Goal: Information Seeking & Learning: Learn about a topic

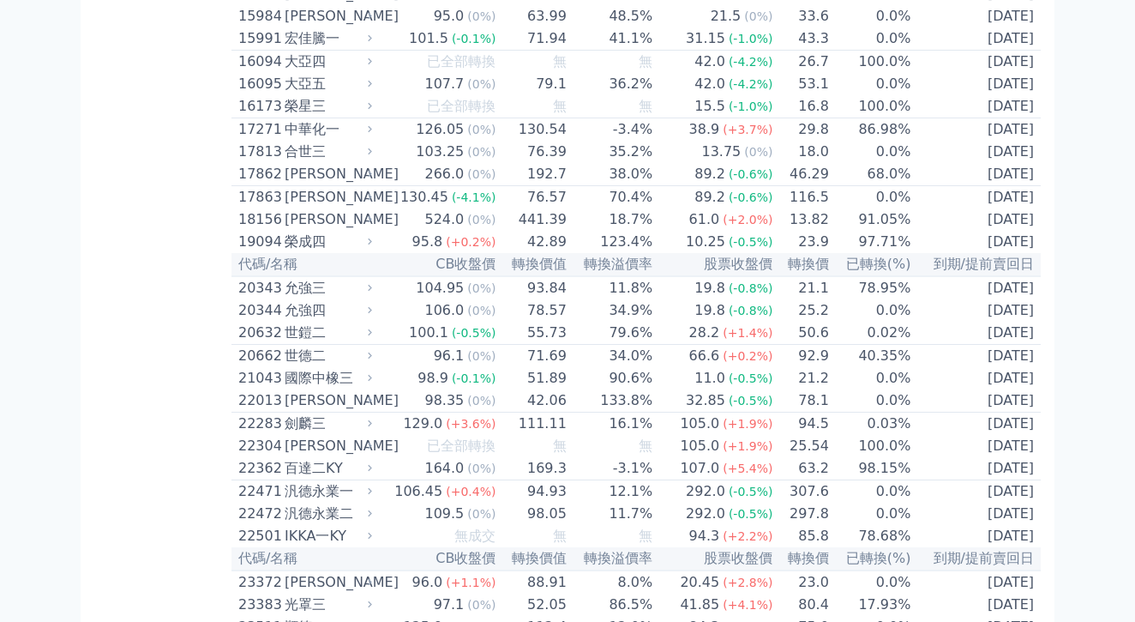
scroll to position [889, 0]
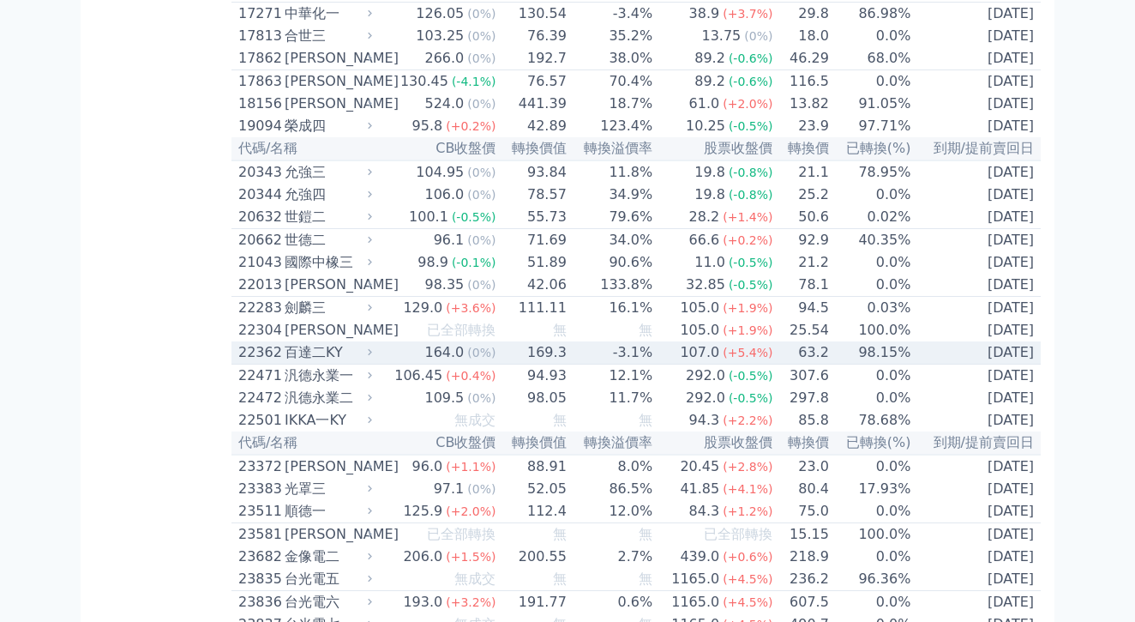
click at [285, 363] on div "百達二KY" at bounding box center [327, 352] width 84 height 21
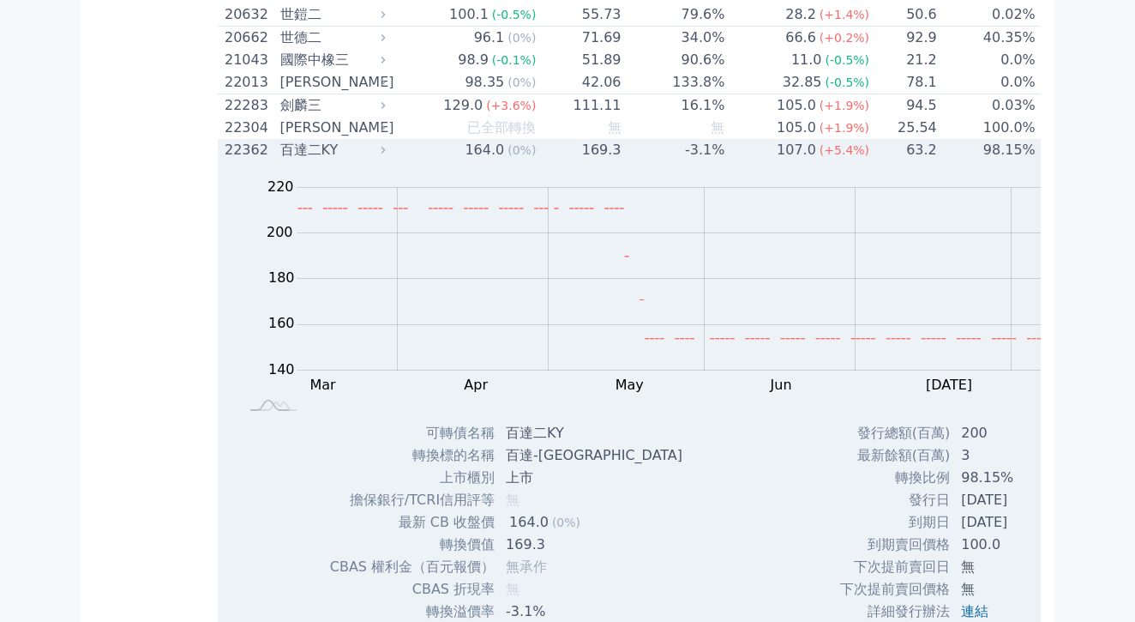
scroll to position [1093, 0]
click at [250, 319] on div "Zoom Out 200 130 140 150 160 170 180 240 200 220 120 100 L Mar Apr May Jun [DAT…" at bounding box center [705, 290] width 974 height 261
click at [280, 160] on div "百達二KY" at bounding box center [331, 149] width 102 height 21
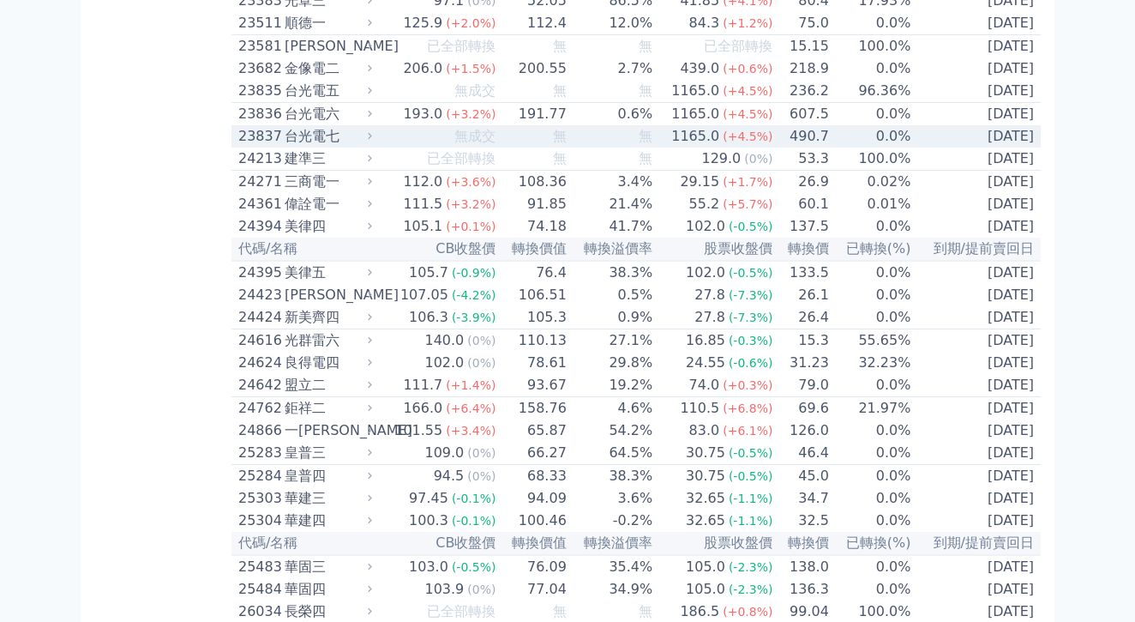
scroll to position [1379, 0]
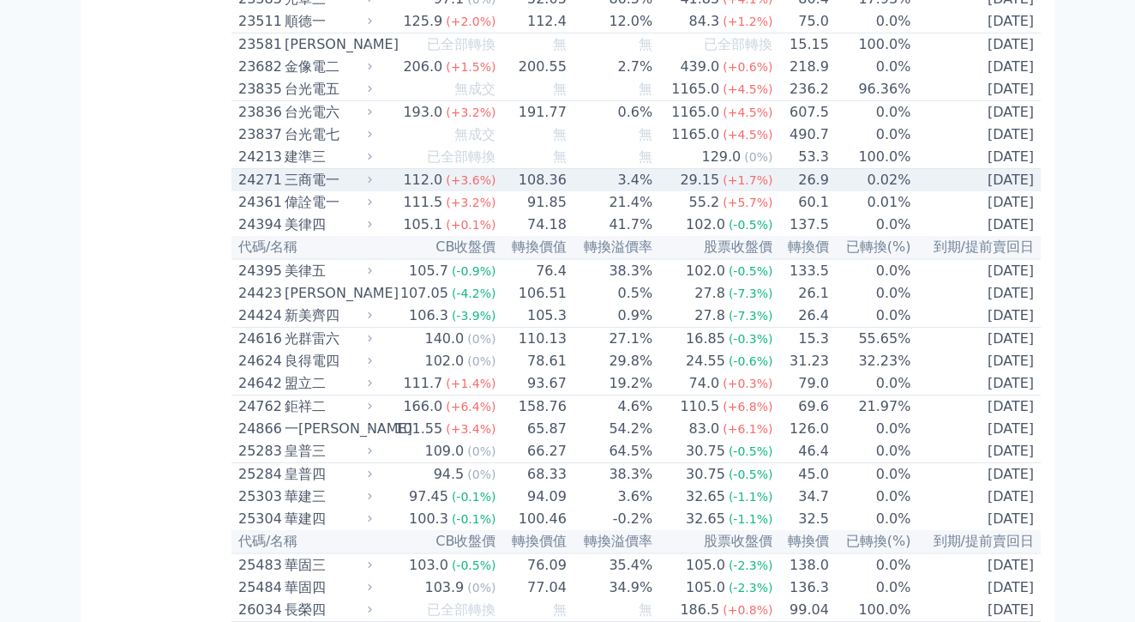
click at [285, 190] on div "三商電一" at bounding box center [327, 180] width 84 height 21
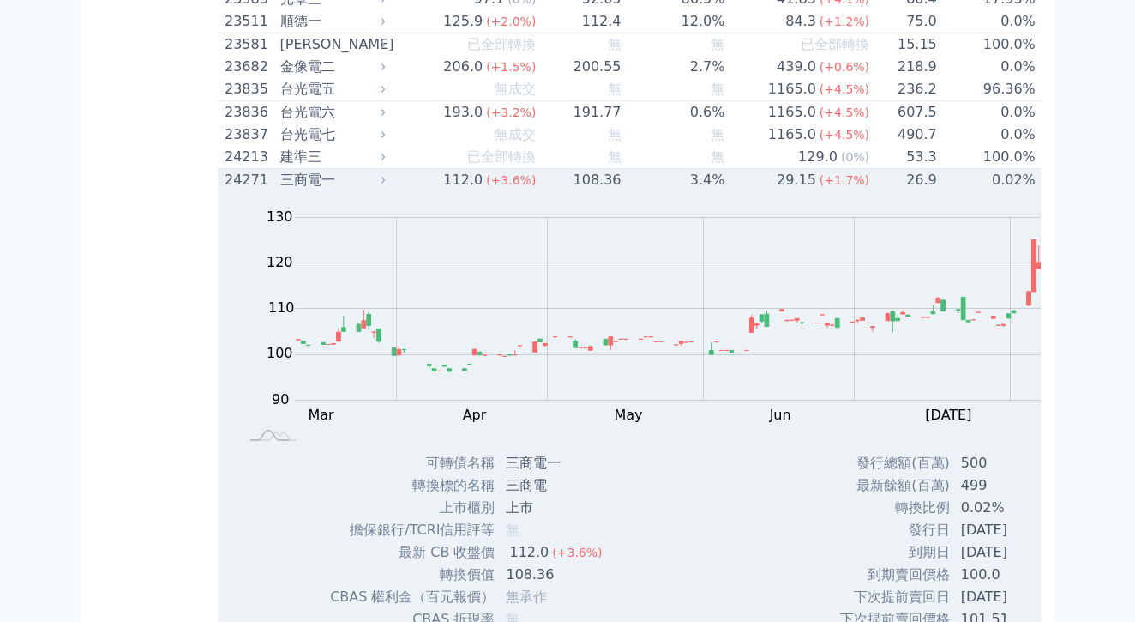
click at [393, 192] on td "112.0 (+3.6%)" at bounding box center [465, 180] width 145 height 23
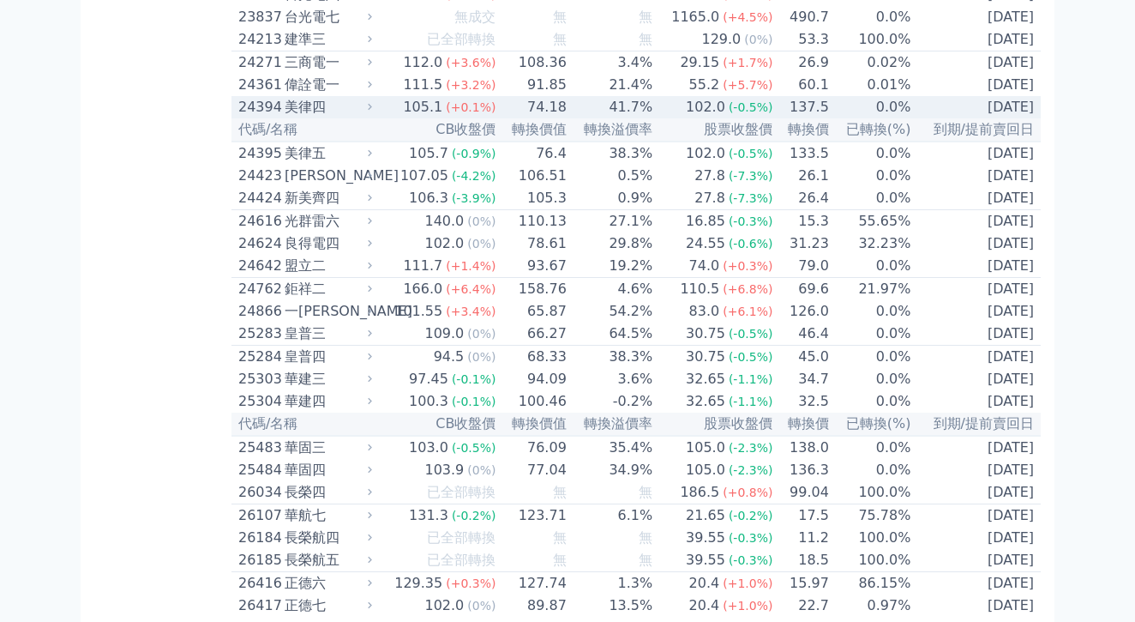
scroll to position [1498, 0]
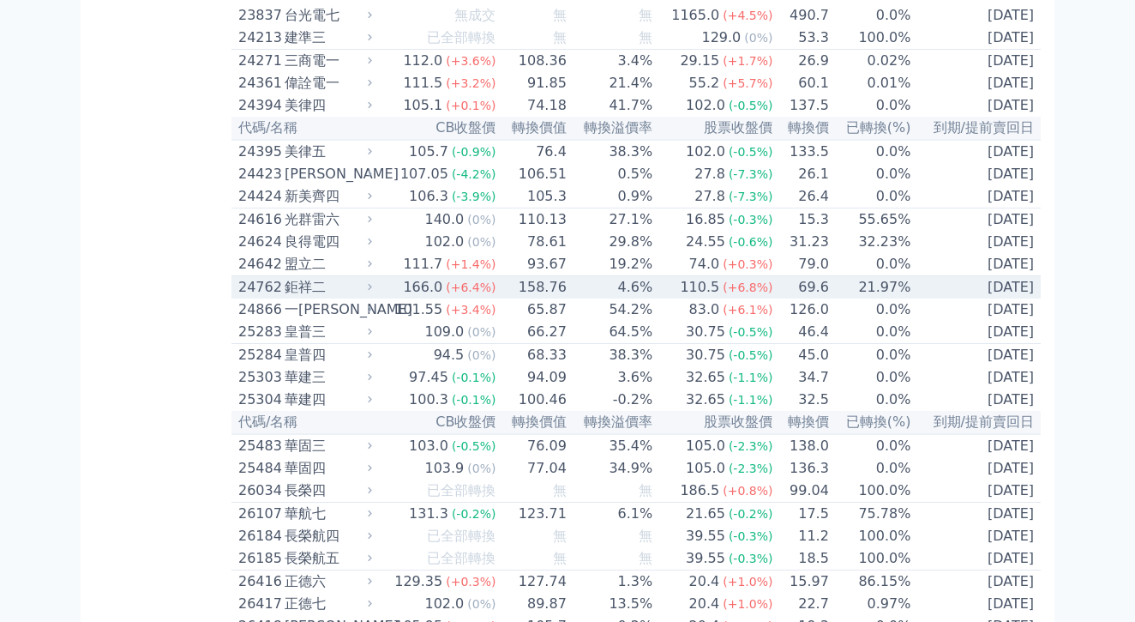
click at [267, 298] on div "24762 鉅祥二" at bounding box center [306, 287] width 137 height 21
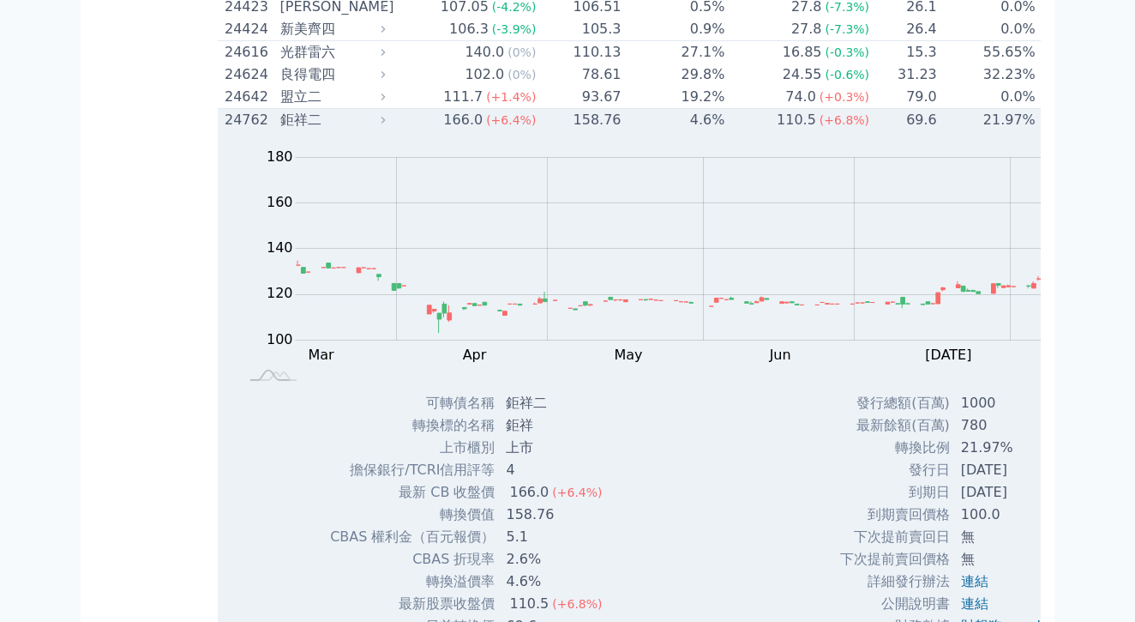
scroll to position [1666, 0]
click at [280, 129] on div "鉅祥二" at bounding box center [331, 119] width 102 height 21
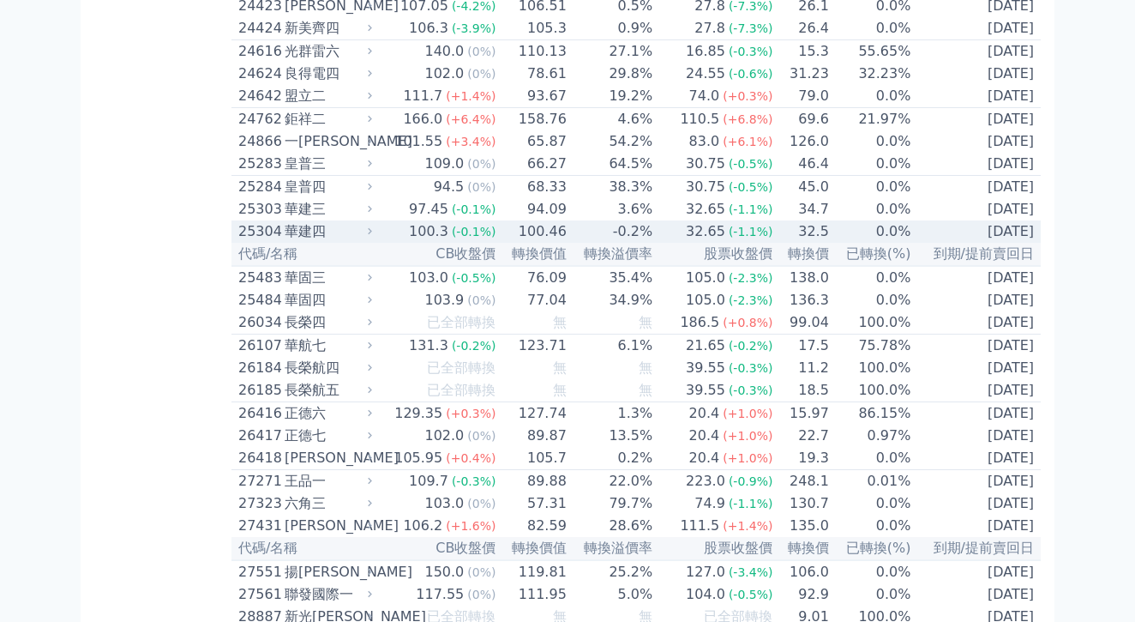
click at [285, 242] on div "華建四" at bounding box center [327, 231] width 84 height 21
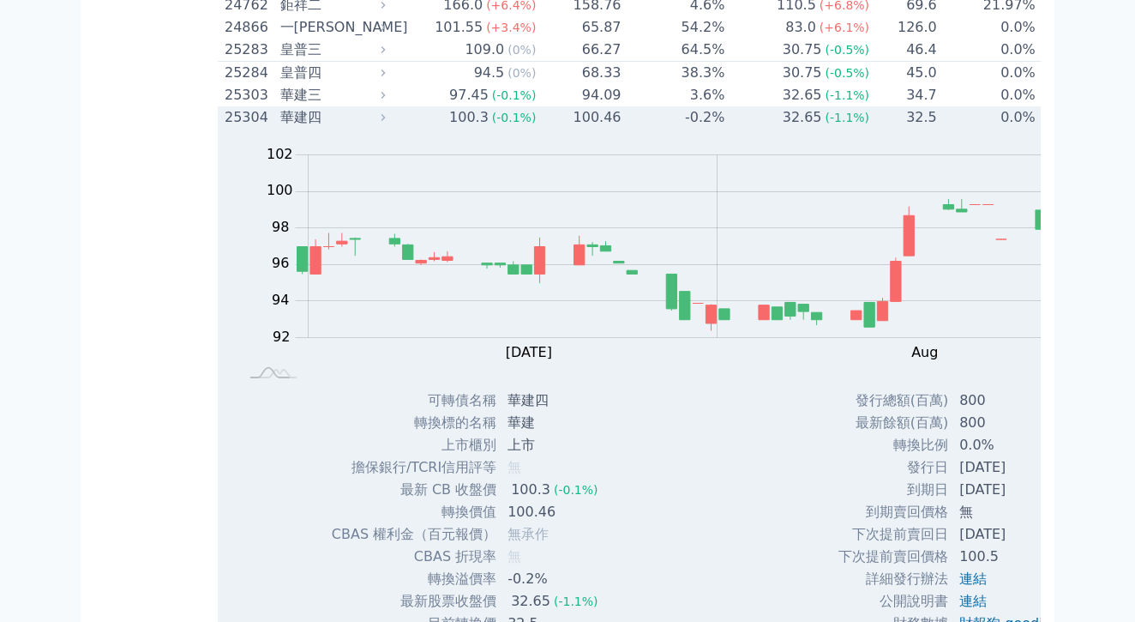
scroll to position [1756, 0]
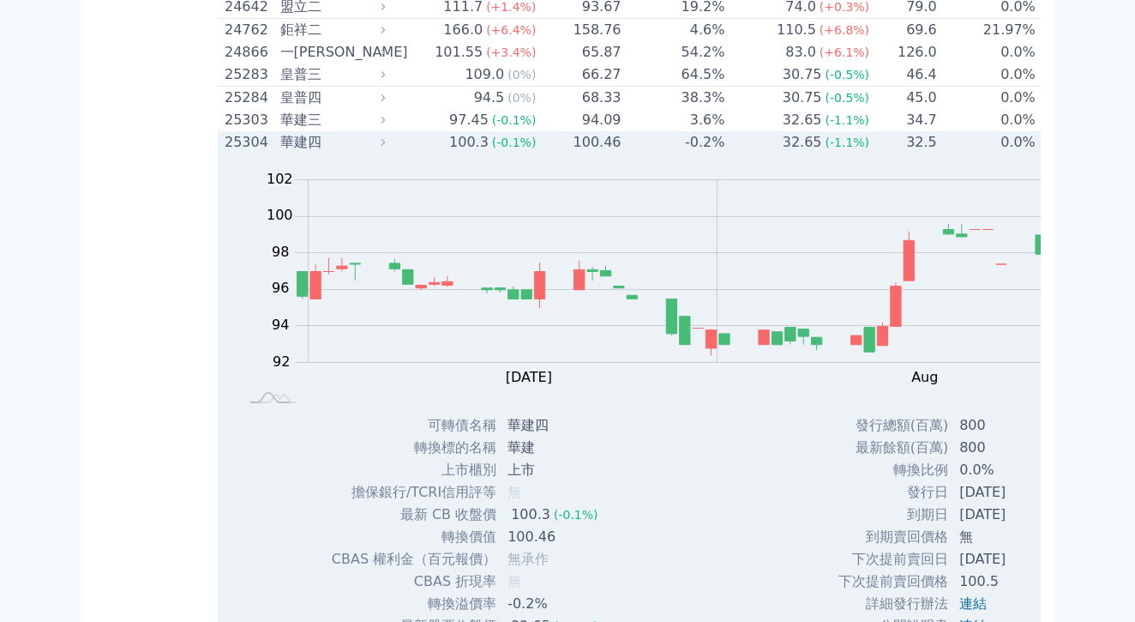
click at [393, 154] on td "100.3 (-0.1%)" at bounding box center [465, 142] width 145 height 22
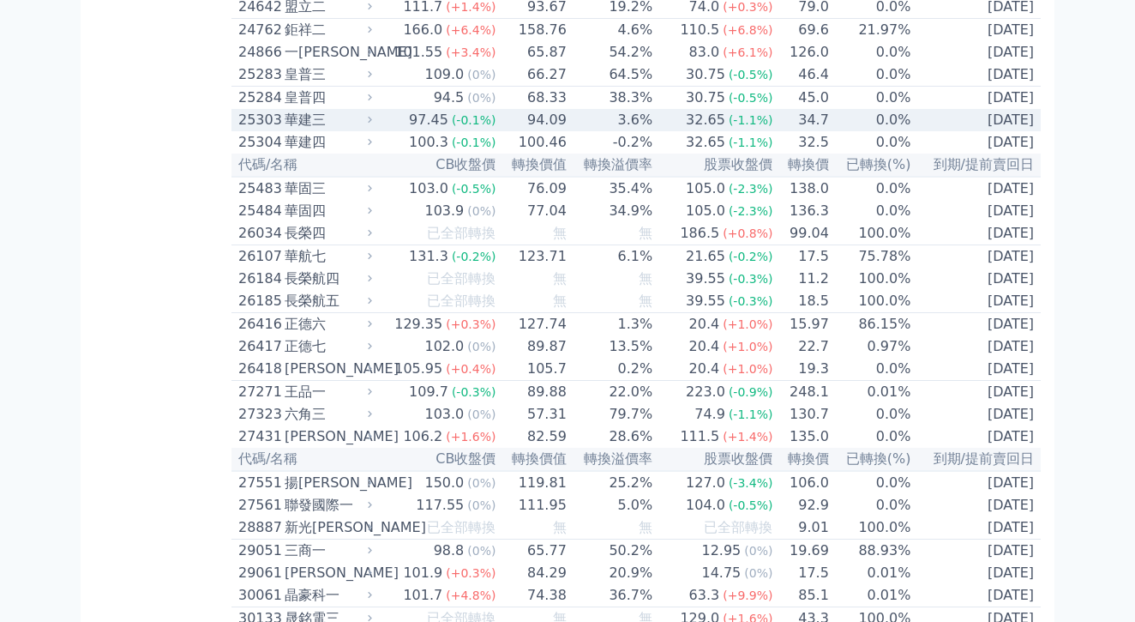
click at [285, 130] on div "華建三" at bounding box center [327, 120] width 84 height 21
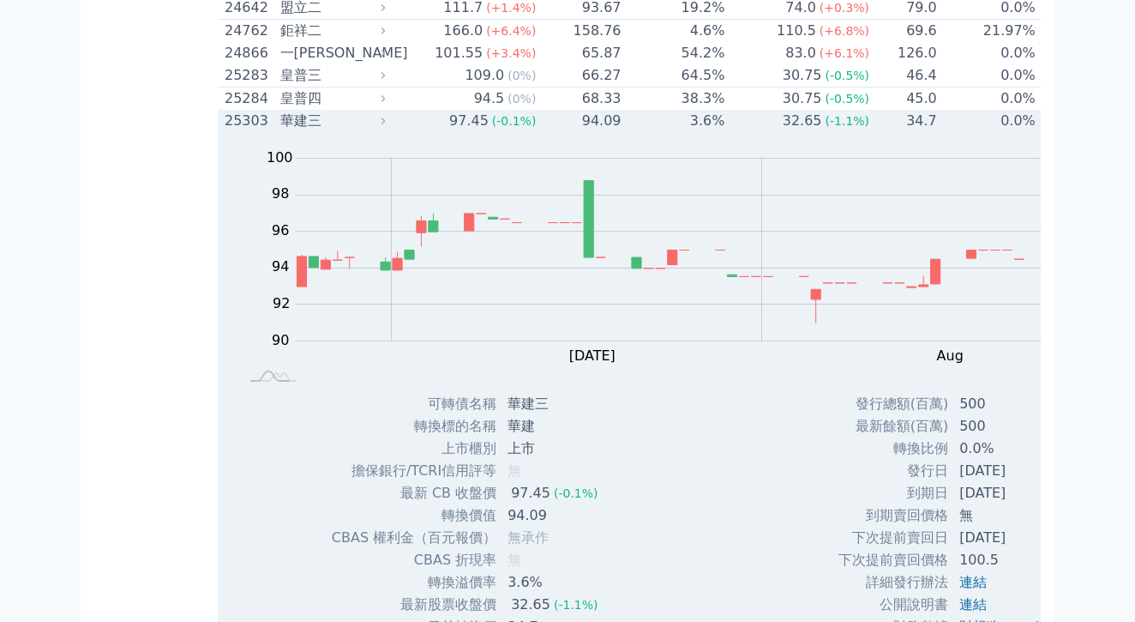
scroll to position [1751, 0]
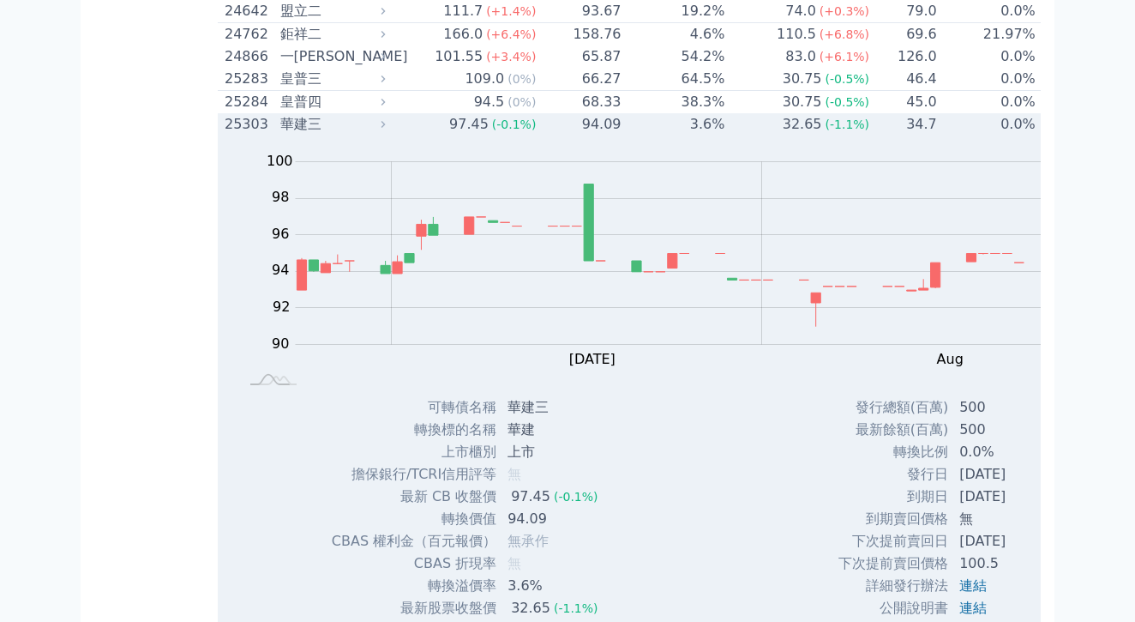
click at [623, 136] on td "3.6%" at bounding box center [675, 124] width 104 height 22
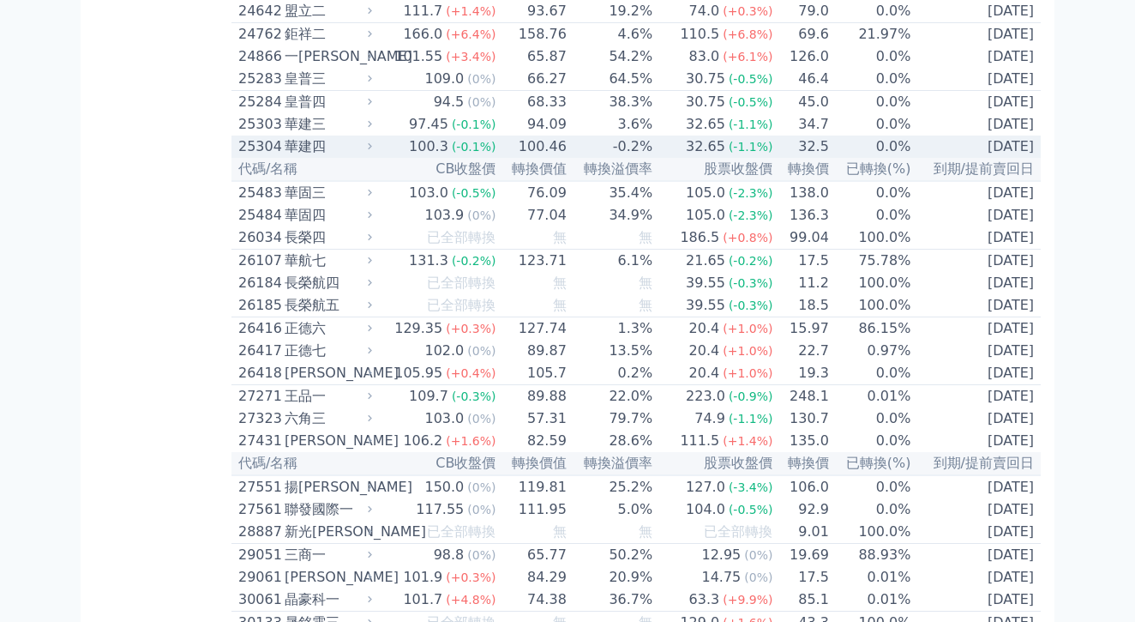
click at [568, 158] on td "-0.2%" at bounding box center [611, 147] width 86 height 22
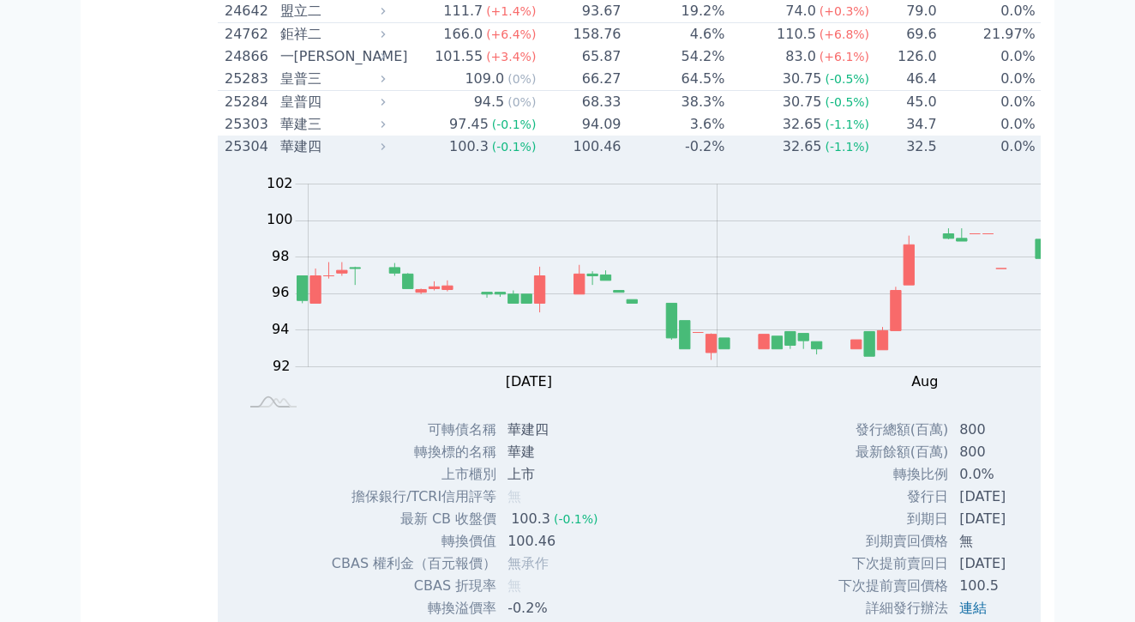
click at [623, 158] on td "-0.2%" at bounding box center [675, 147] width 104 height 22
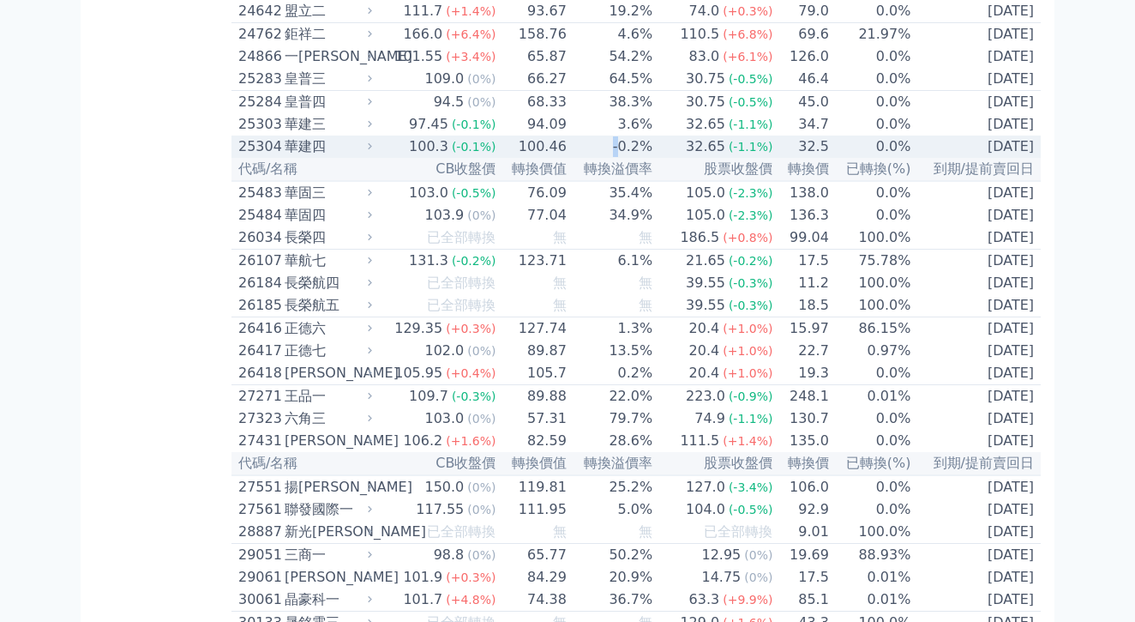
click at [568, 158] on td "-0.2%" at bounding box center [611, 147] width 86 height 22
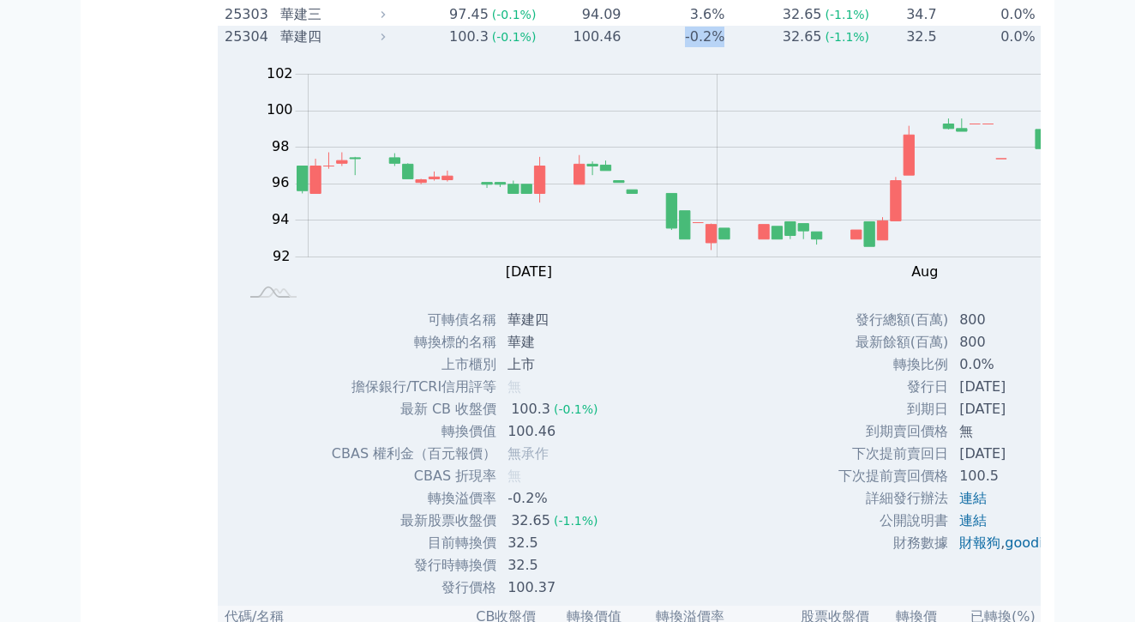
scroll to position [1729, 0]
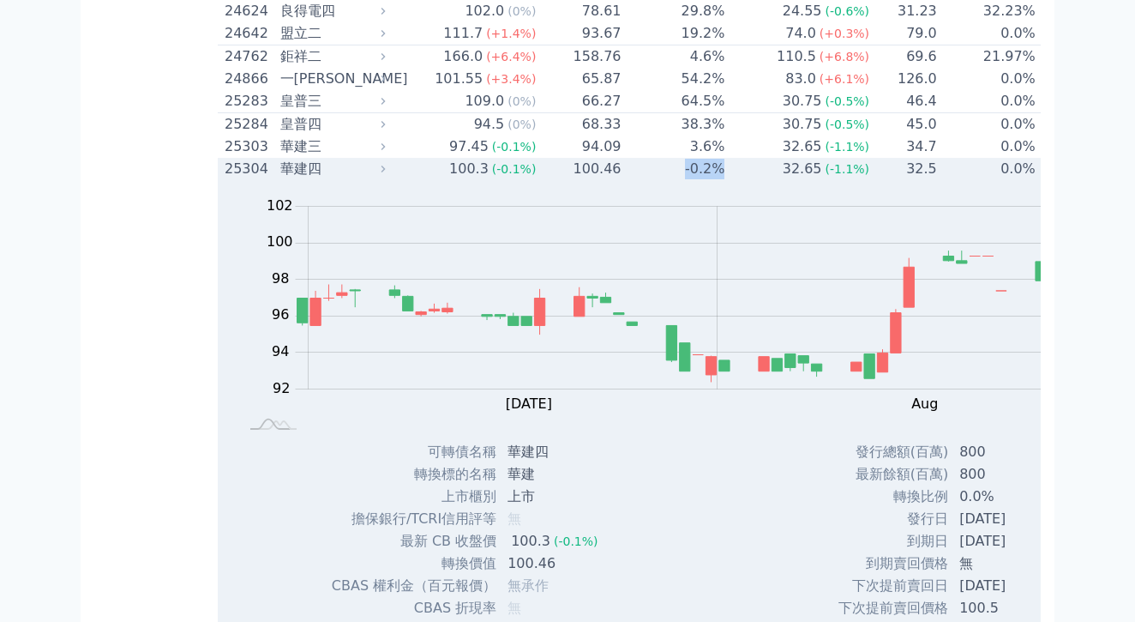
click at [726, 180] on td "32.65 (-1.1%)" at bounding box center [798, 169] width 145 height 22
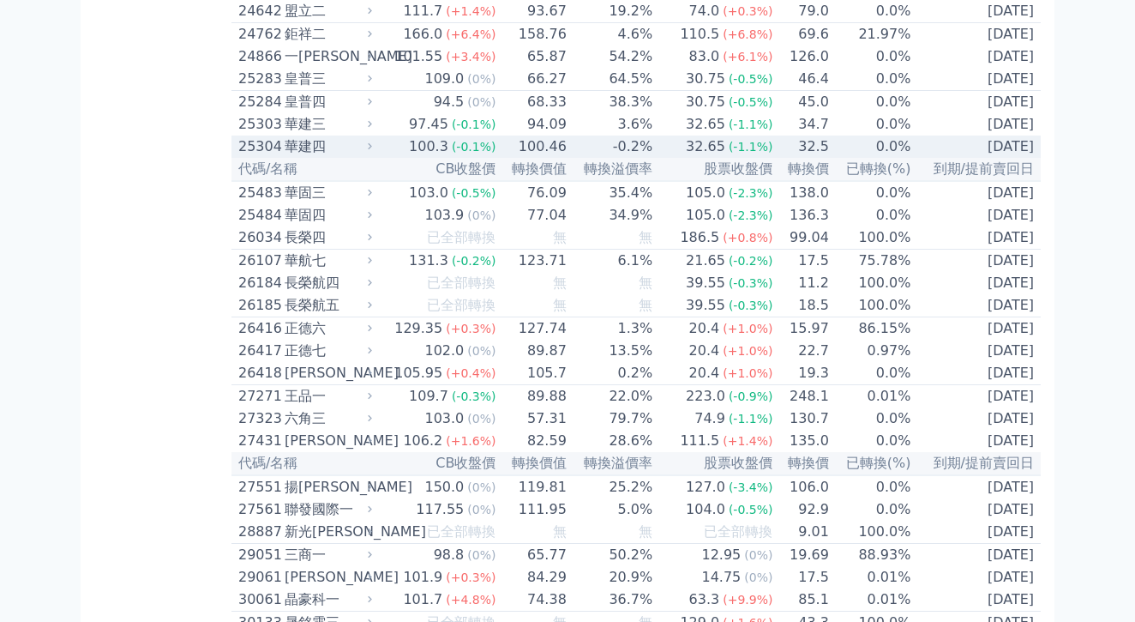
scroll to position [1756, 0]
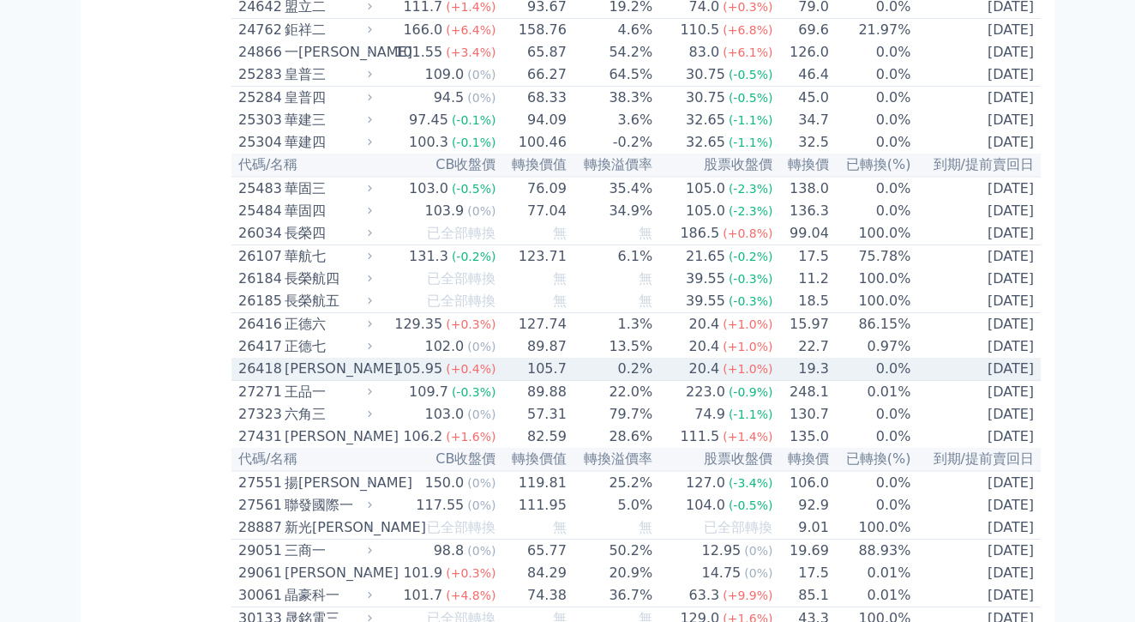
click at [568, 381] on td "0.2%" at bounding box center [611, 369] width 86 height 23
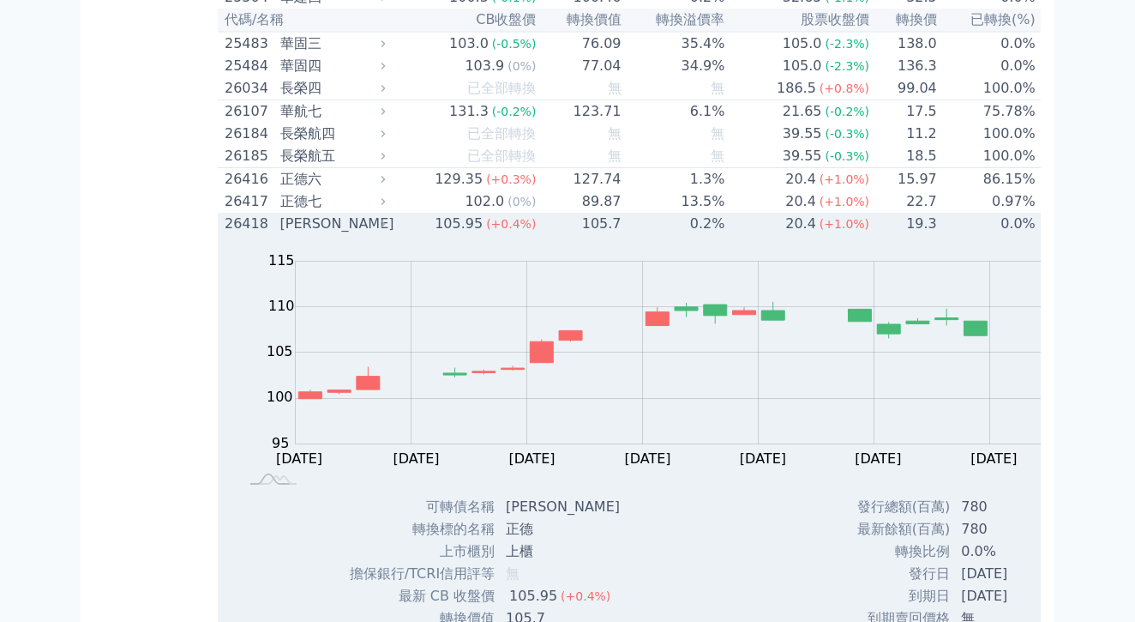
scroll to position [1902, 0]
click at [280, 232] on div "[PERSON_NAME]" at bounding box center [331, 222] width 102 height 21
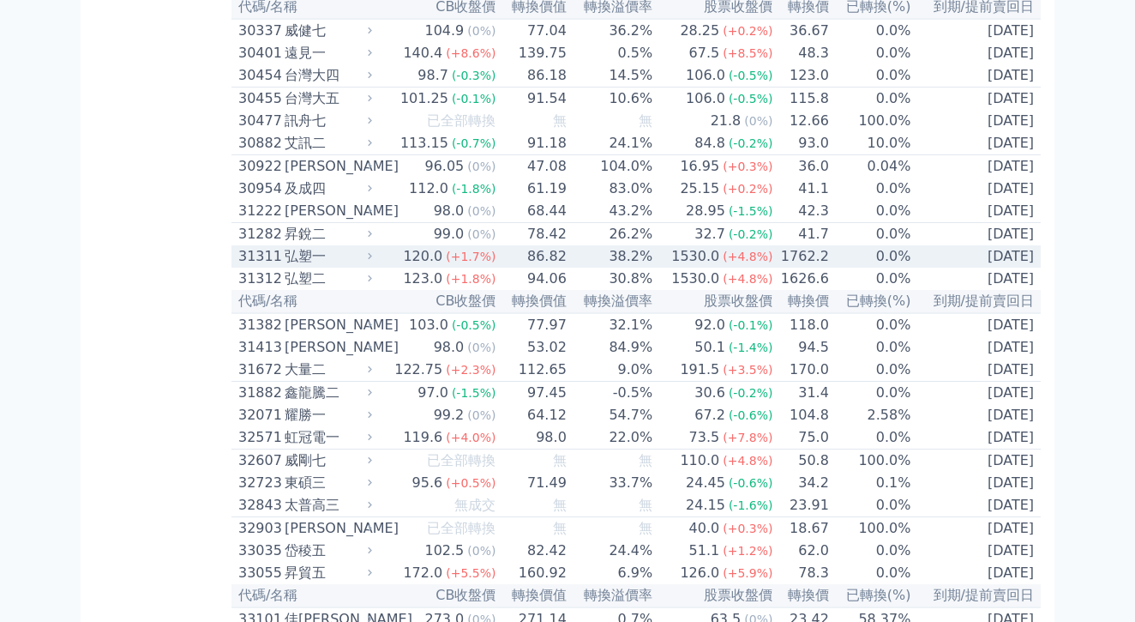
scroll to position [2505, 0]
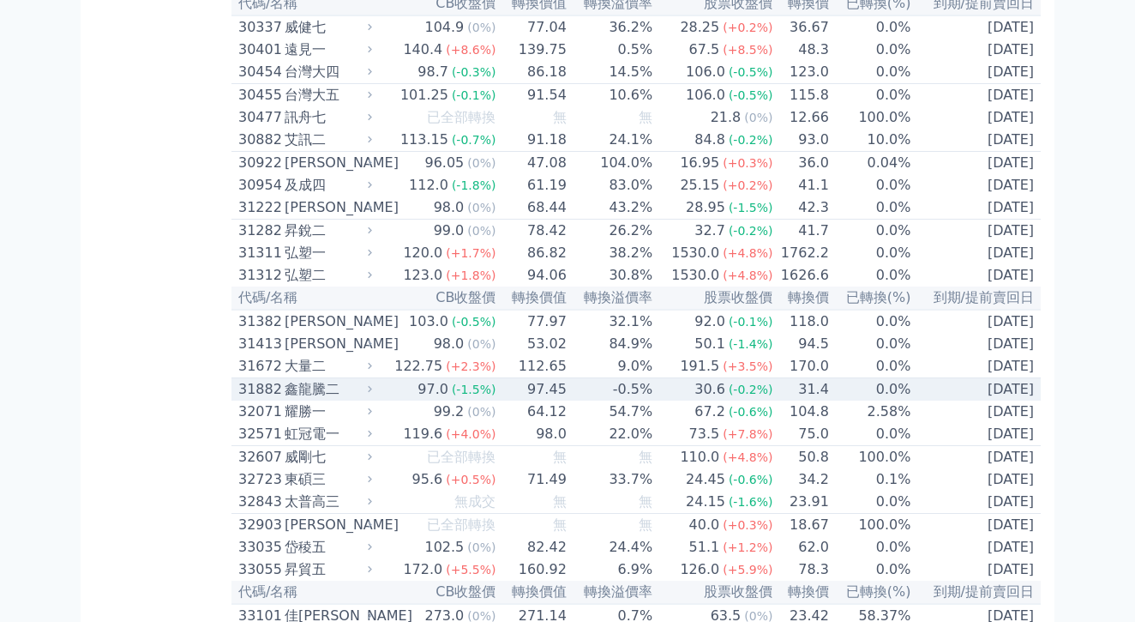
click at [414, 400] on div "97.0" at bounding box center [433, 389] width 38 height 21
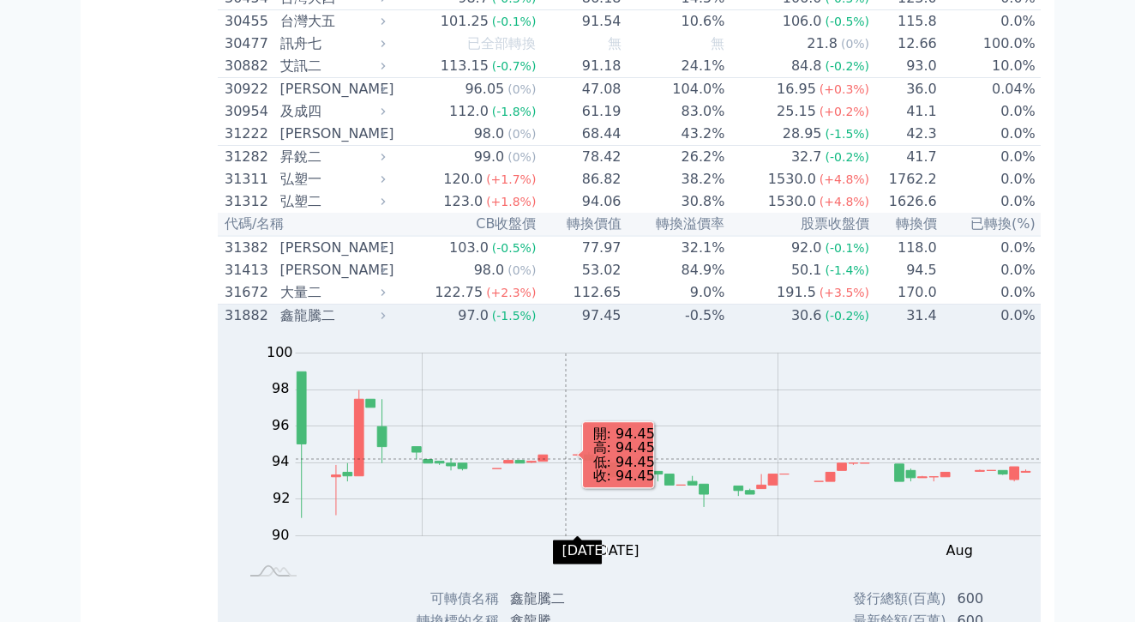
scroll to position [2606, 0]
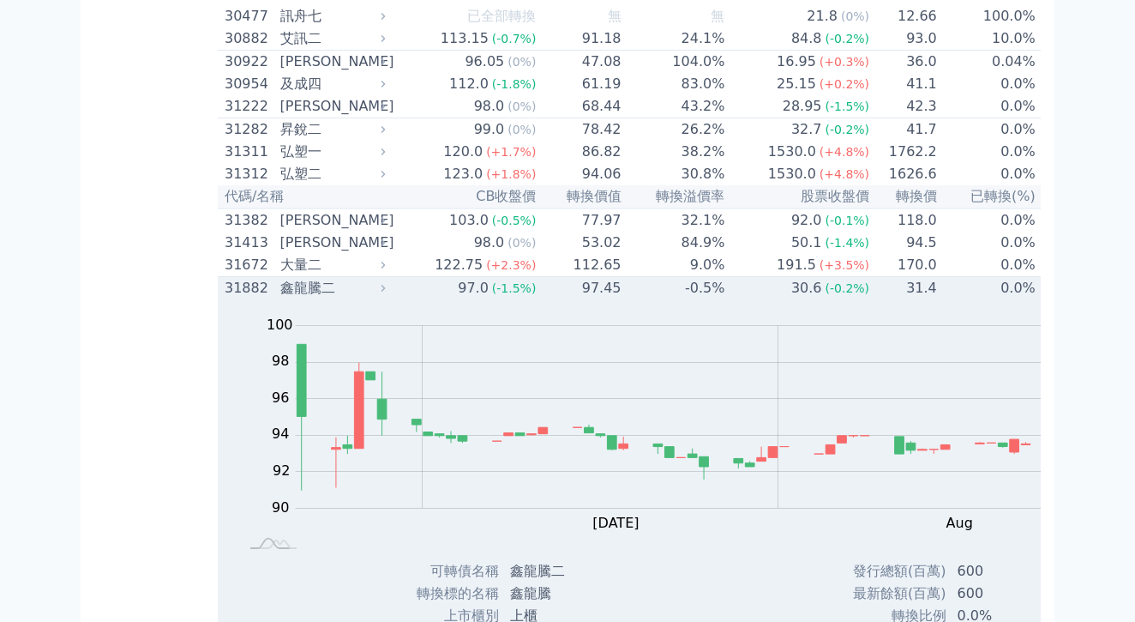
click at [492, 298] on div "(-1.5%)" at bounding box center [514, 288] width 45 height 21
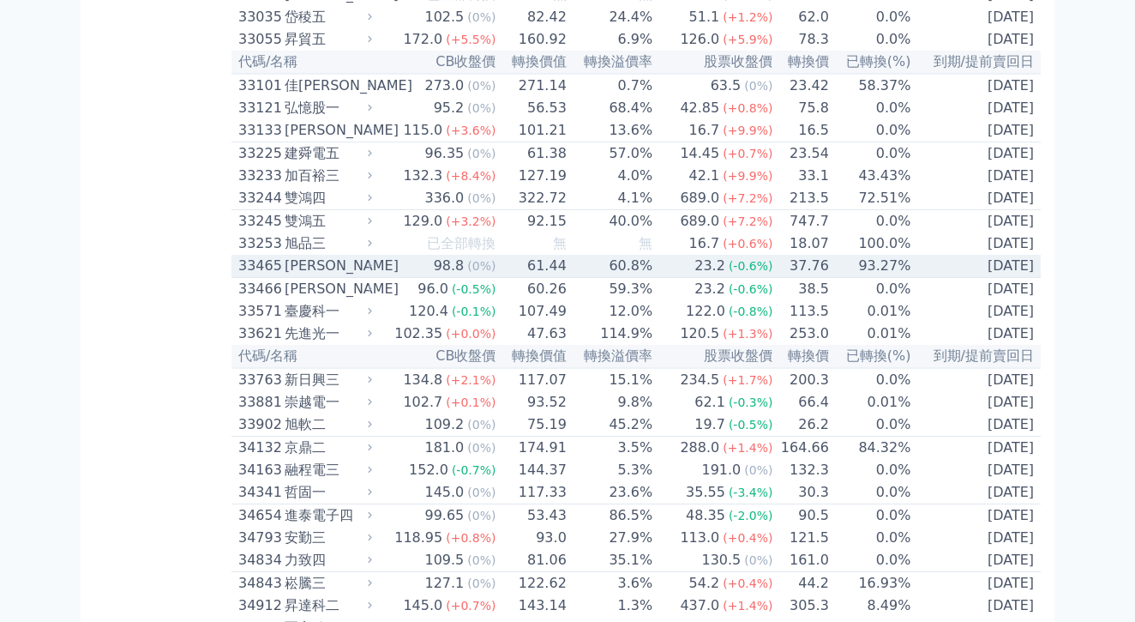
scroll to position [3037, 0]
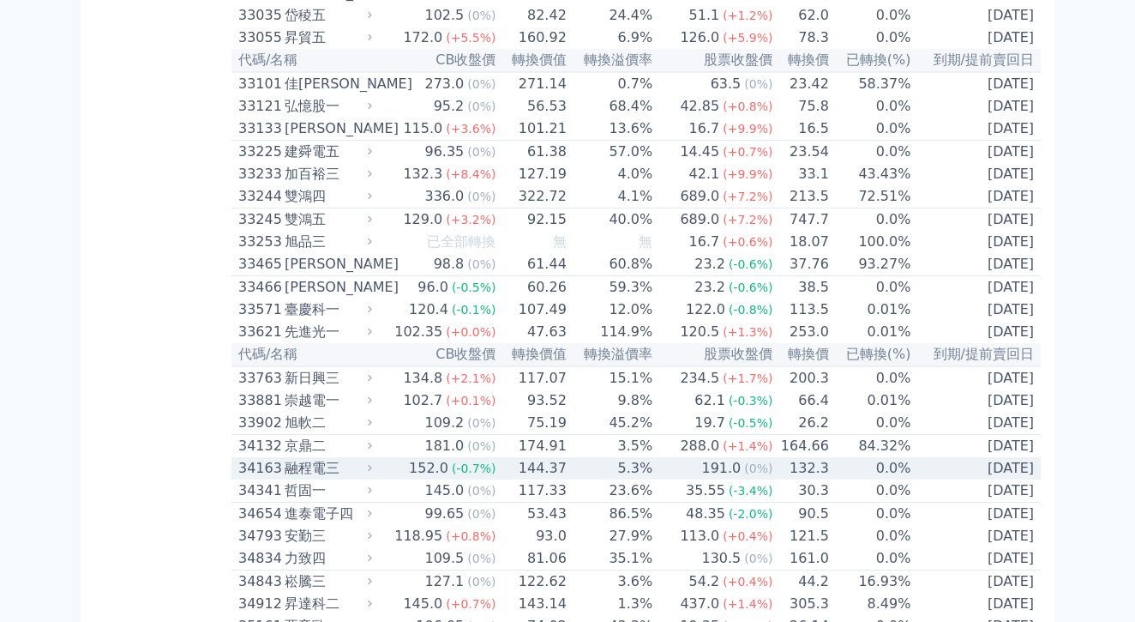
click at [406, 458] on div "152.0" at bounding box center [429, 468] width 46 height 21
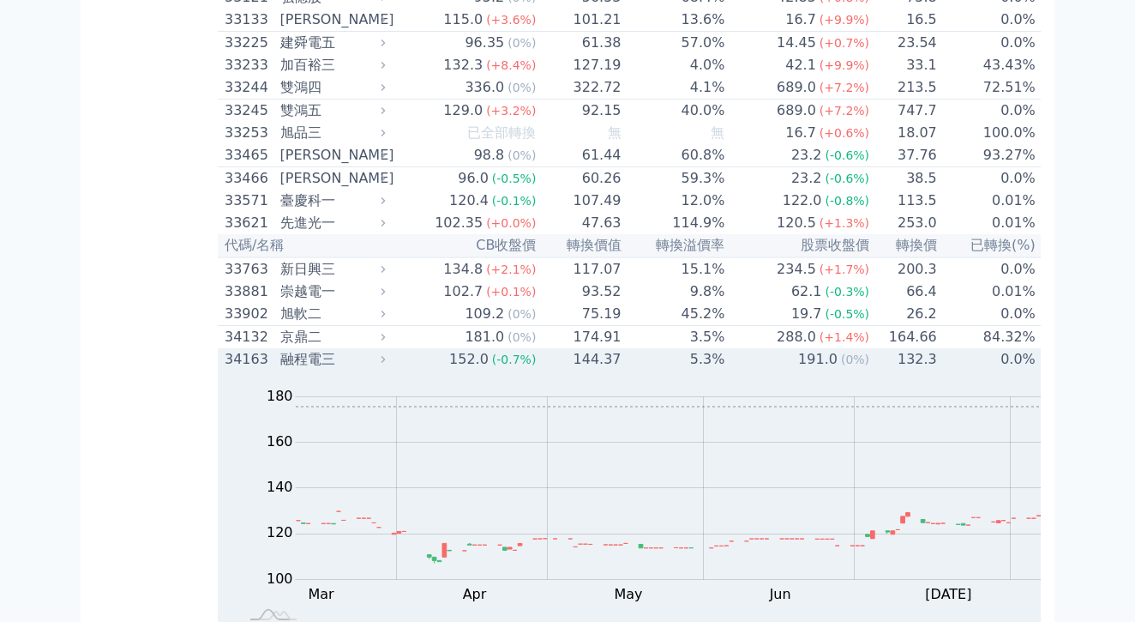
scroll to position [3147, 0]
click at [446, 348] on div "152.0" at bounding box center [469, 357] width 46 height 21
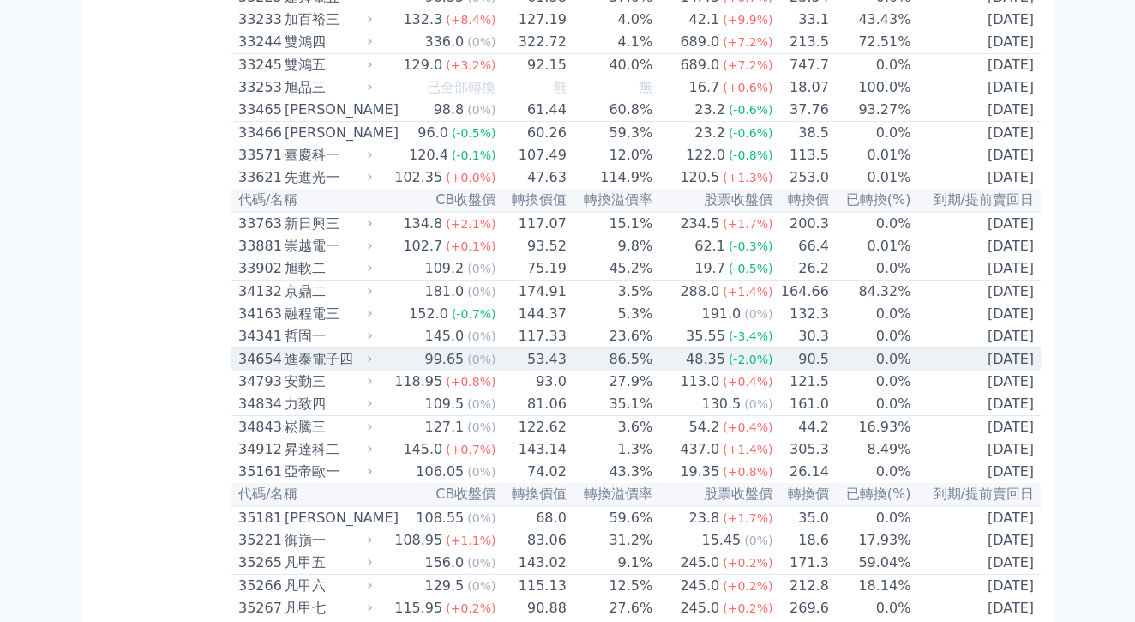
scroll to position [3261, 0]
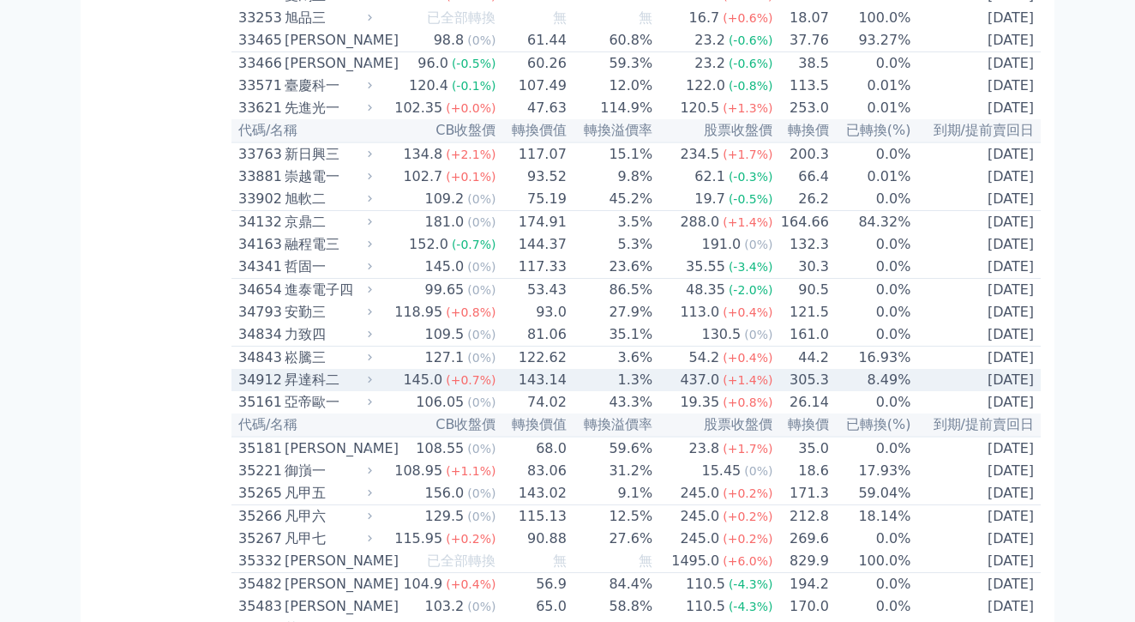
click at [446, 373] on span "(+0.7%)" at bounding box center [471, 380] width 50 height 14
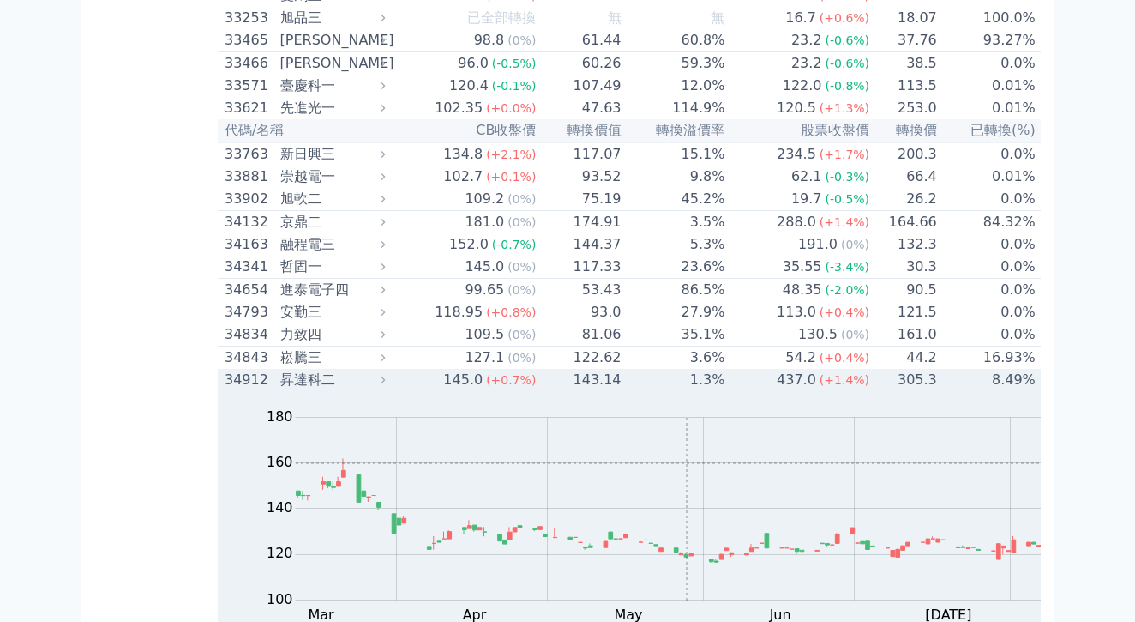
scroll to position [3366, 0]
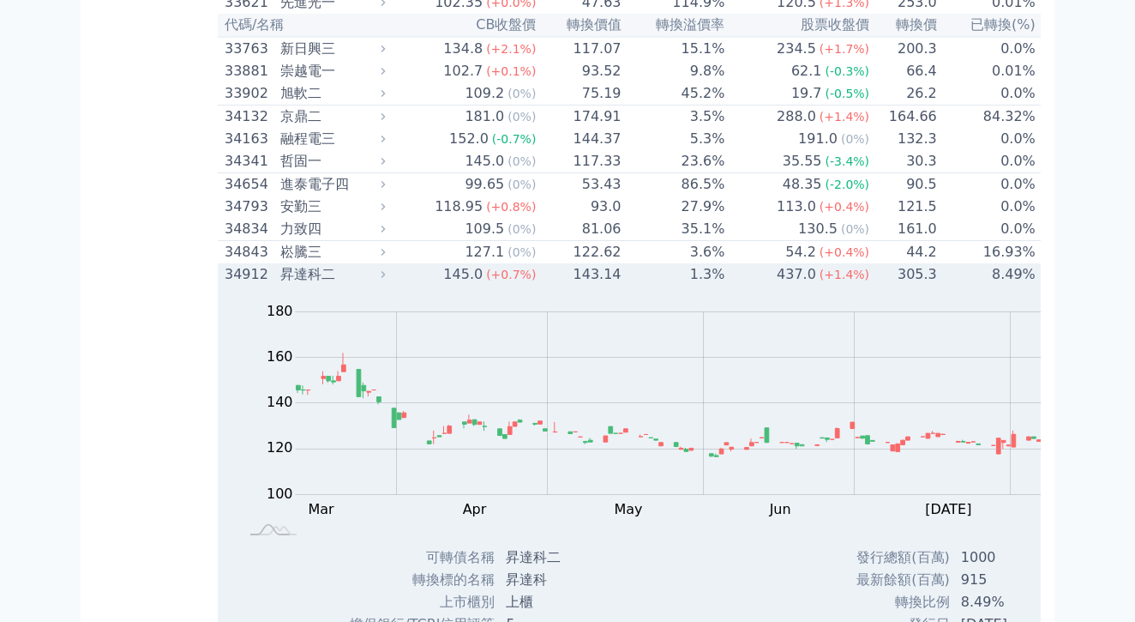
click at [774, 264] on div "437.0" at bounding box center [797, 274] width 46 height 21
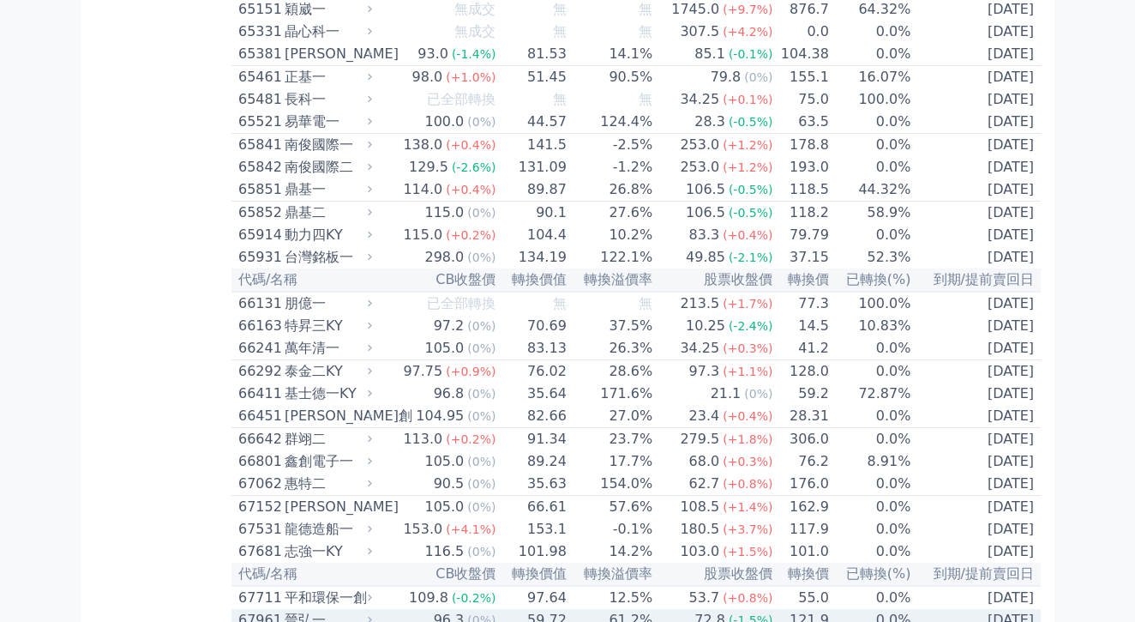
scroll to position [7429, 0]
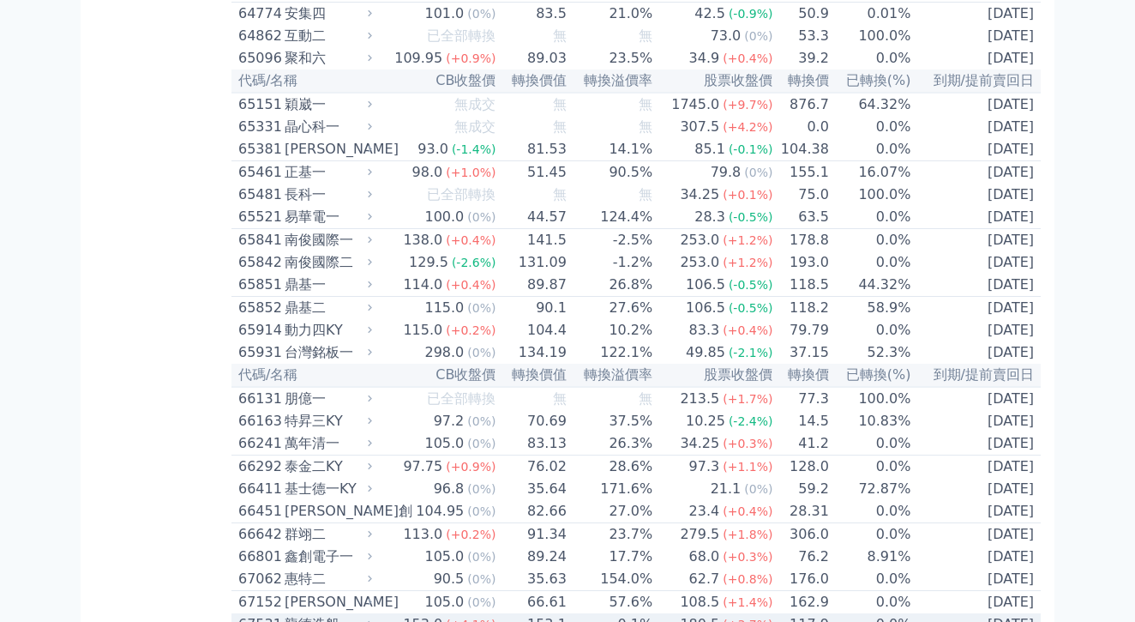
click at [569, 613] on td "-0.1%" at bounding box center [611, 624] width 86 height 22
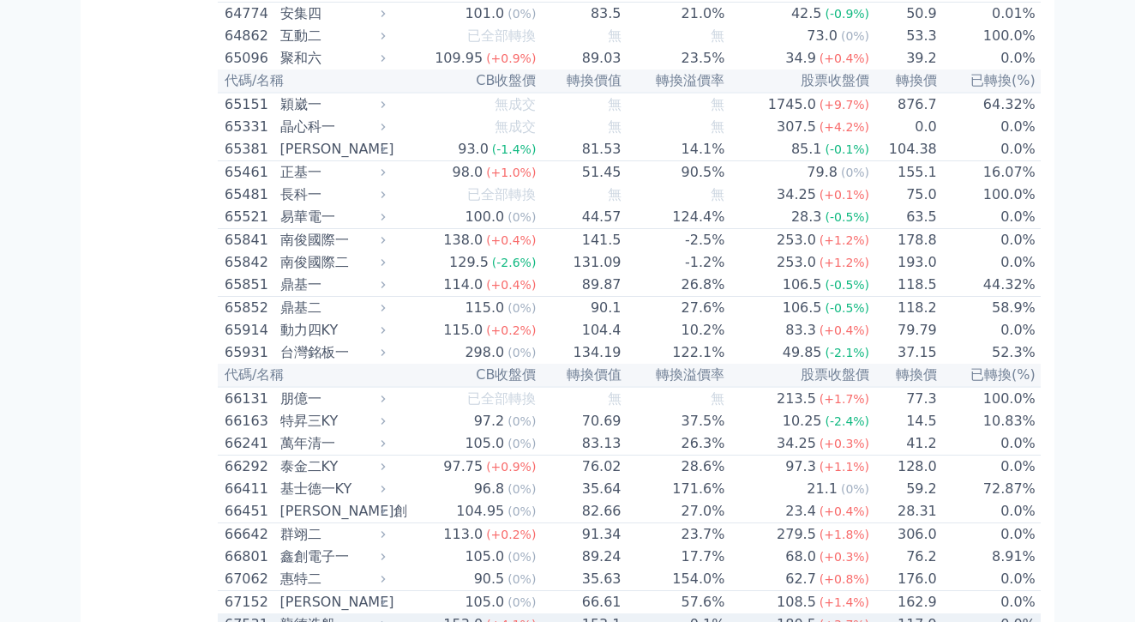
click at [623, 613] on td "-0.1%" at bounding box center [675, 624] width 104 height 22
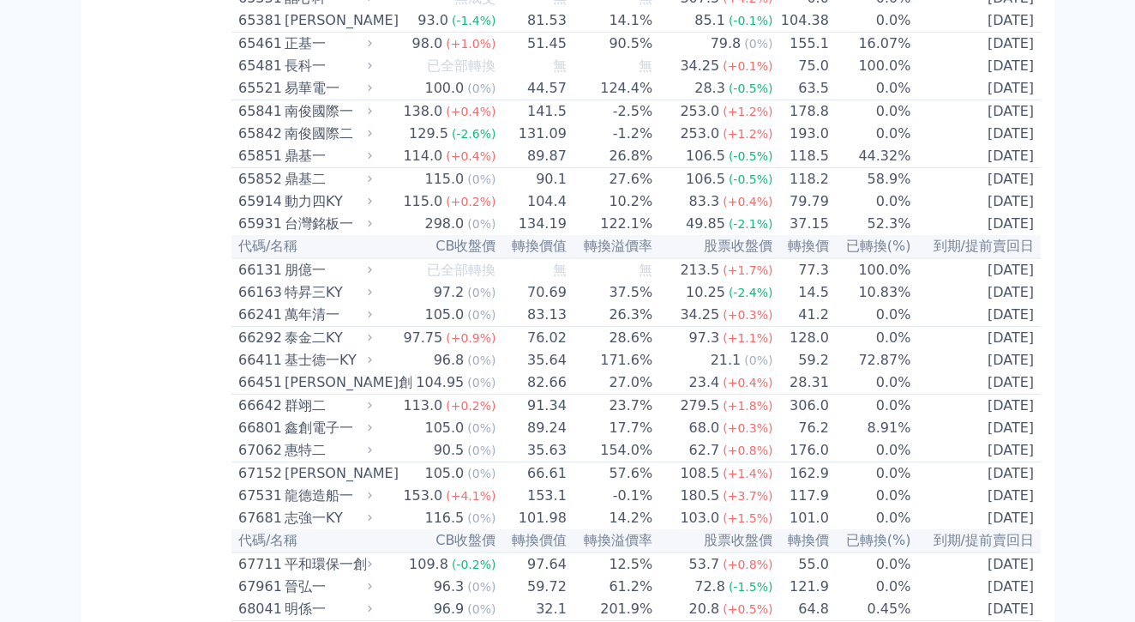
scroll to position [7595, 0]
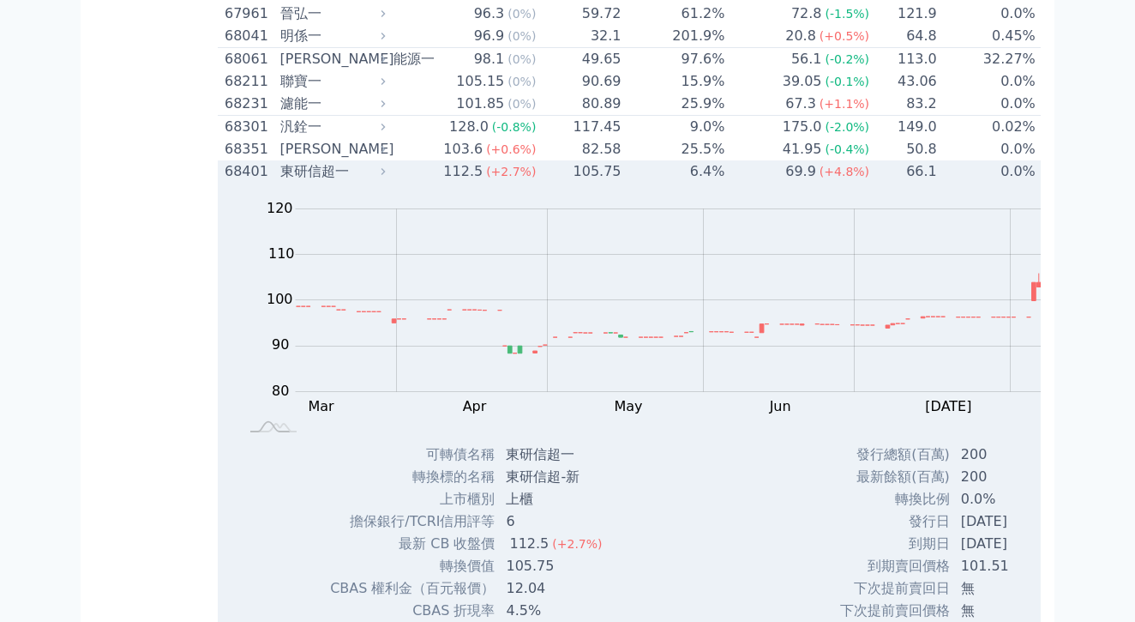
scroll to position [8131, 0]
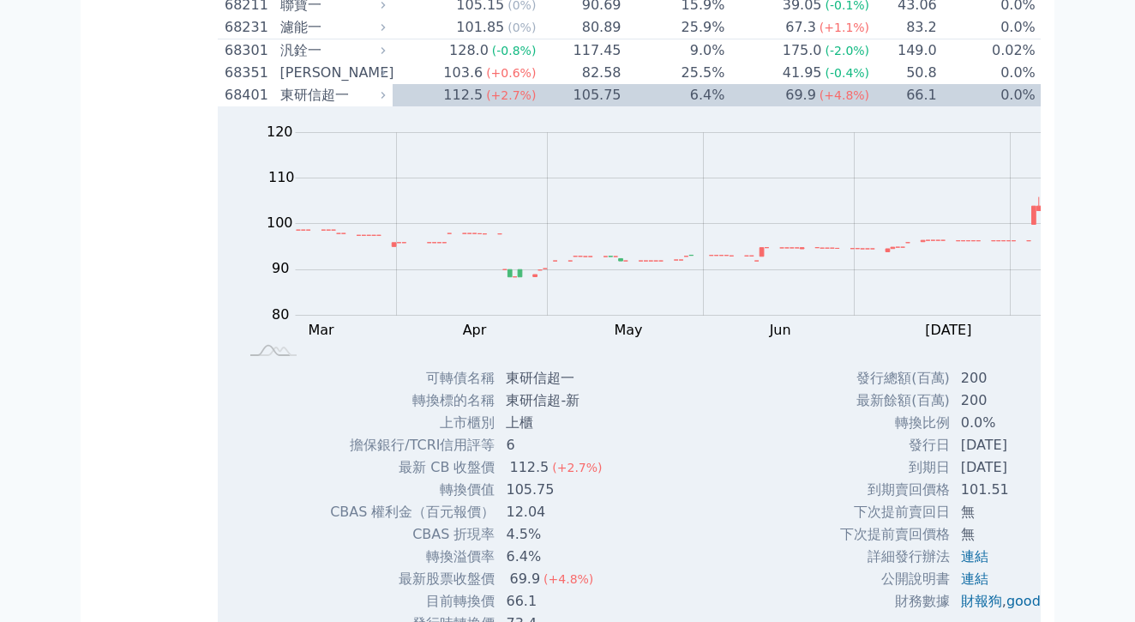
scroll to position [8213, 0]
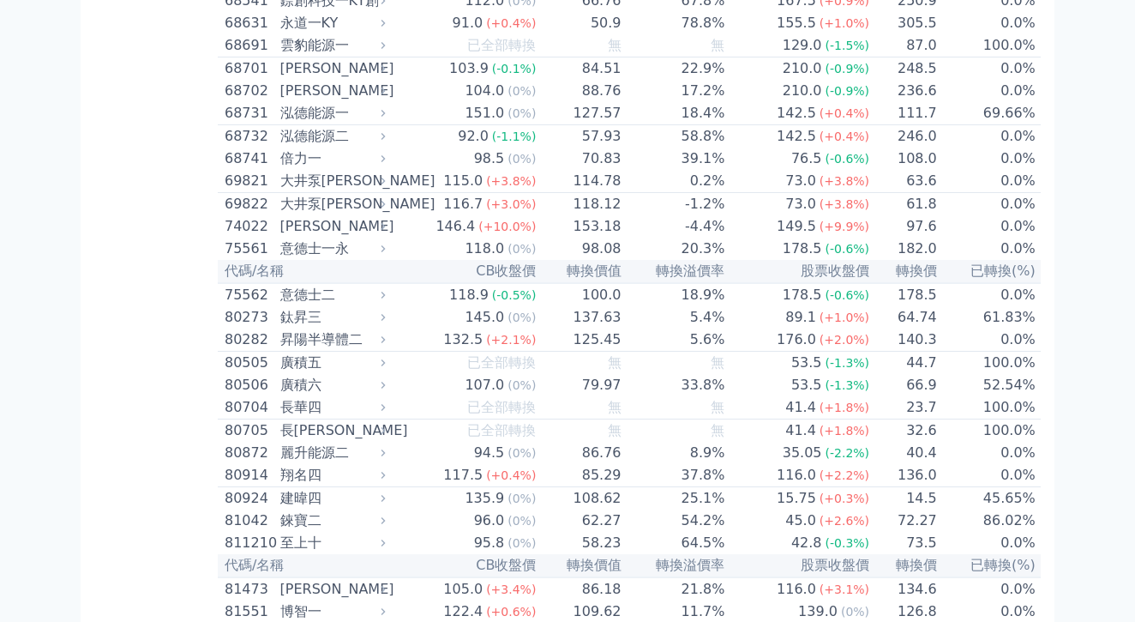
scroll to position [8973, 0]
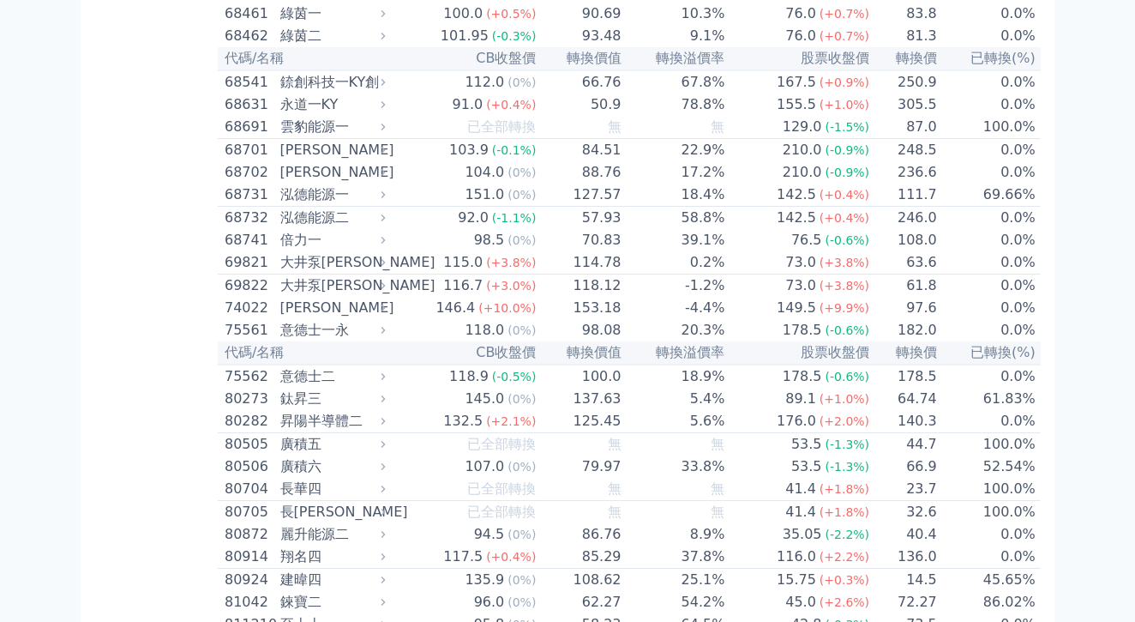
scroll to position [8890, 0]
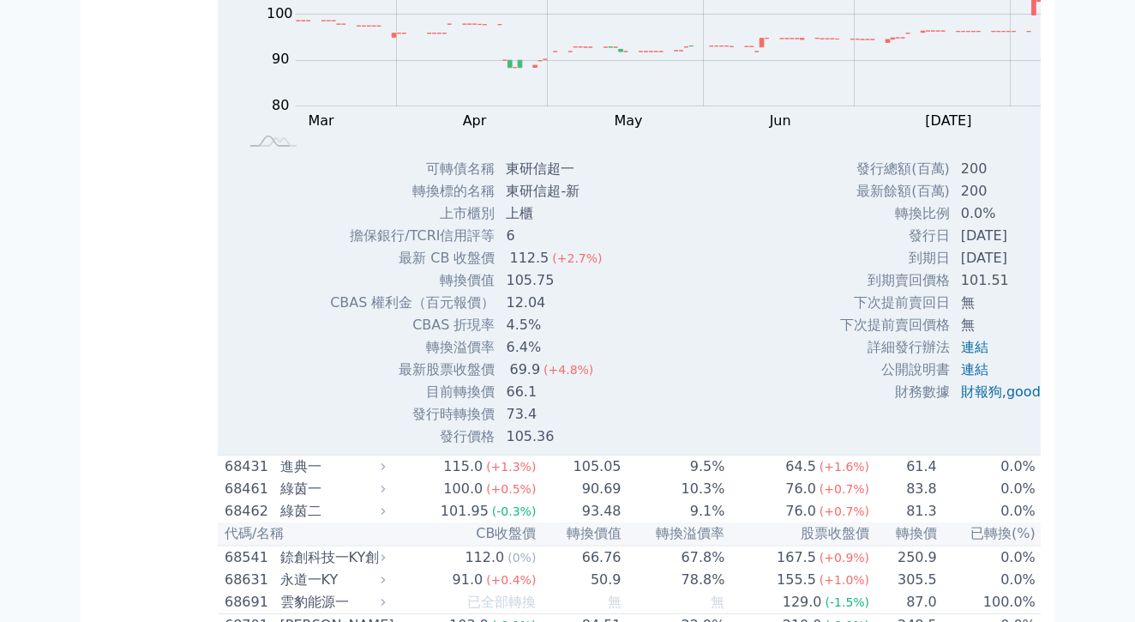
scroll to position [8405, 0]
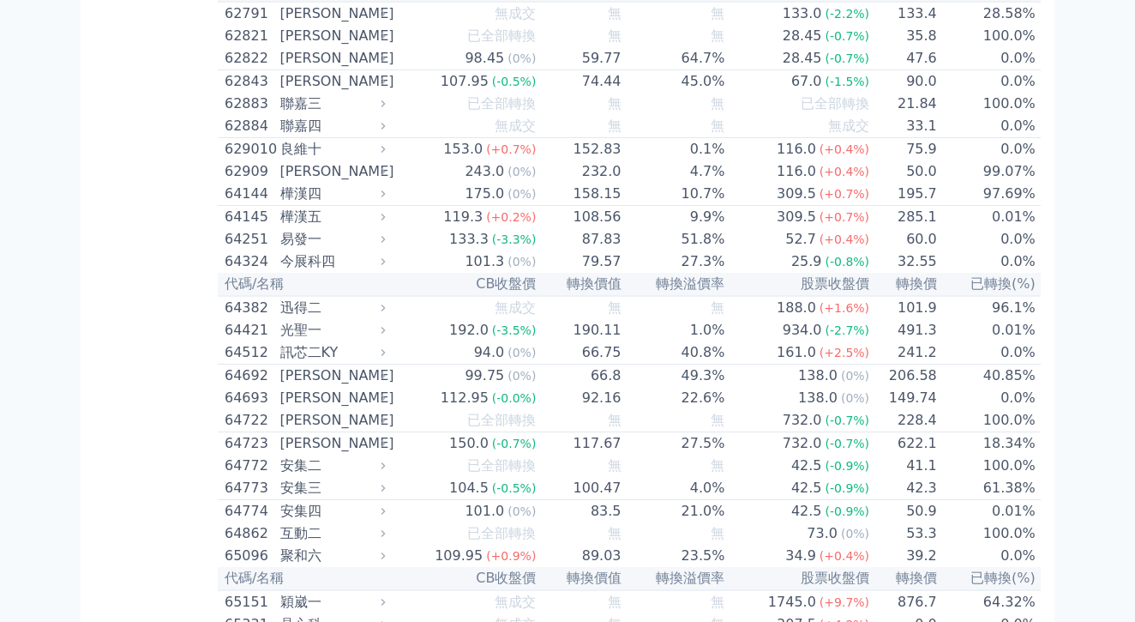
scroll to position [6929, 0]
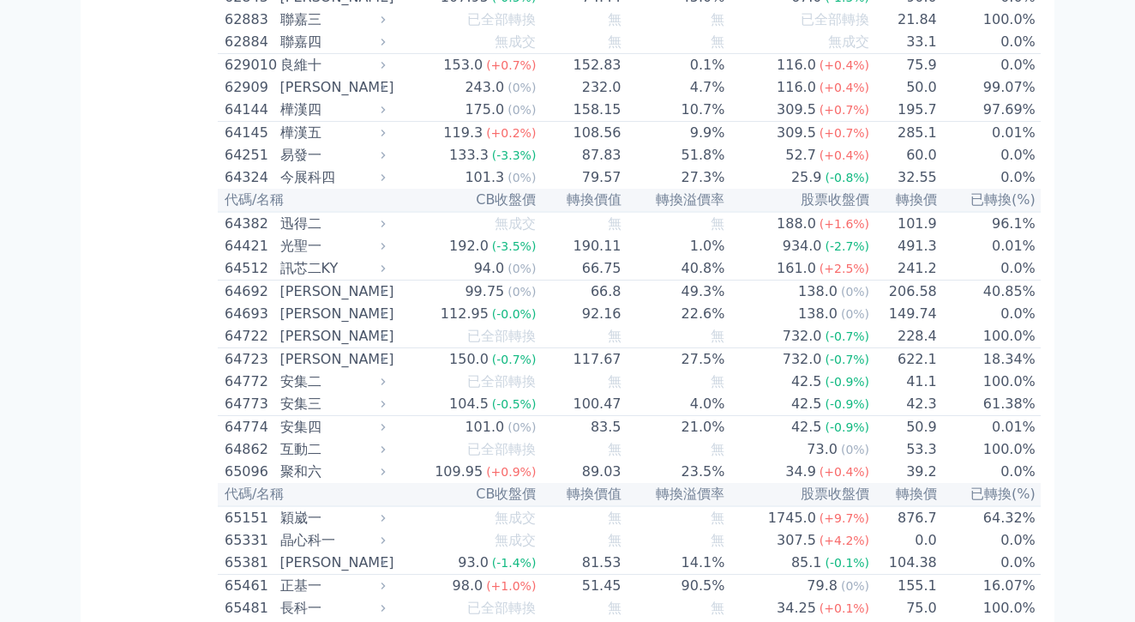
scroll to position [7035, 0]
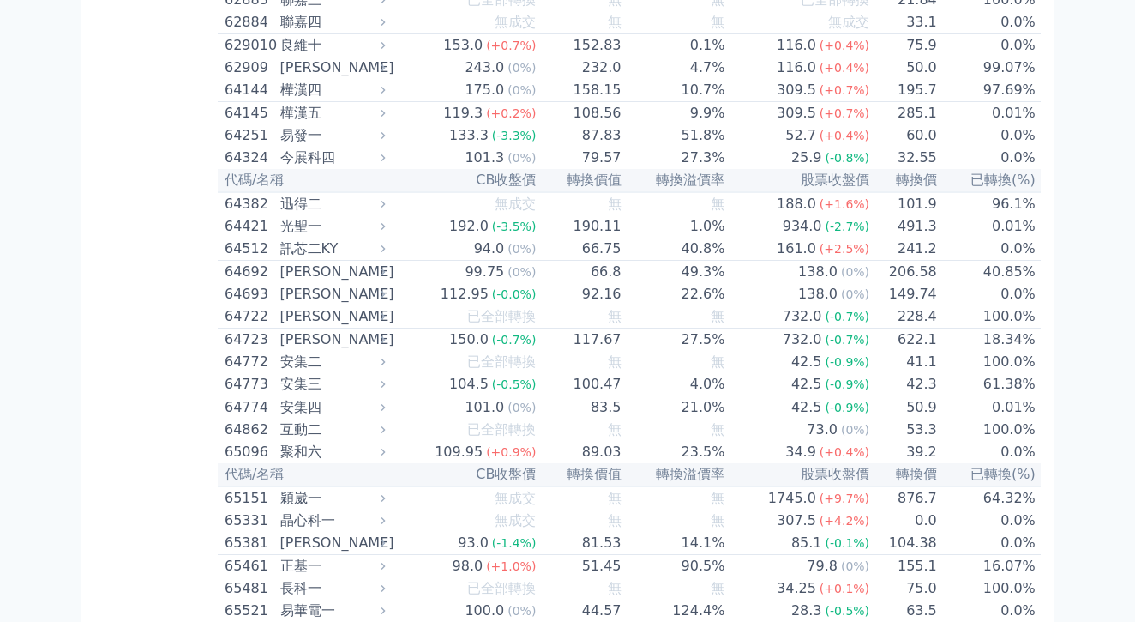
click at [393, 621] on td "138.0 (+0.4%)" at bounding box center [465, 634] width 145 height 23
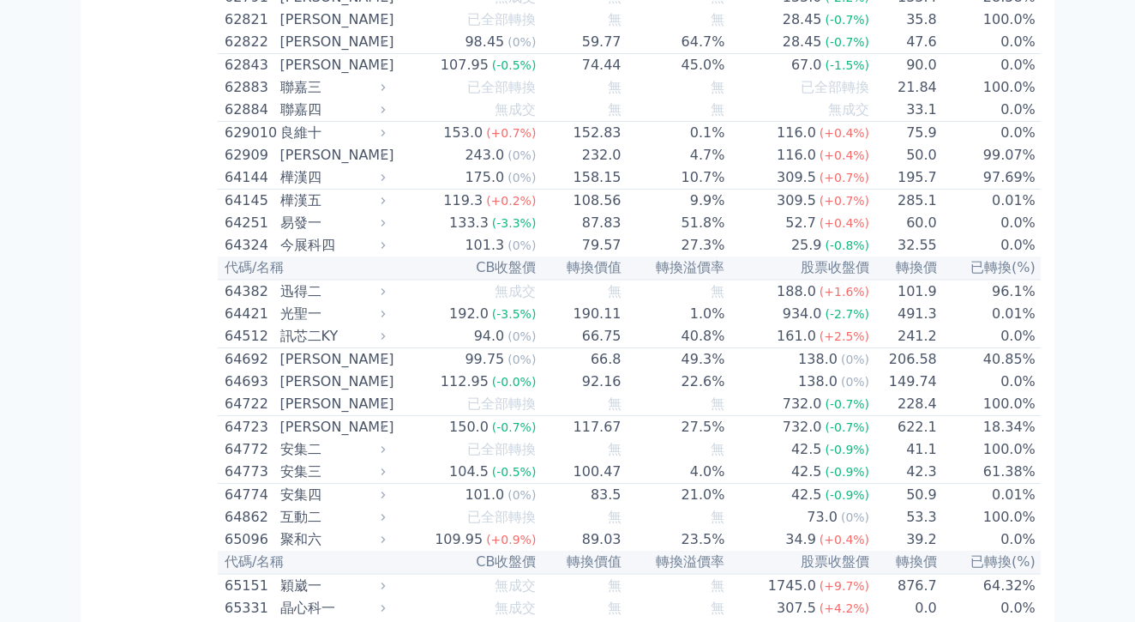
scroll to position [6935, 0]
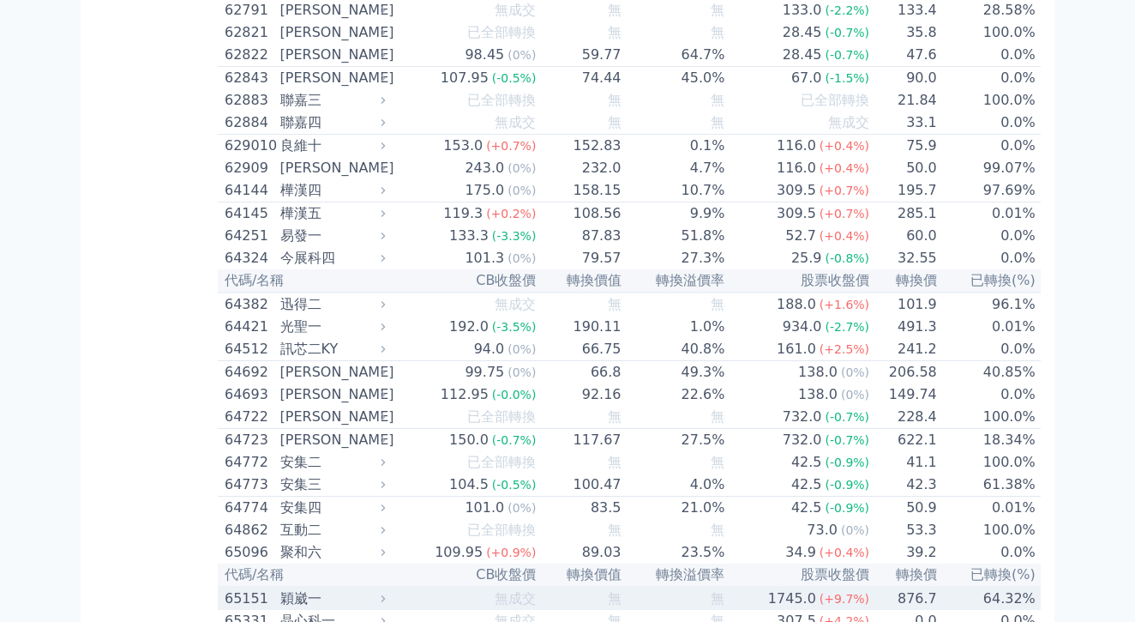
click at [393, 587] on td "無成交" at bounding box center [465, 598] width 145 height 23
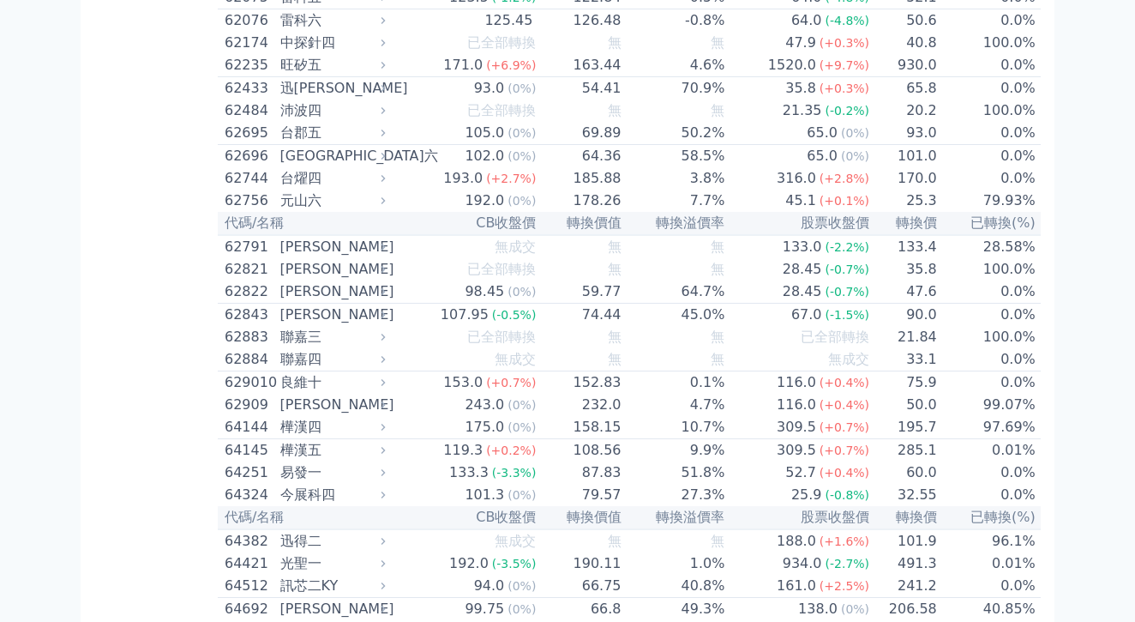
scroll to position [6689, 0]
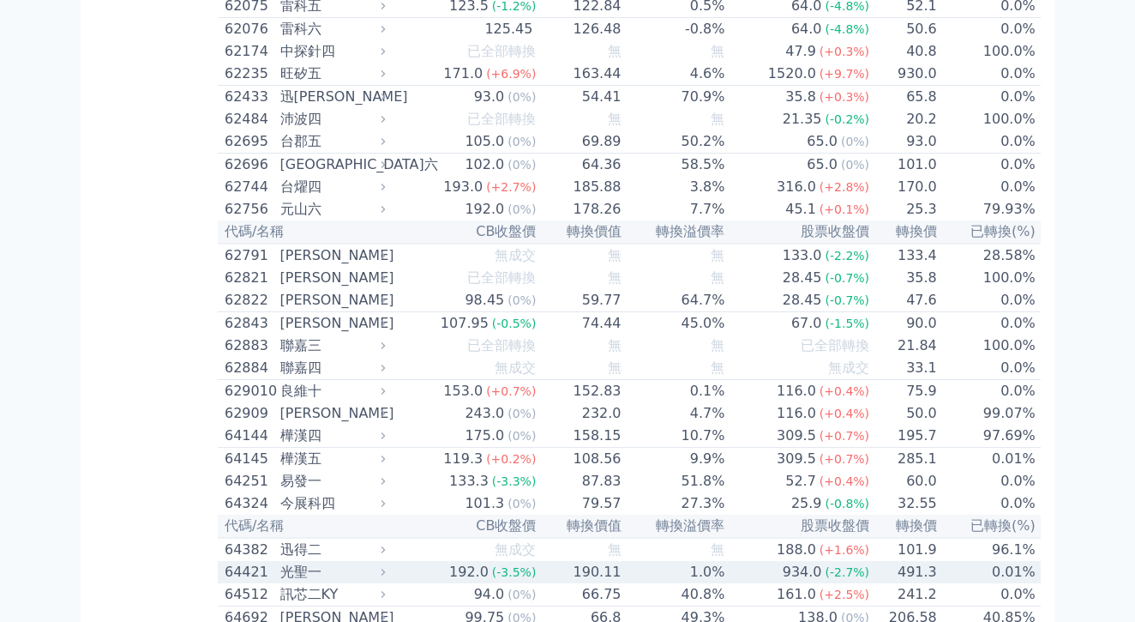
click at [446, 562] on div "192.0" at bounding box center [469, 572] width 46 height 21
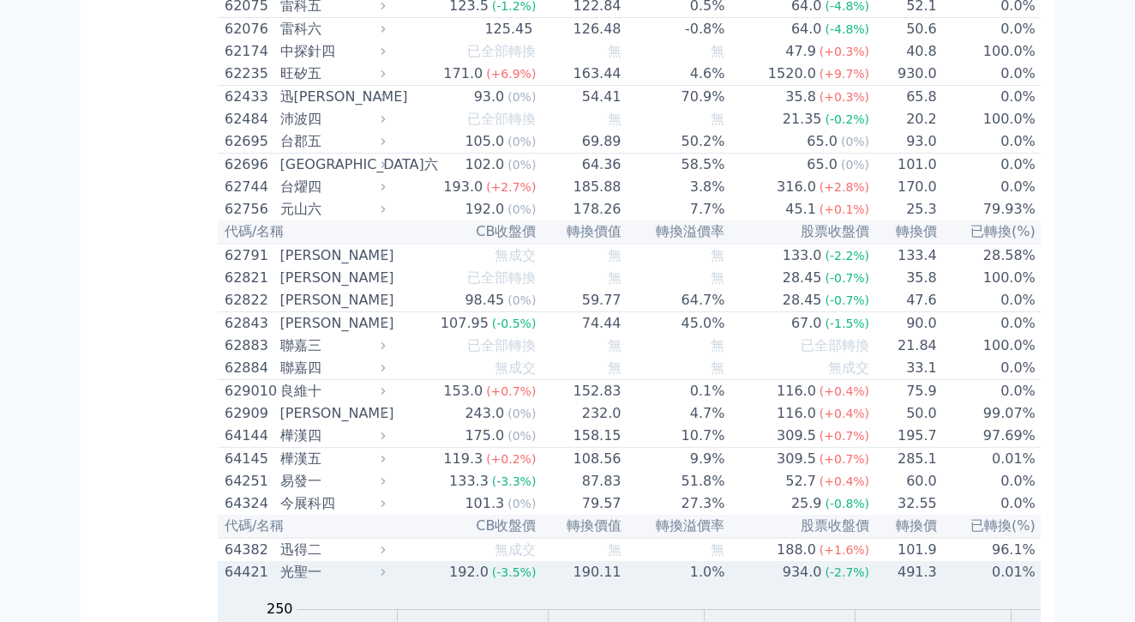
click at [870, 561] on td "491.3" at bounding box center [904, 572] width 68 height 22
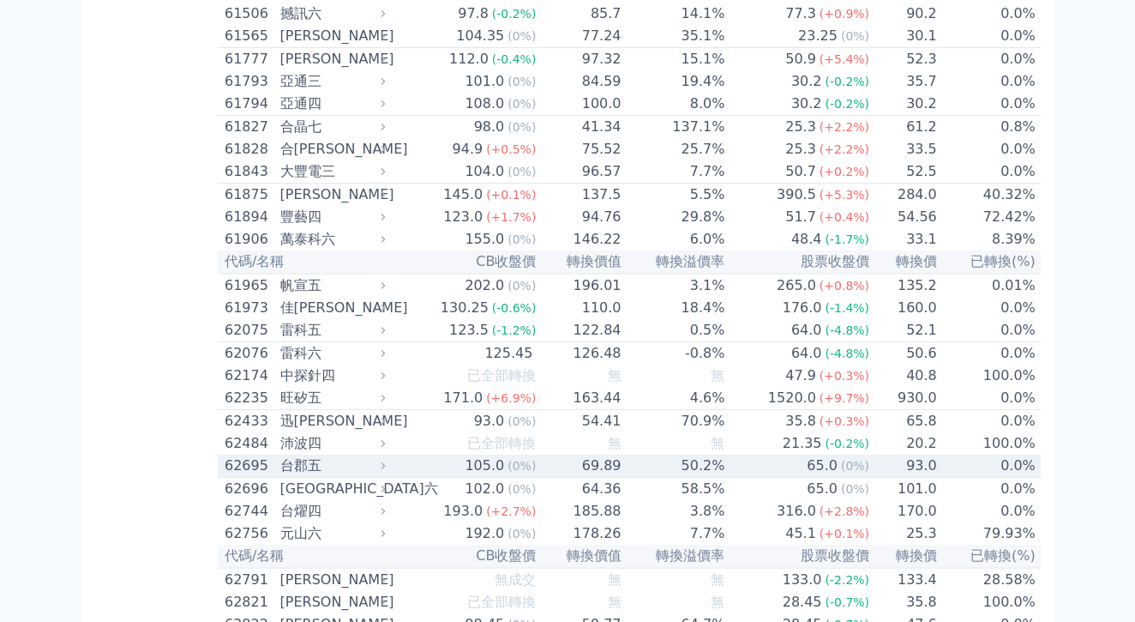
scroll to position [6372, 0]
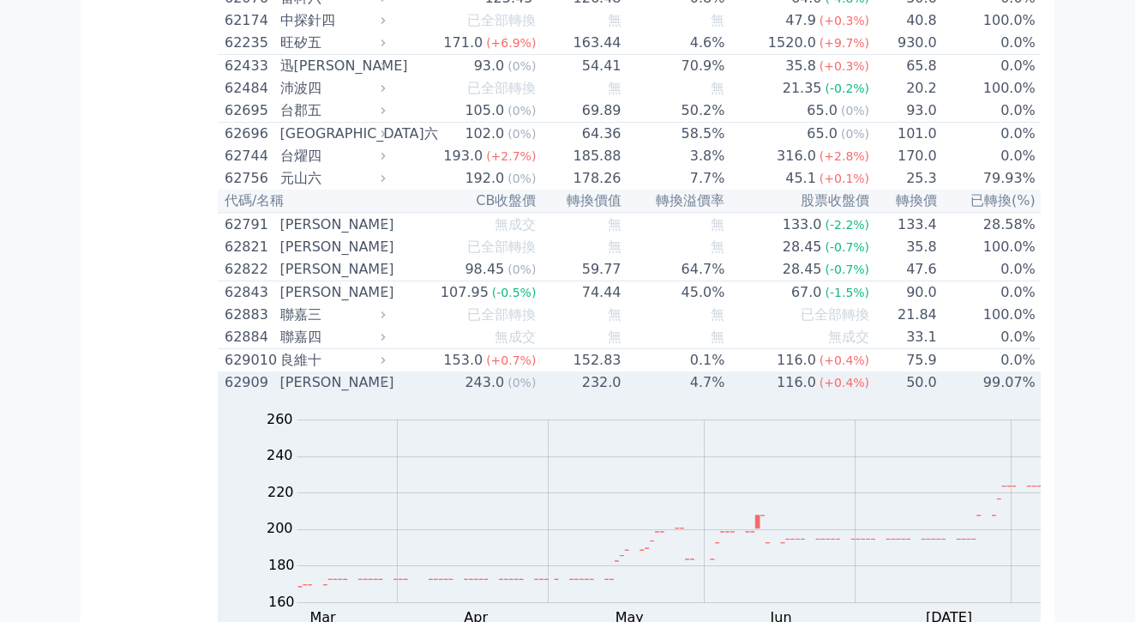
scroll to position [6677, 0]
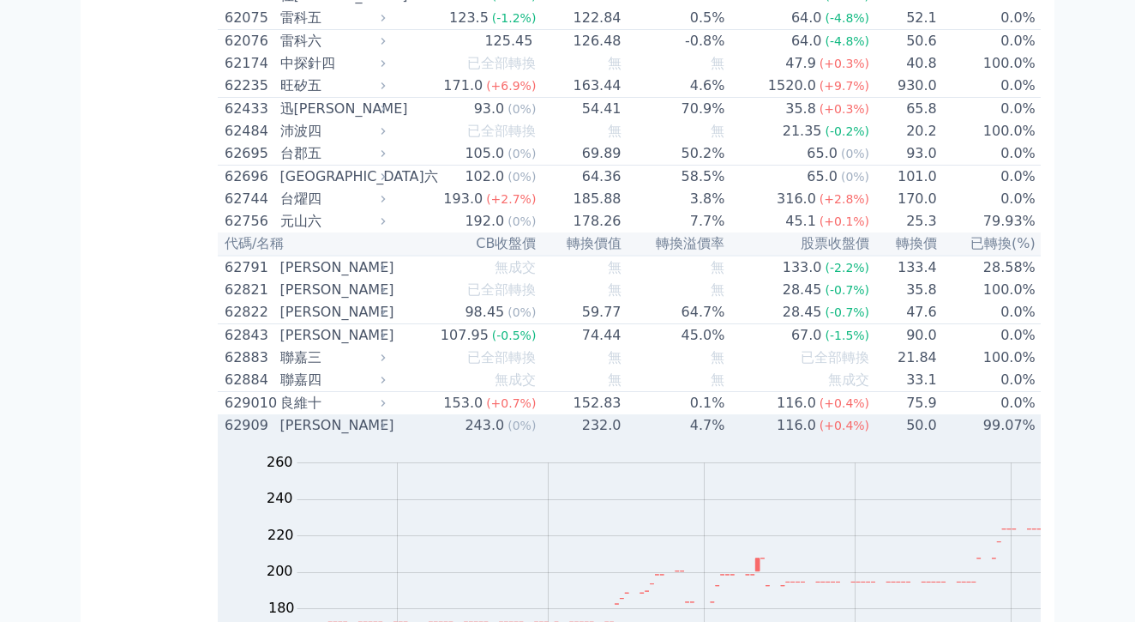
click at [393, 414] on td "243.0 (0%)" at bounding box center [465, 425] width 145 height 22
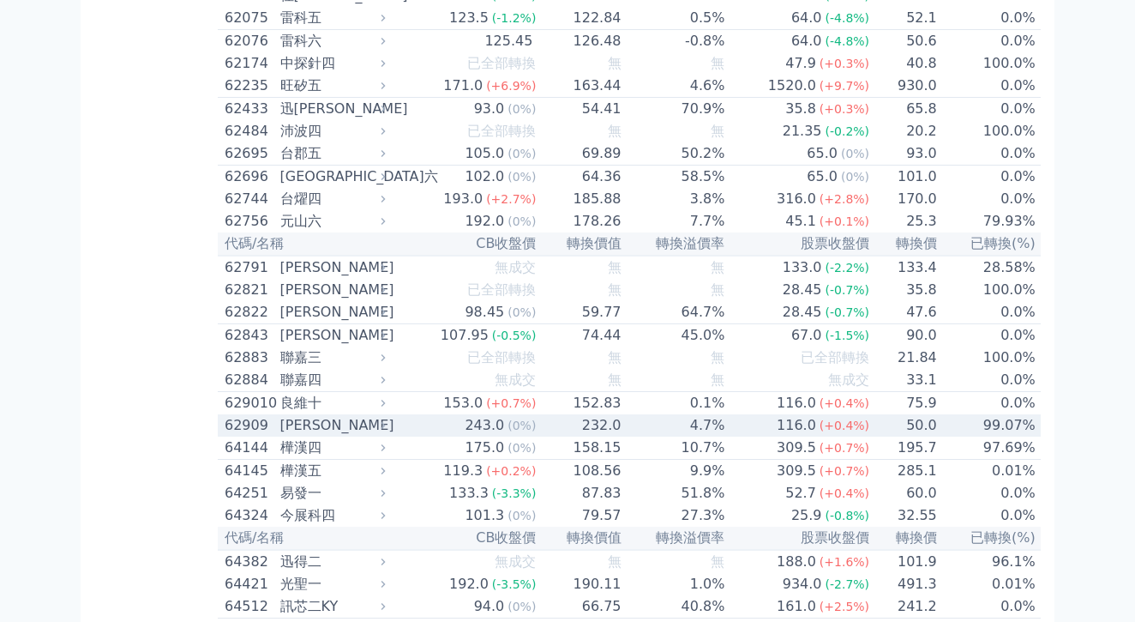
click at [393, 414] on td "243.0 (0%)" at bounding box center [465, 425] width 145 height 22
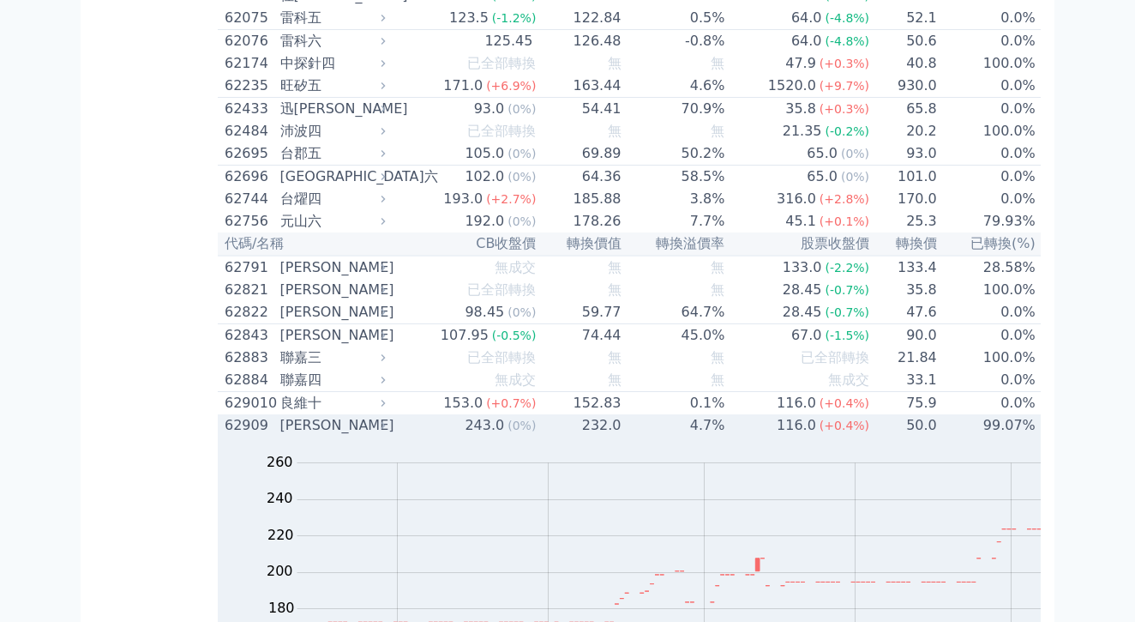
click at [393, 414] on td "243.0 (0%)" at bounding box center [465, 425] width 145 height 22
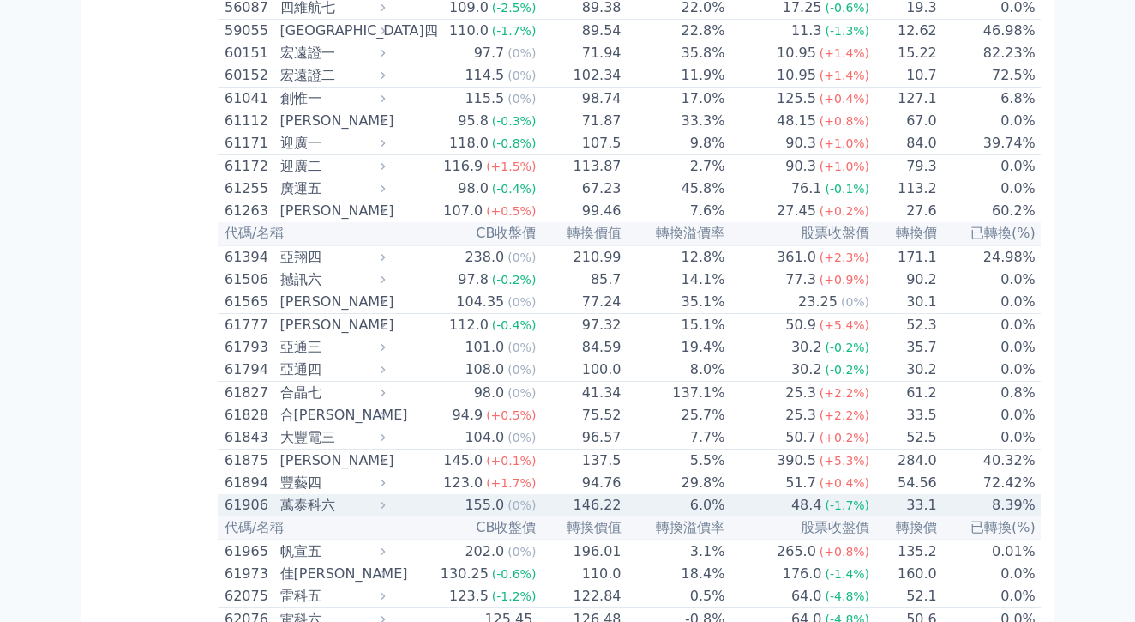
scroll to position [6098, 0]
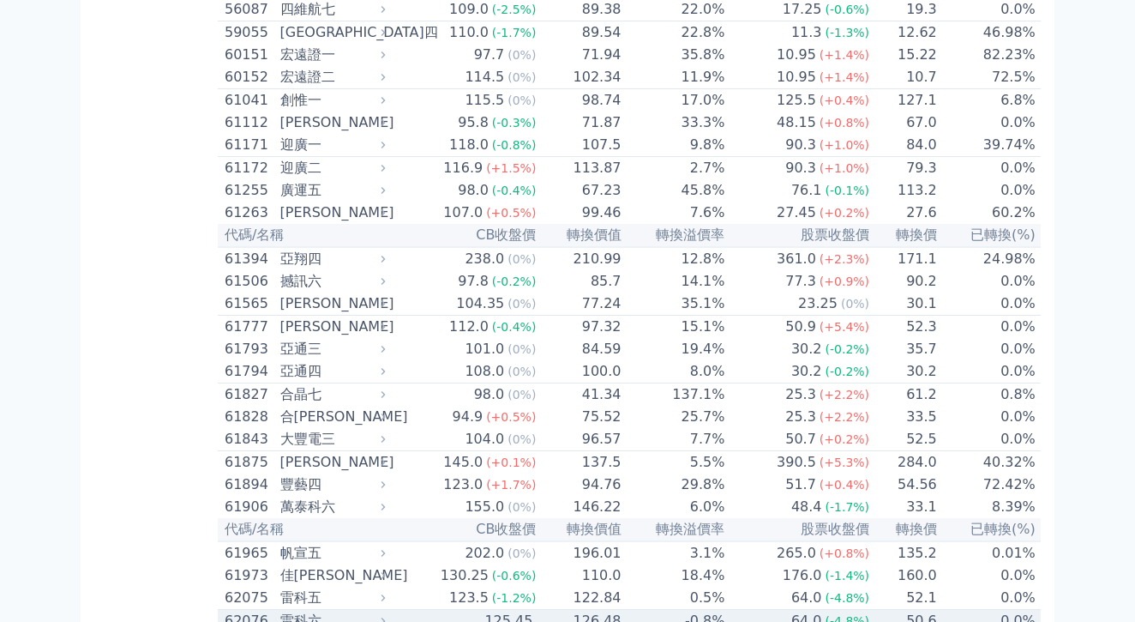
click at [377, 615] on div at bounding box center [384, 621] width 14 height 12
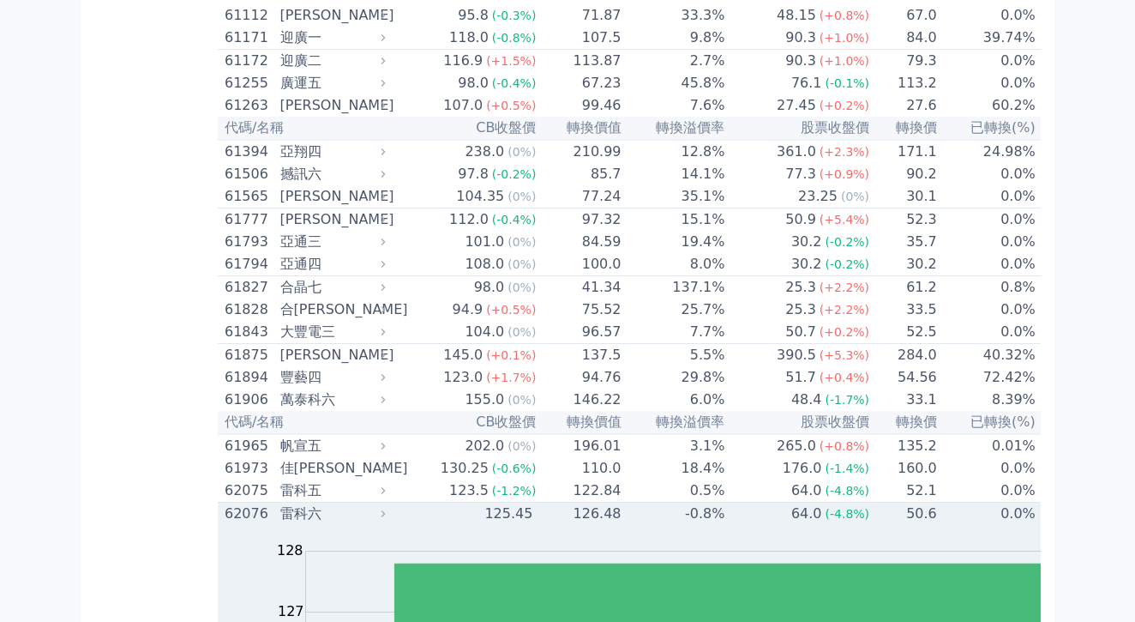
click at [377, 508] on div at bounding box center [384, 514] width 14 height 12
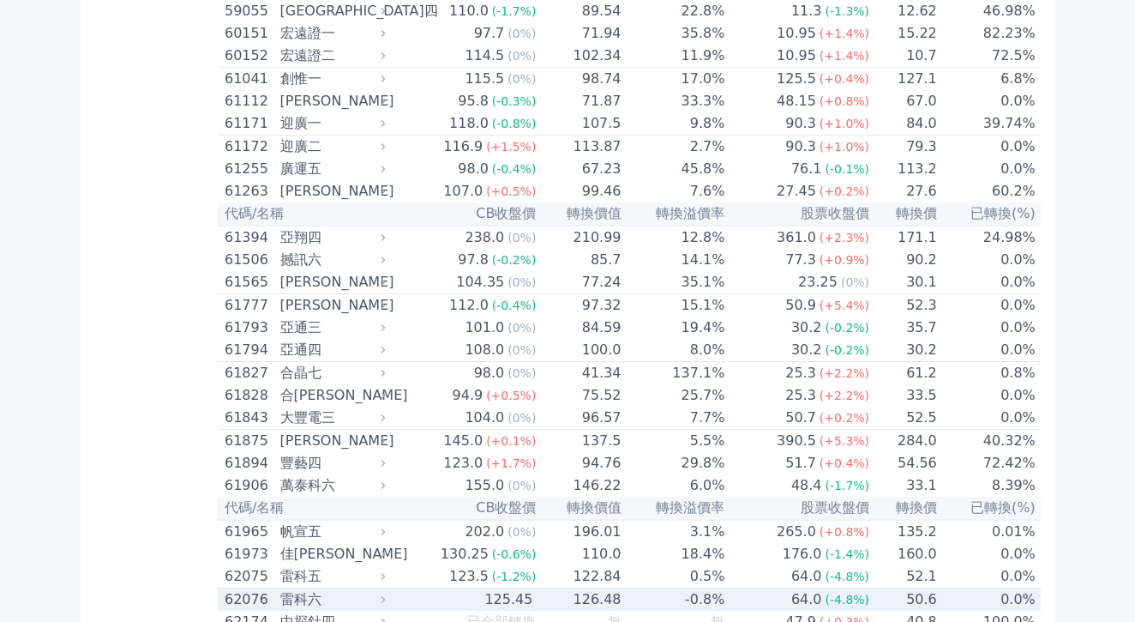
scroll to position [6103, 0]
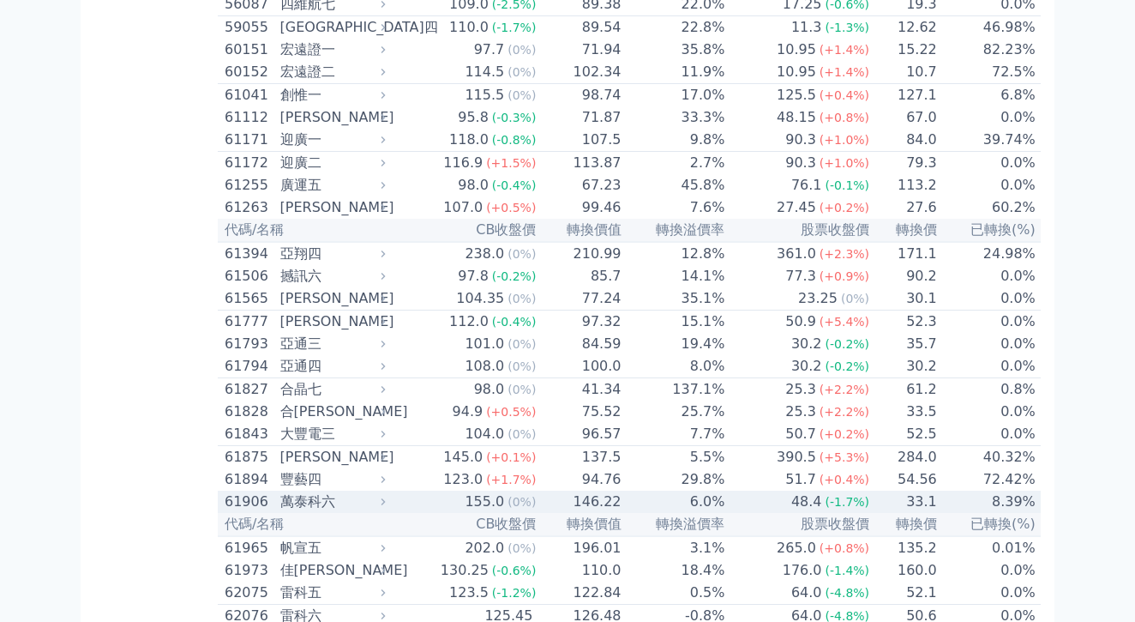
click at [377, 496] on div at bounding box center [384, 502] width 14 height 12
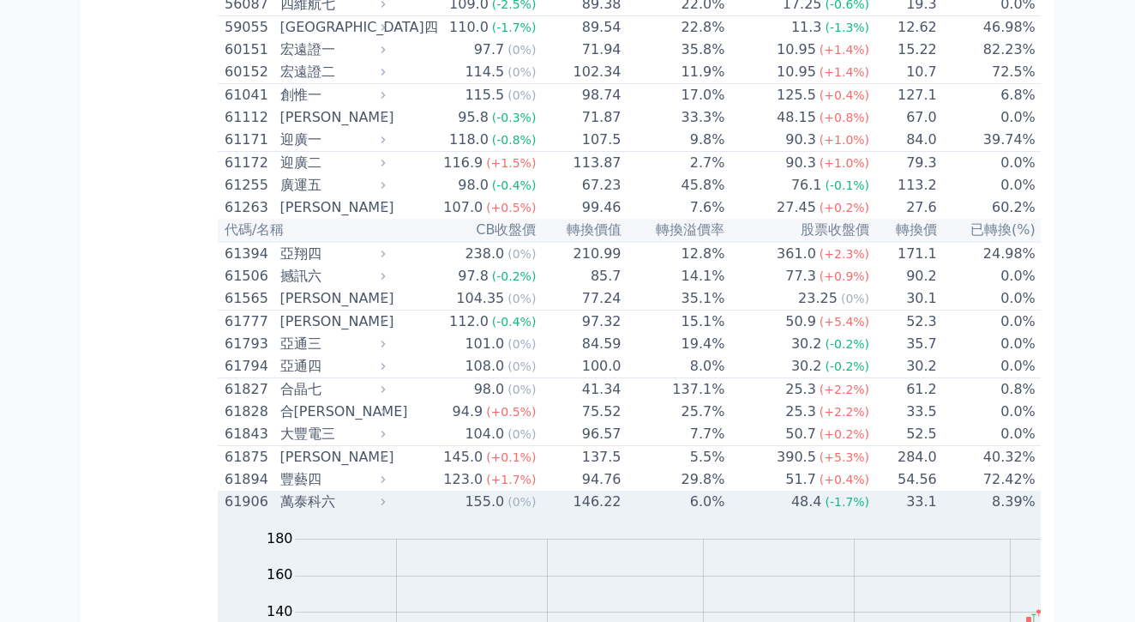
click at [377, 496] on div at bounding box center [384, 502] width 14 height 12
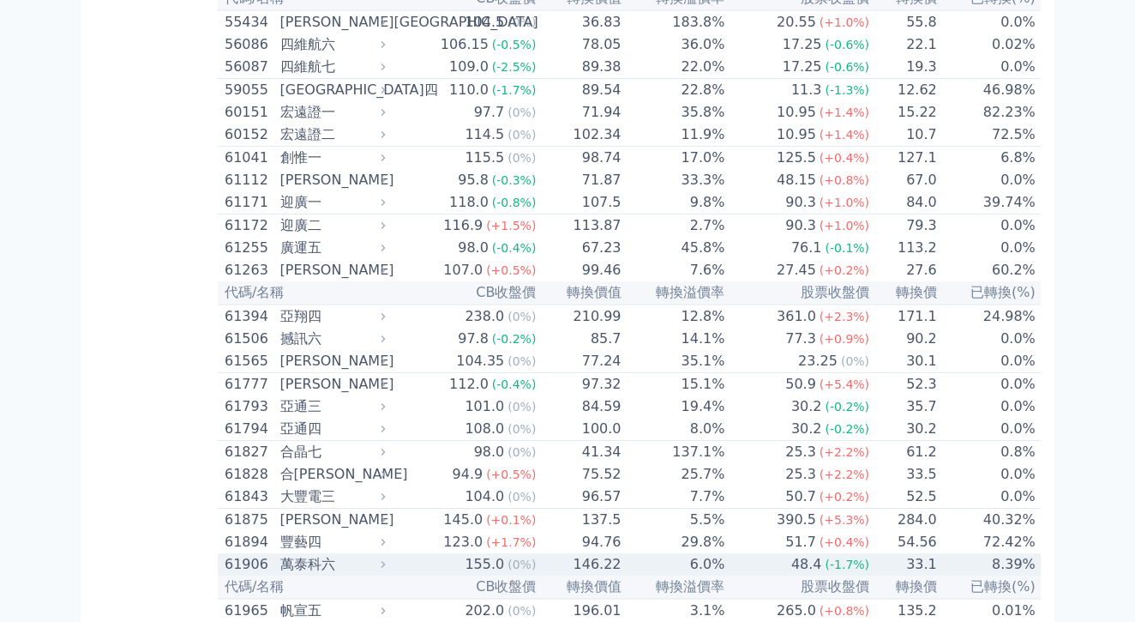
scroll to position [6029, 0]
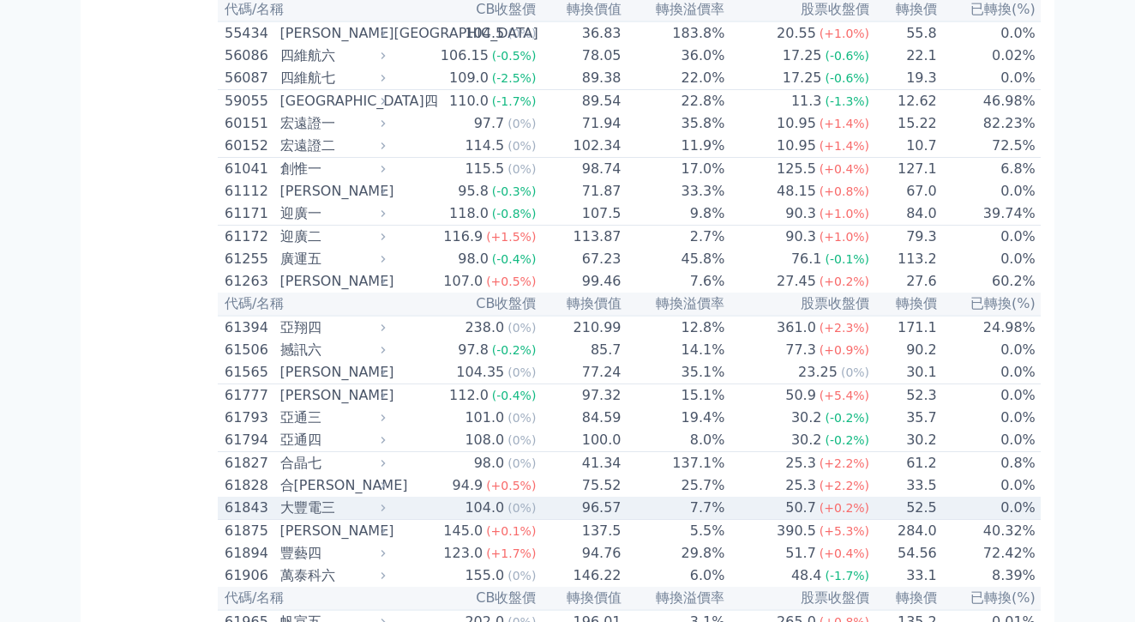
click at [275, 497] on div "61843 大豐電三" at bounding box center [308, 507] width 167 height 21
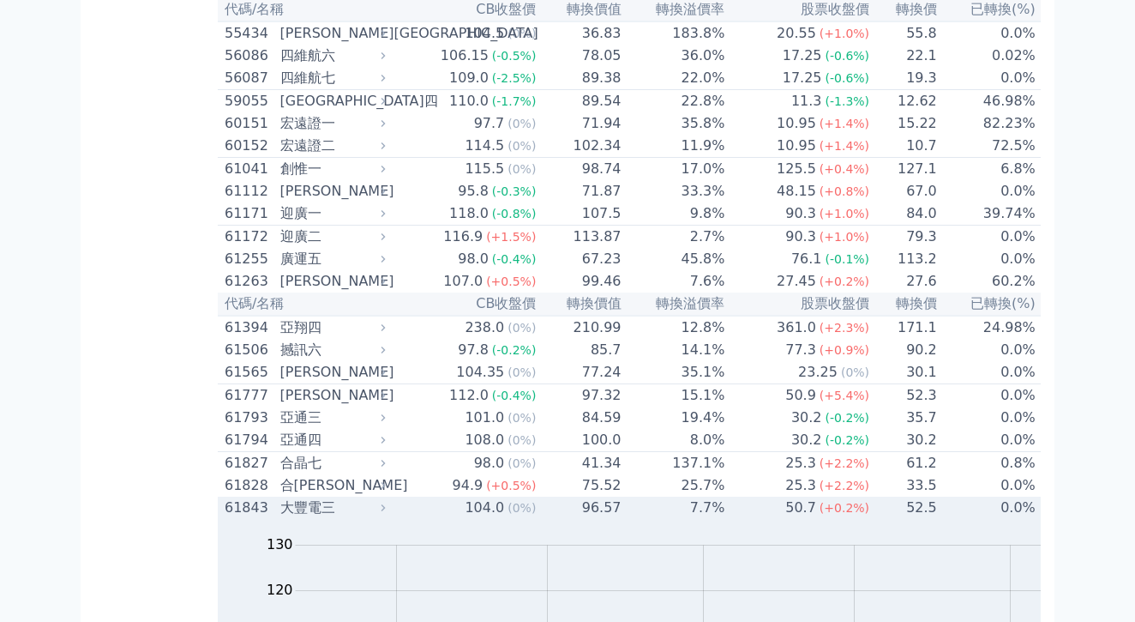
click at [280, 497] on div "大豐電三" at bounding box center [331, 507] width 102 height 21
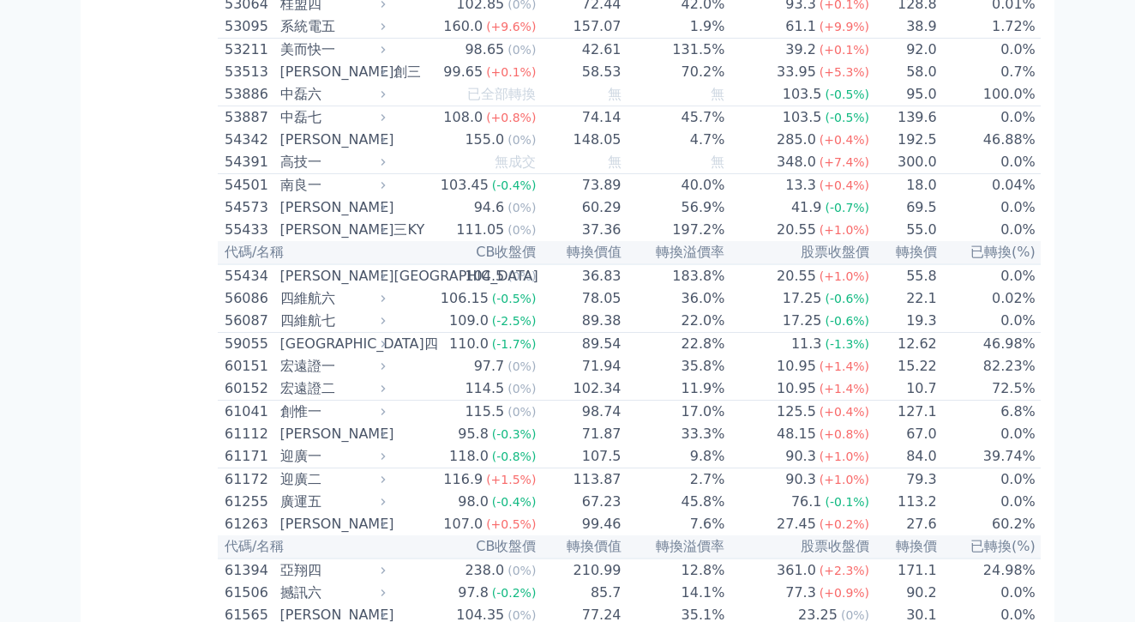
scroll to position [5780, 0]
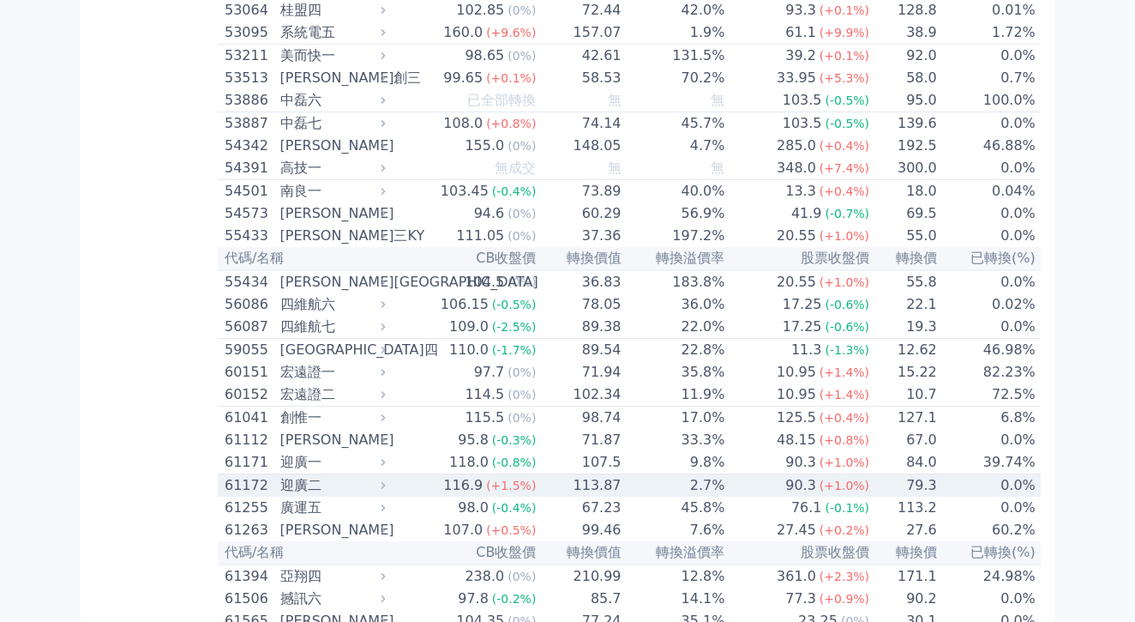
click at [280, 475] on div "迎廣二" at bounding box center [331, 485] width 102 height 21
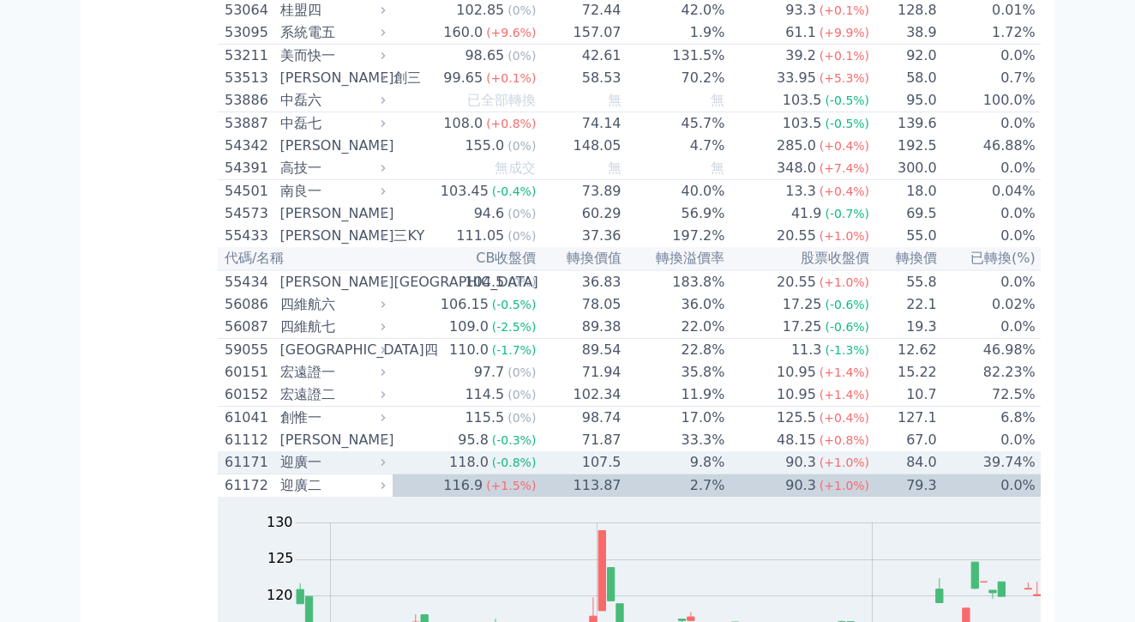
click at [446, 452] on div "118.0" at bounding box center [469, 462] width 46 height 21
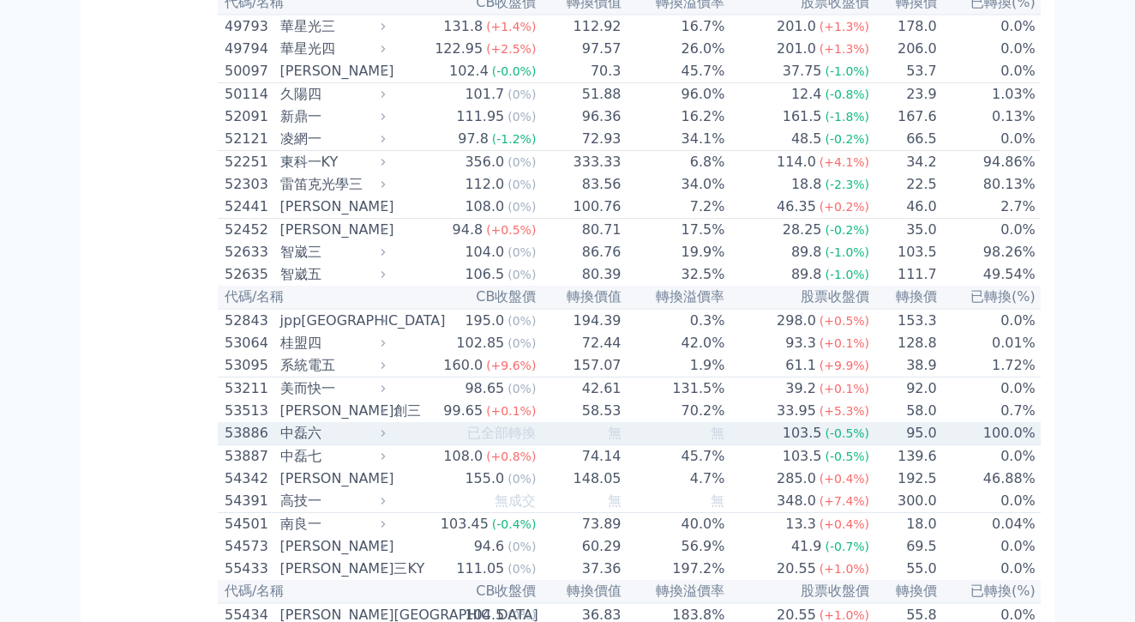
scroll to position [5407, 0]
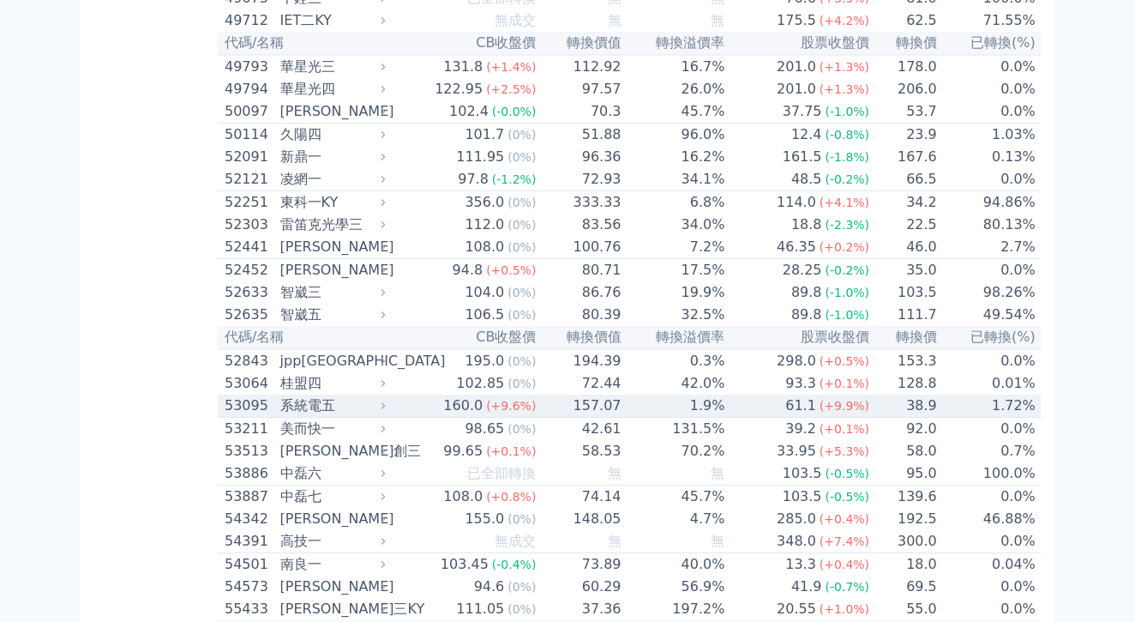
click at [393, 395] on td "160.0 (+9.6%)" at bounding box center [465, 406] width 145 height 23
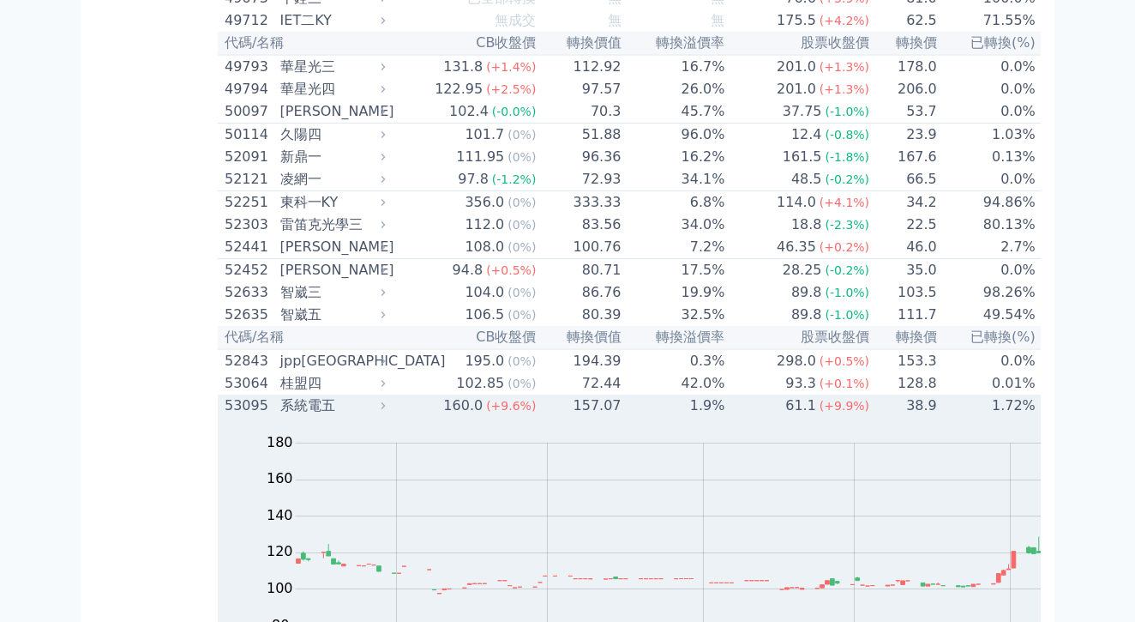
click at [623, 395] on td "1.9%" at bounding box center [675, 406] width 104 height 22
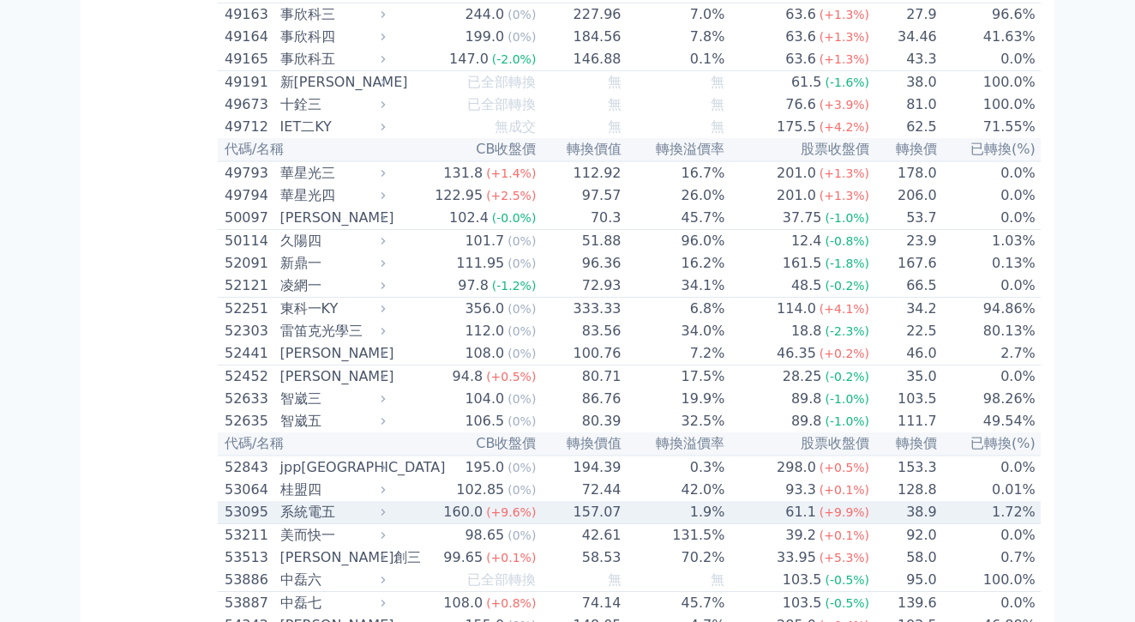
scroll to position [5299, 0]
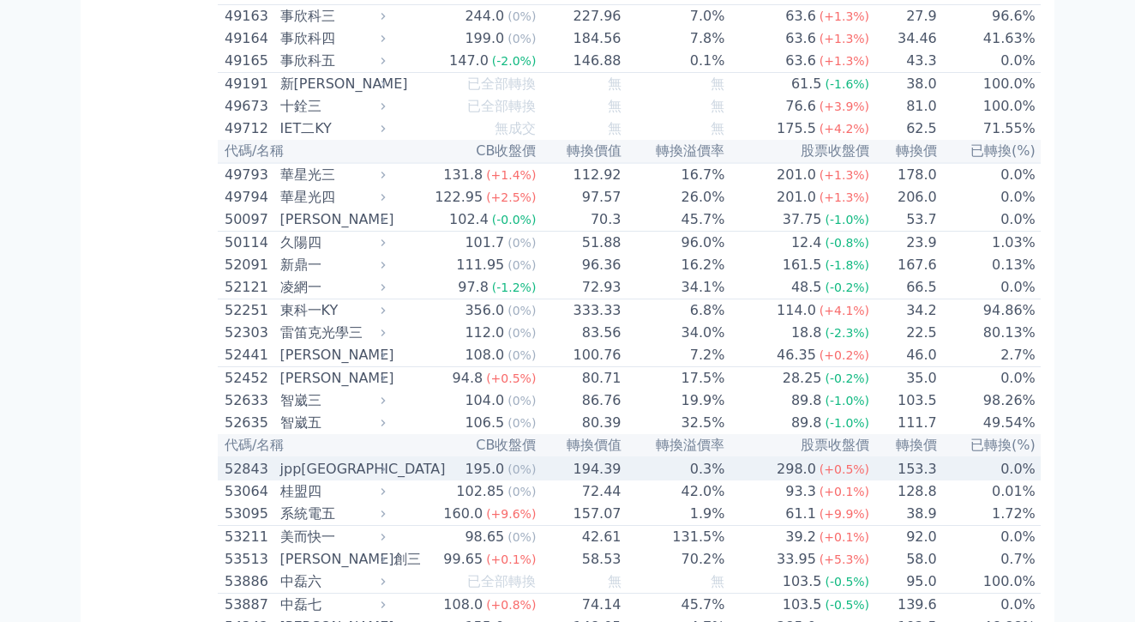
click at [623, 457] on td "0.3%" at bounding box center [675, 468] width 104 height 23
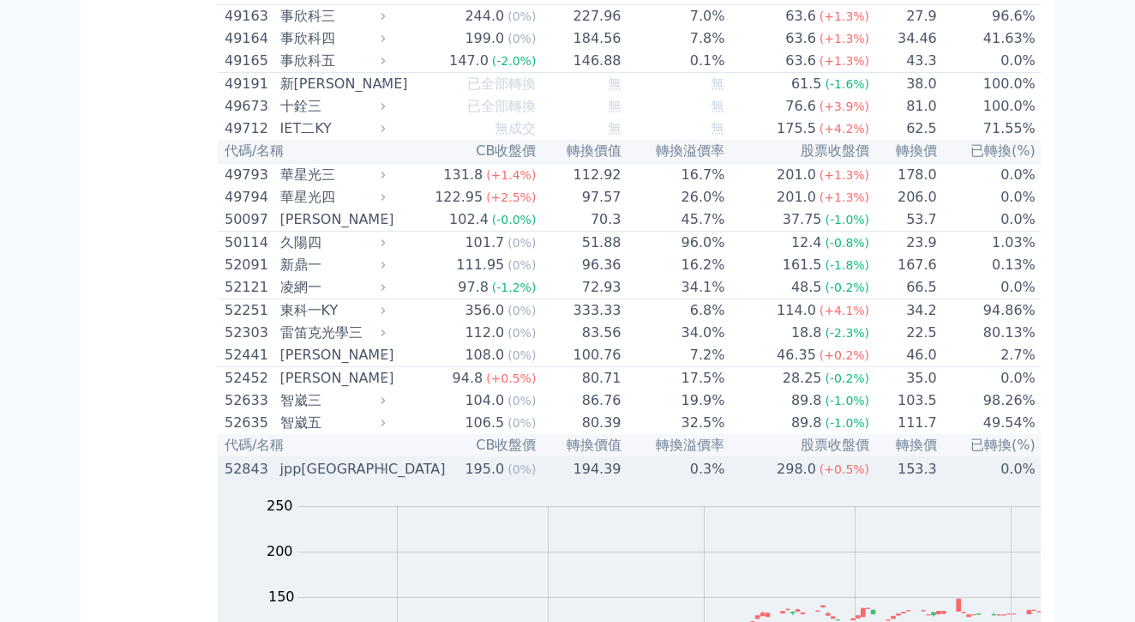
click at [393, 457] on td "195.0 (0%)" at bounding box center [465, 468] width 145 height 23
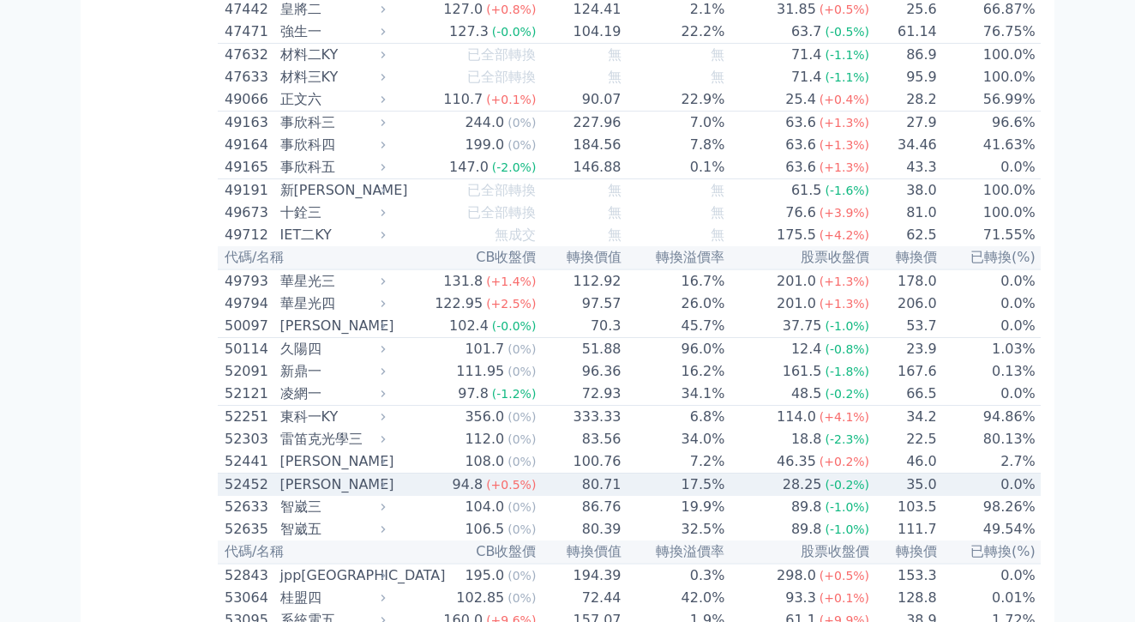
scroll to position [5189, 0]
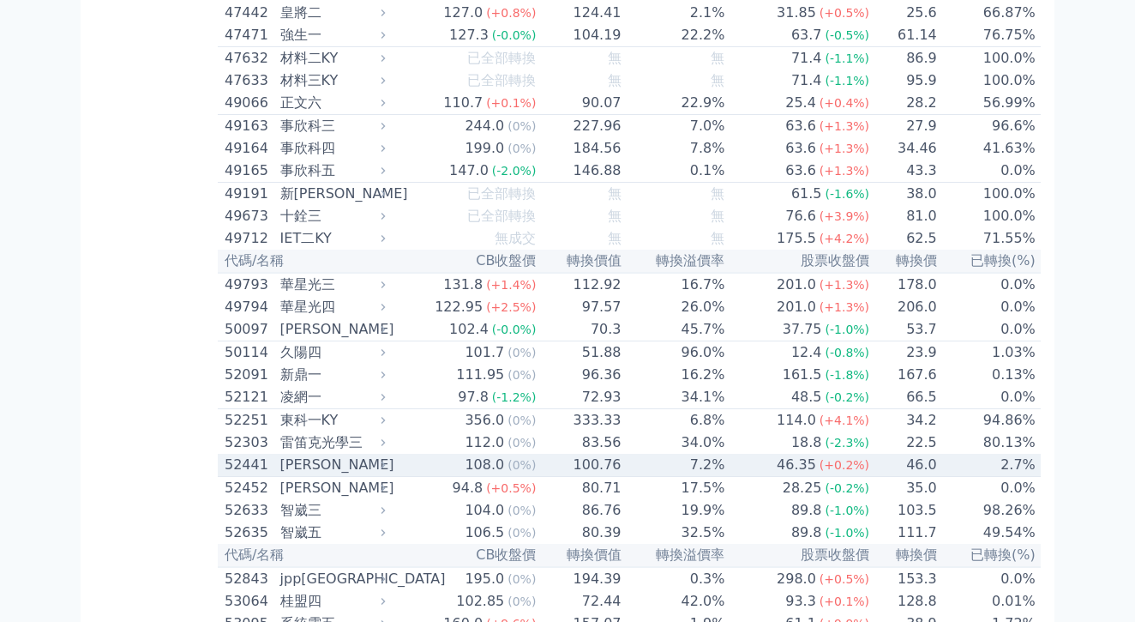
click at [393, 454] on td "108.0 (0%)" at bounding box center [465, 465] width 145 height 23
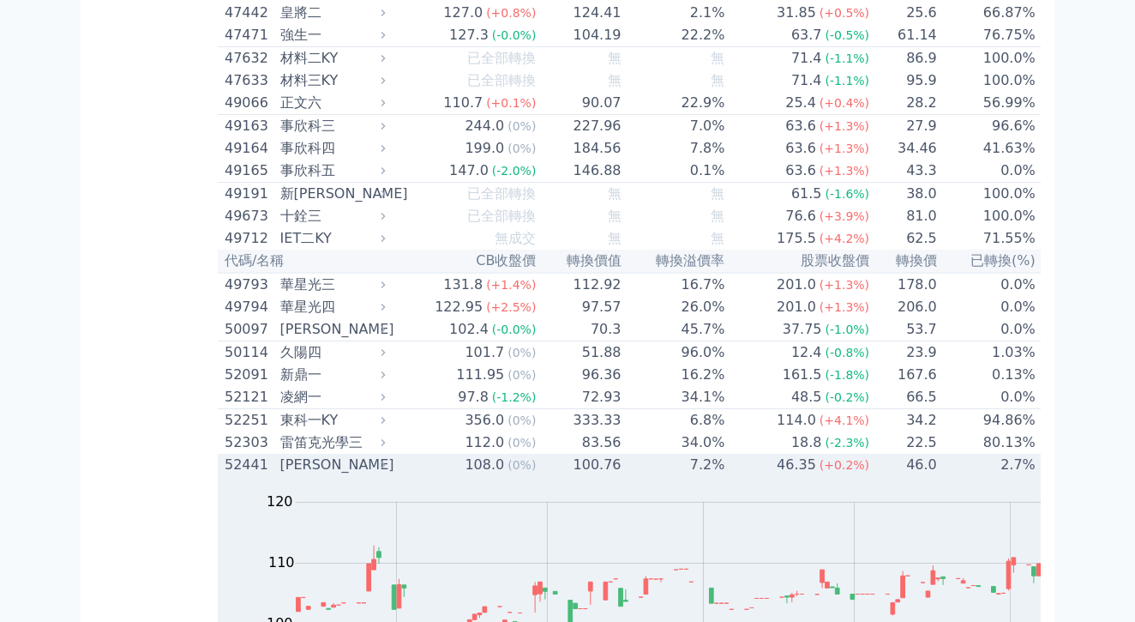
click at [393, 454] on td "108.0 (0%)" at bounding box center [465, 465] width 145 height 22
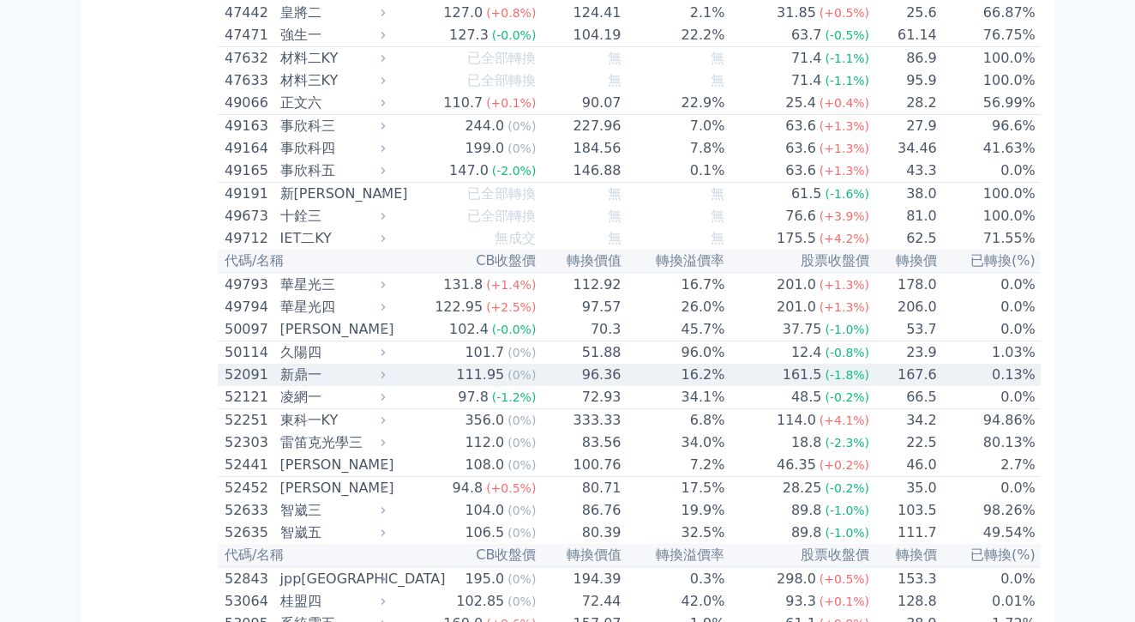
click at [393, 364] on td "111.95 (0%)" at bounding box center [465, 375] width 145 height 22
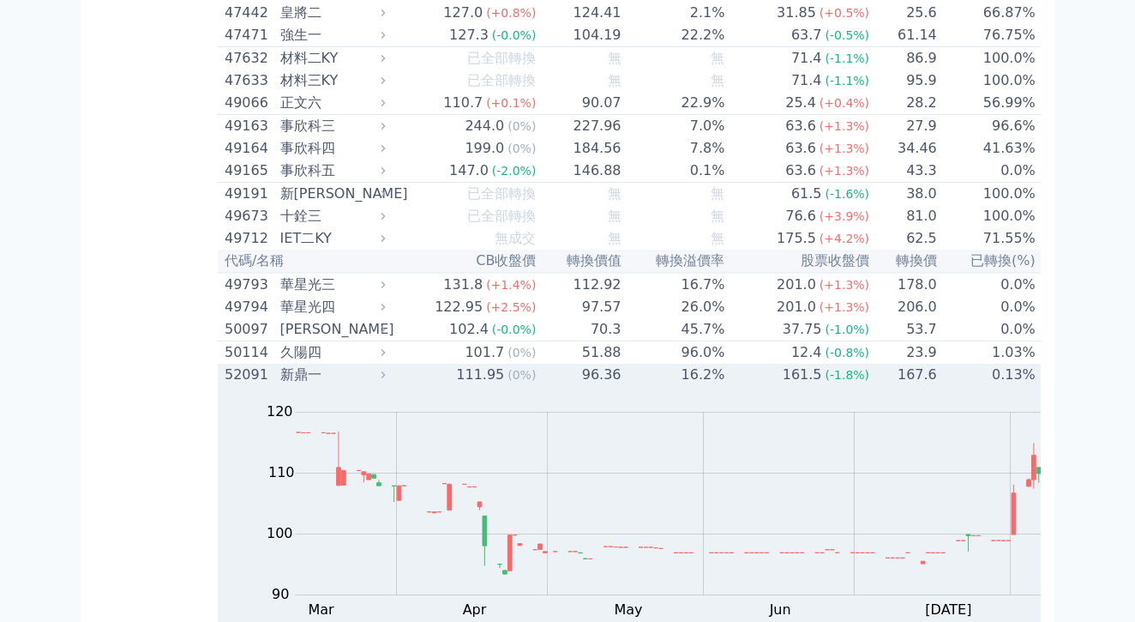
click at [537, 364] on td "96.36" at bounding box center [579, 375] width 85 height 22
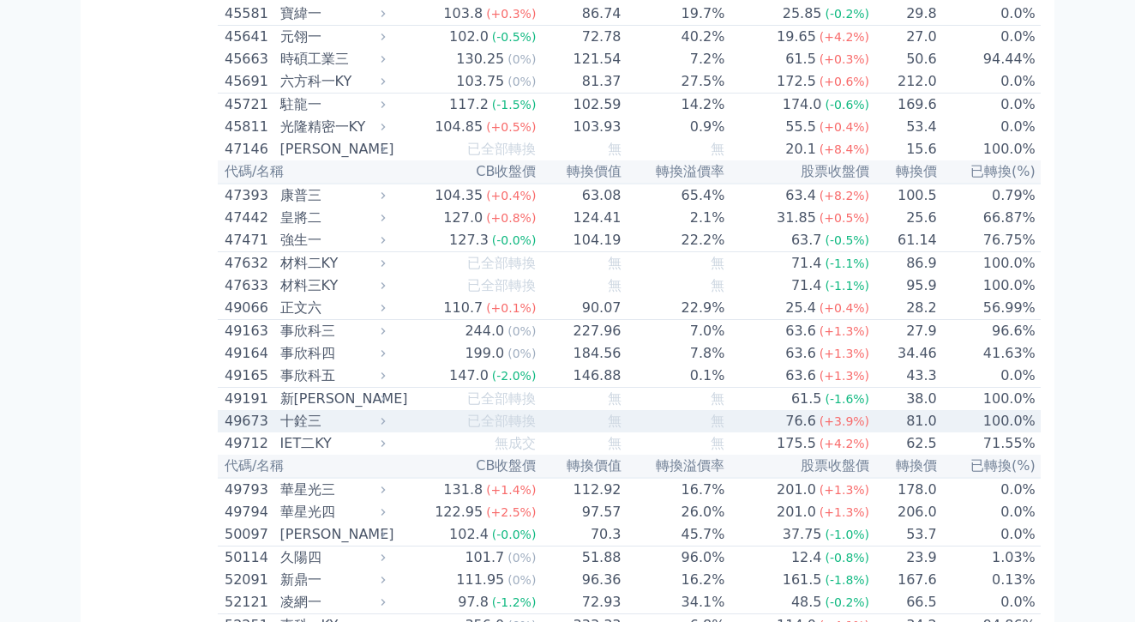
scroll to position [4984, 0]
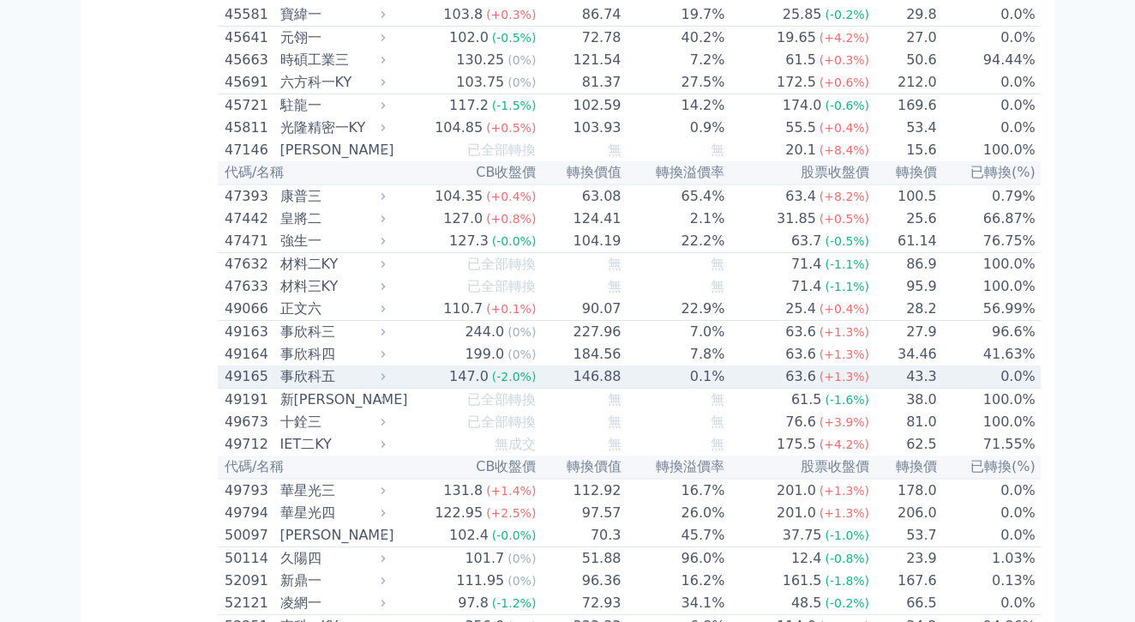
click at [492, 370] on span "(-2.0%)" at bounding box center [514, 377] width 45 height 14
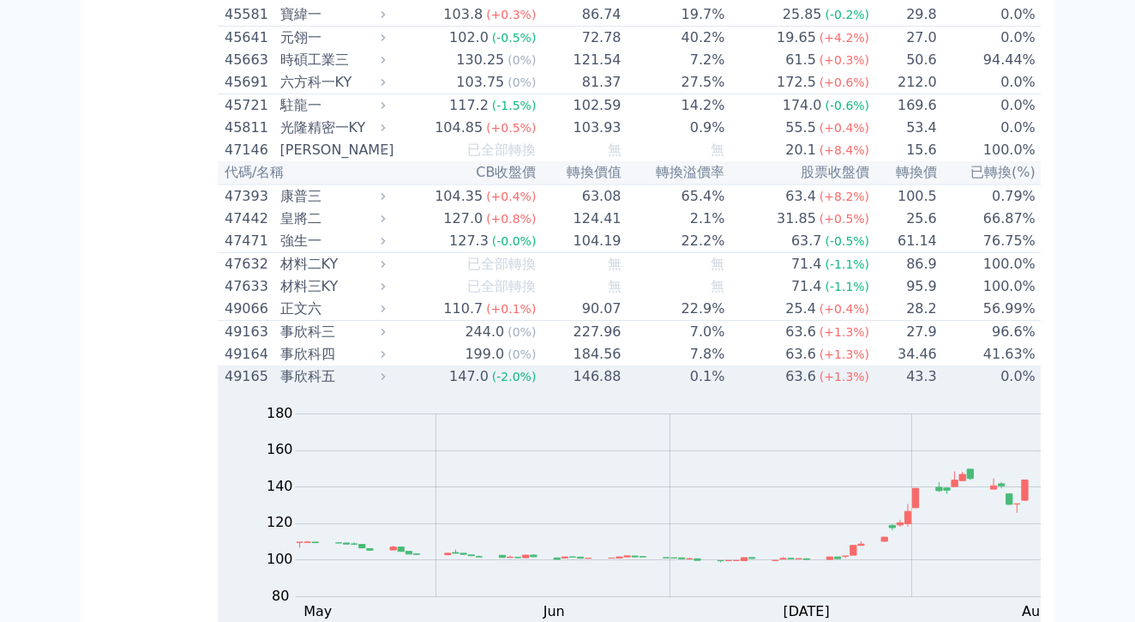
click at [537, 365] on td "146.88" at bounding box center [579, 376] width 85 height 22
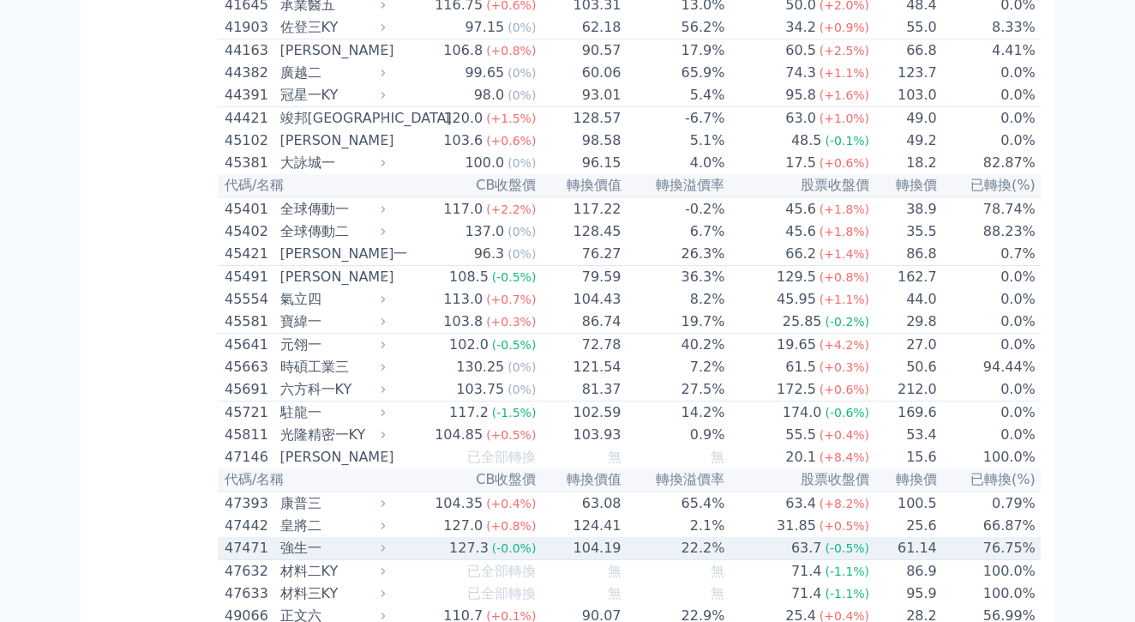
scroll to position [4675, 0]
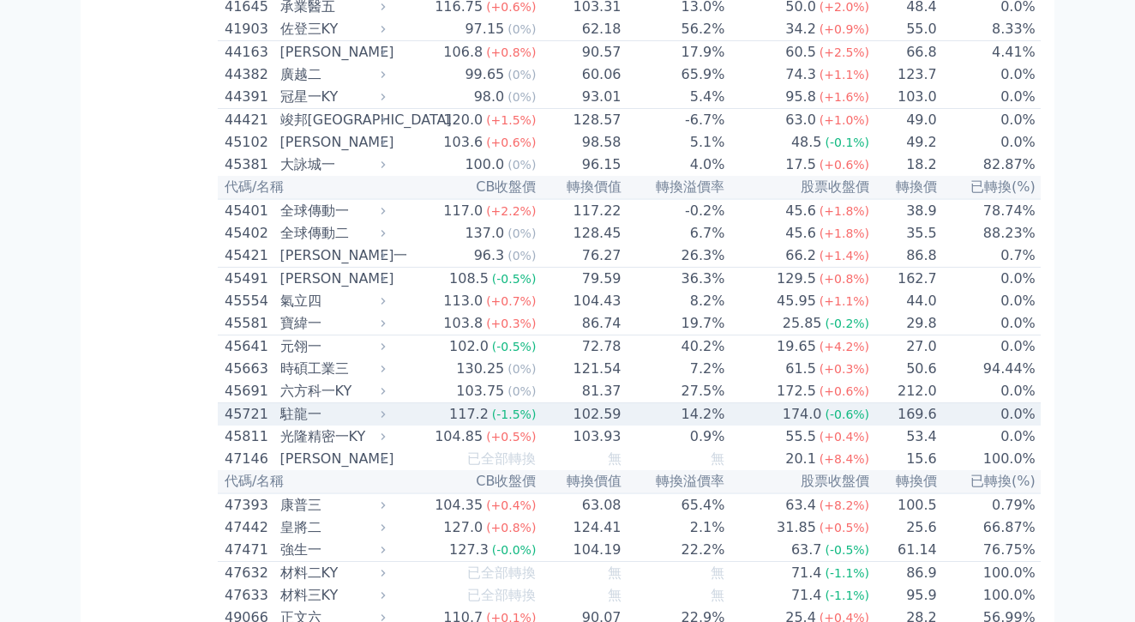
click at [537, 403] on td "102.59" at bounding box center [579, 414] width 85 height 23
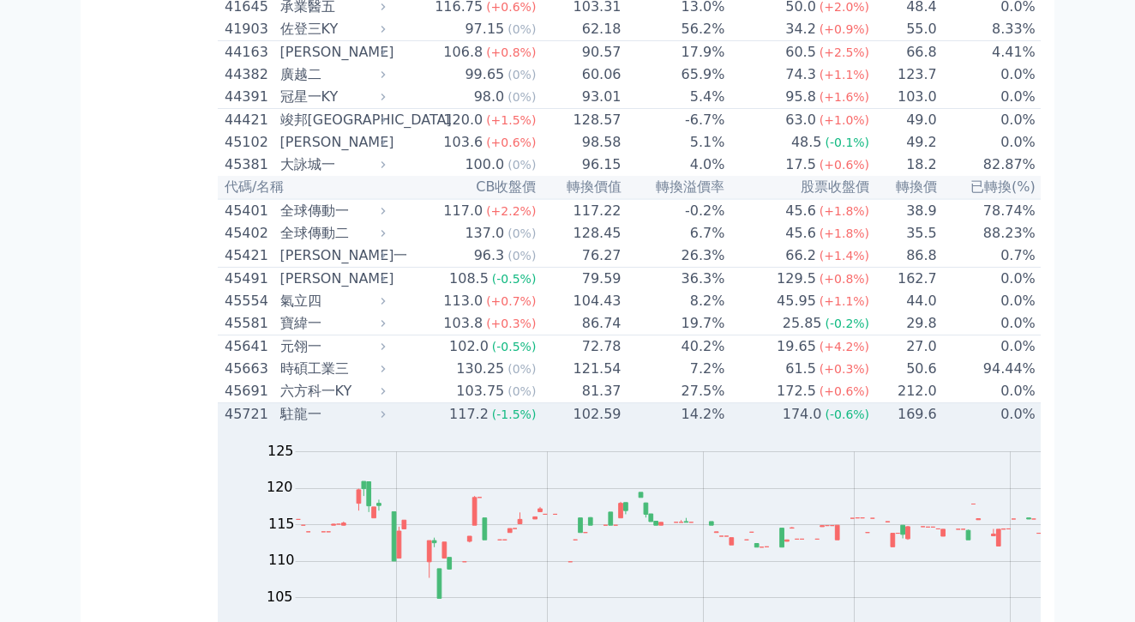
click at [446, 404] on div "117.2" at bounding box center [469, 414] width 46 height 21
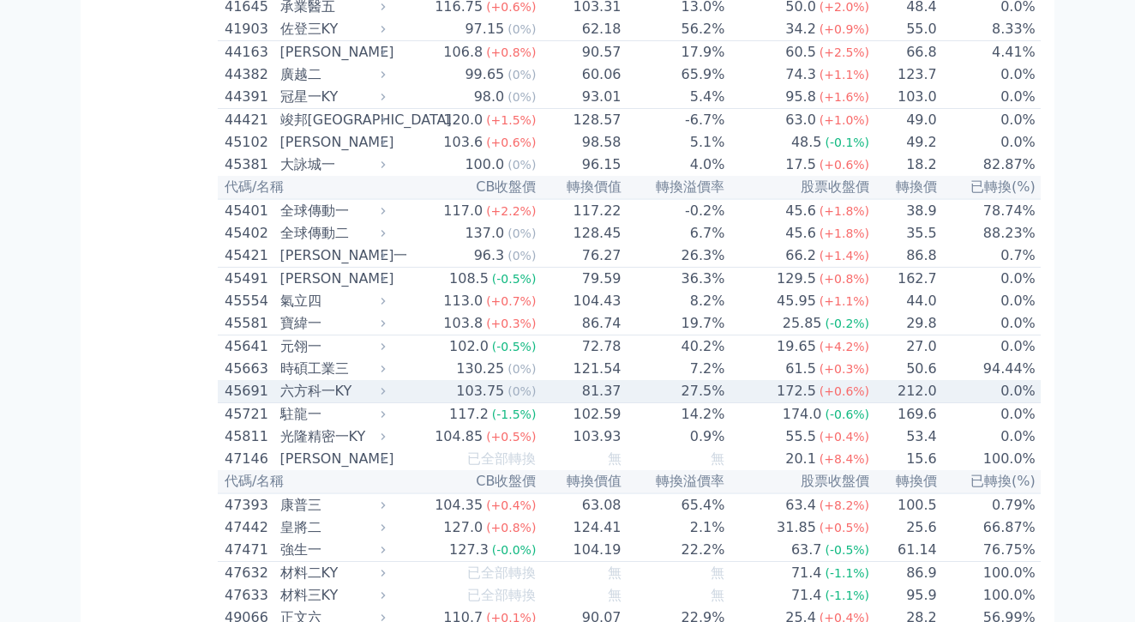
click at [453, 381] on div "103.75" at bounding box center [480, 391] width 55 height 21
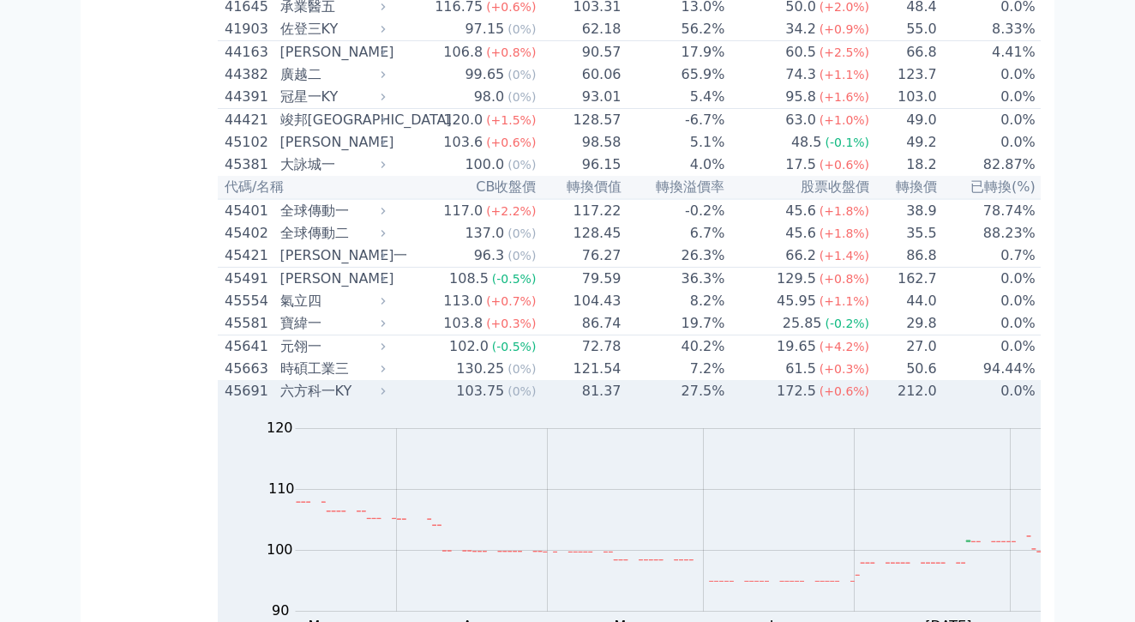
click at [537, 380] on td "81.37" at bounding box center [579, 391] width 85 height 22
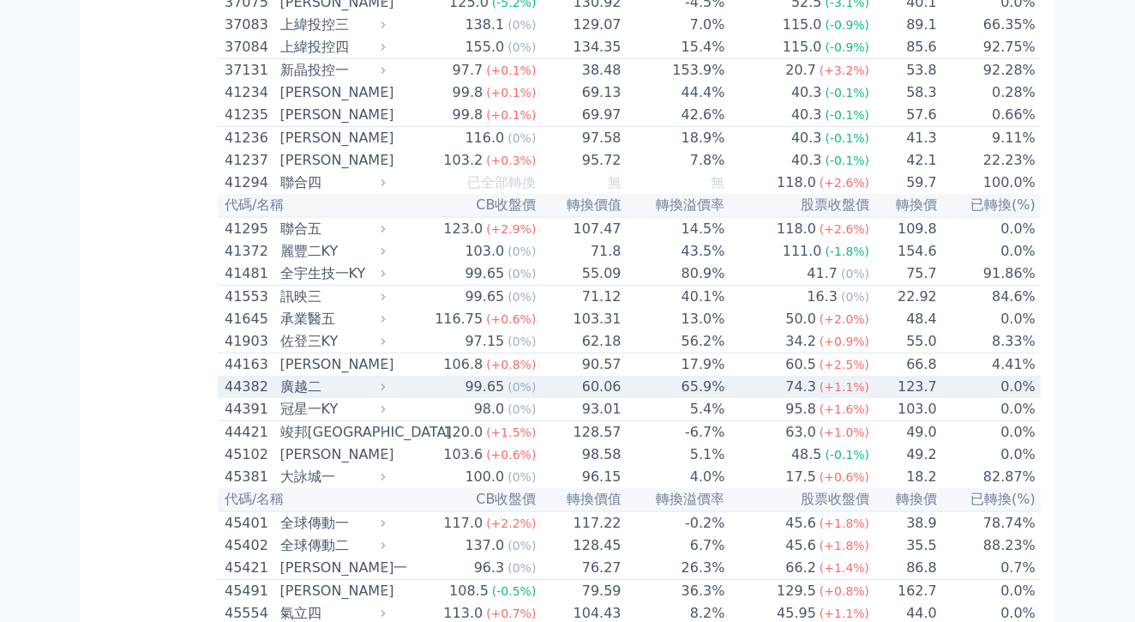
scroll to position [4358, 0]
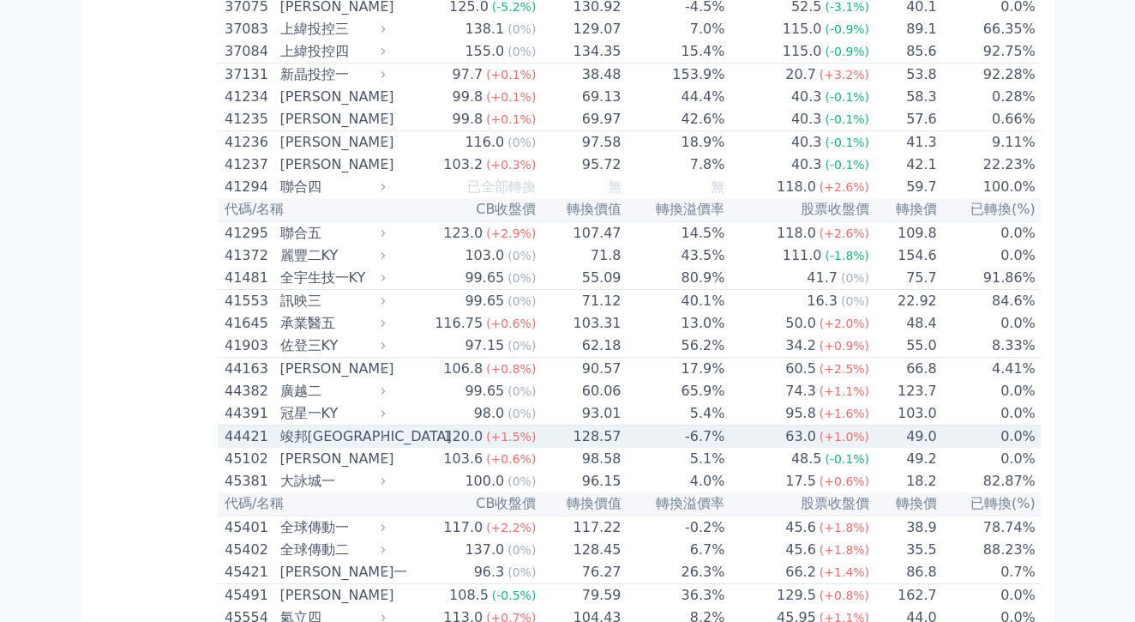
click at [537, 425] on td "128.57" at bounding box center [579, 436] width 85 height 23
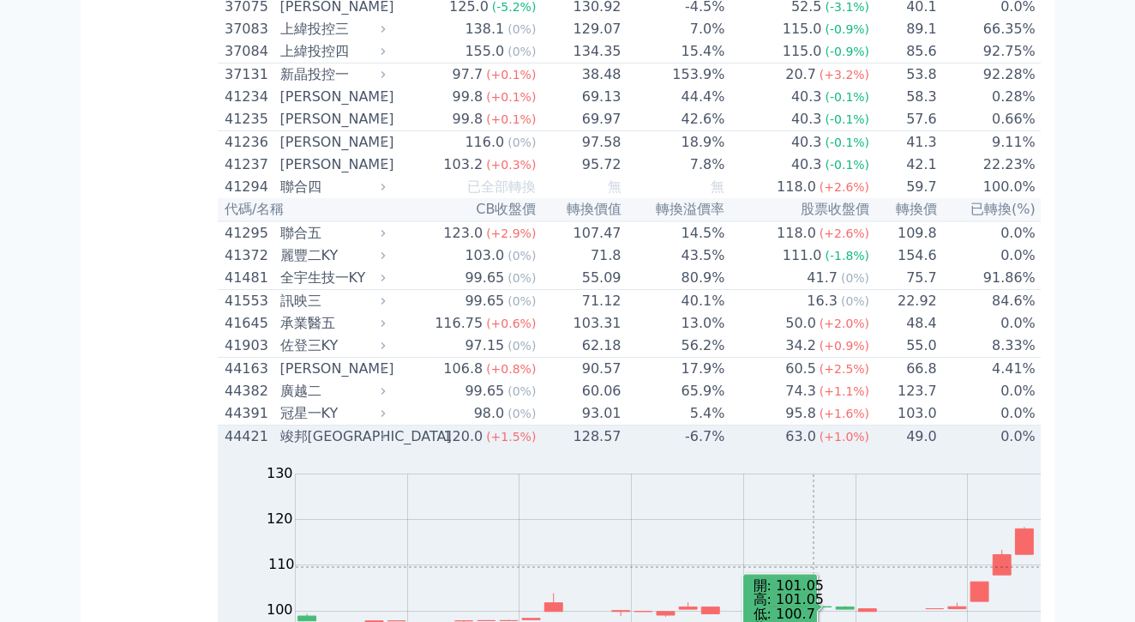
scroll to position [4364, 0]
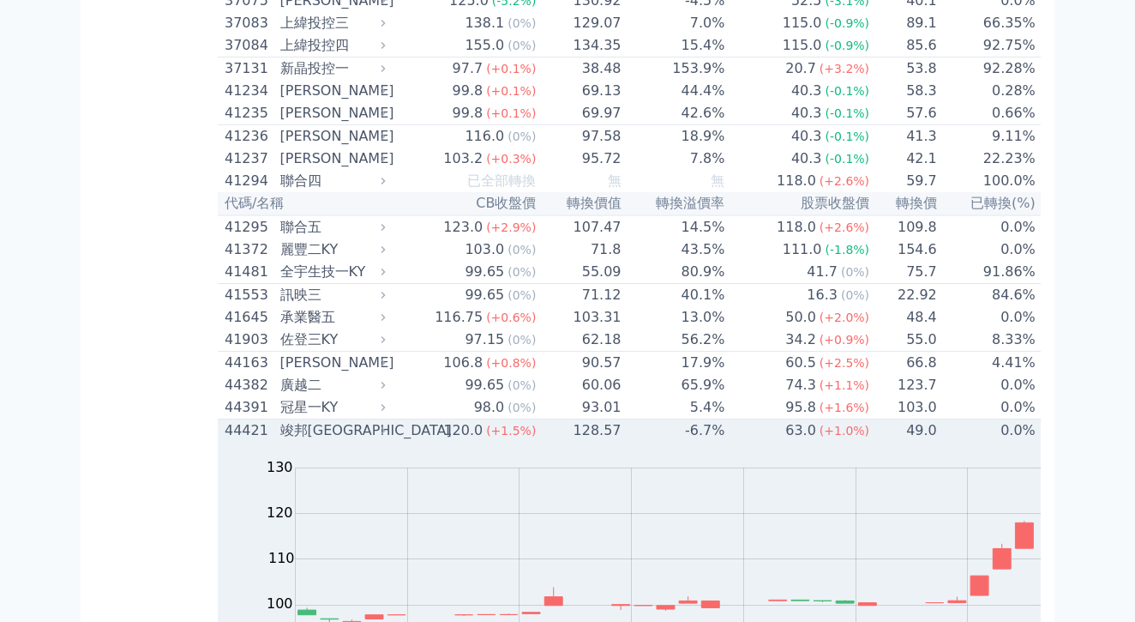
click at [393, 419] on td "120.0 (+1.5%)" at bounding box center [465, 430] width 145 height 23
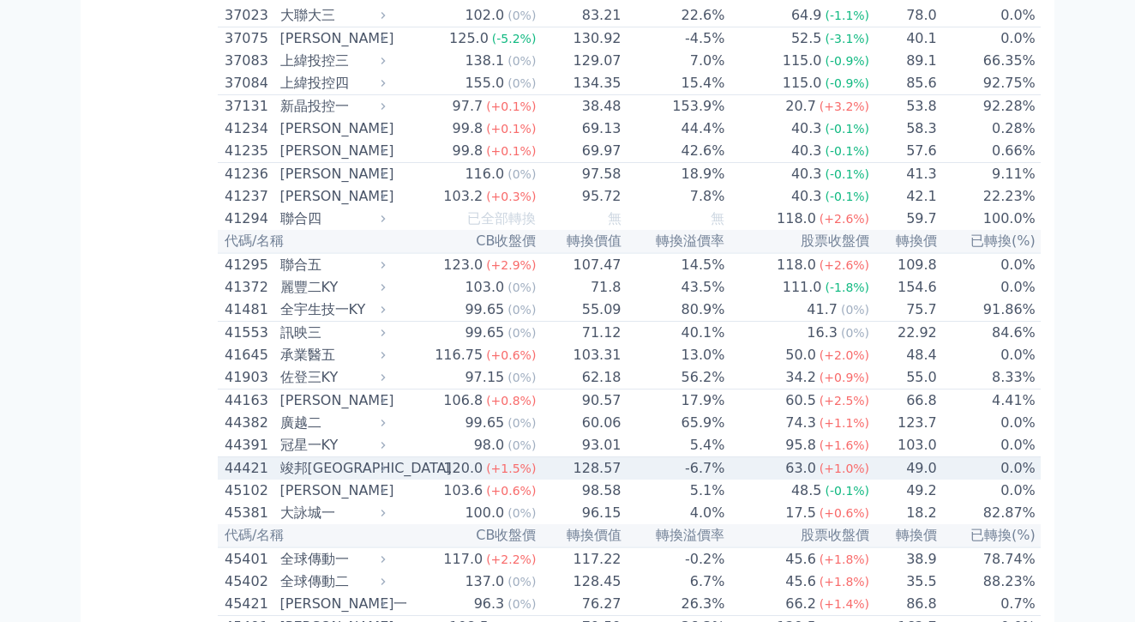
scroll to position [4312, 0]
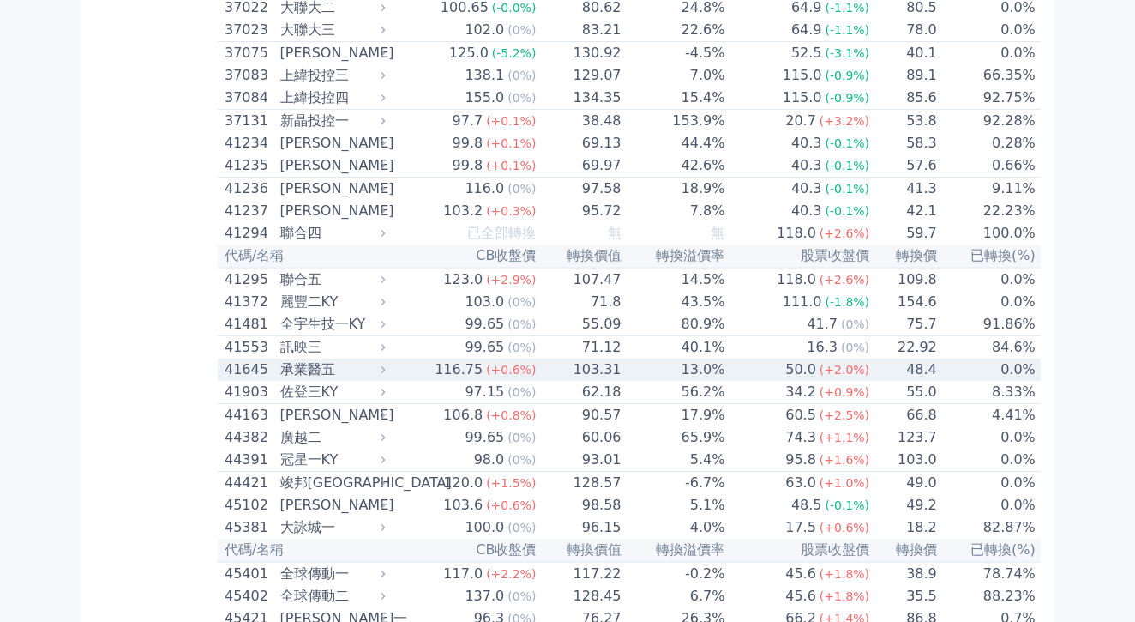
click at [280, 359] on div "承業醫五" at bounding box center [331, 369] width 102 height 21
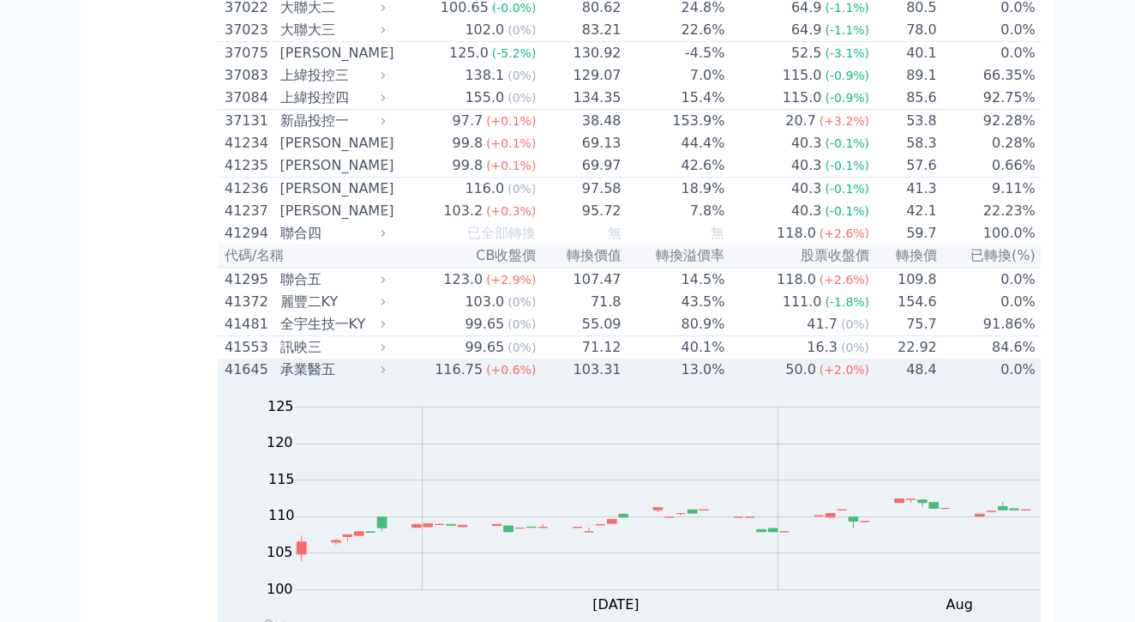
click at [726, 358] on td "50.0 (+2.0%)" at bounding box center [798, 369] width 145 height 22
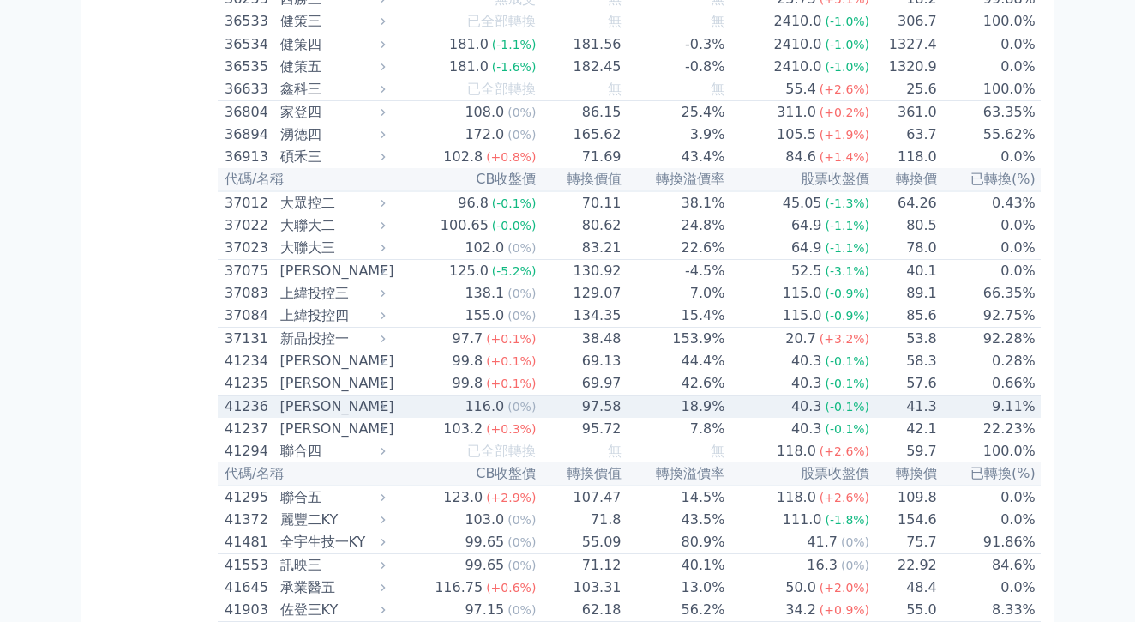
scroll to position [4051, 0]
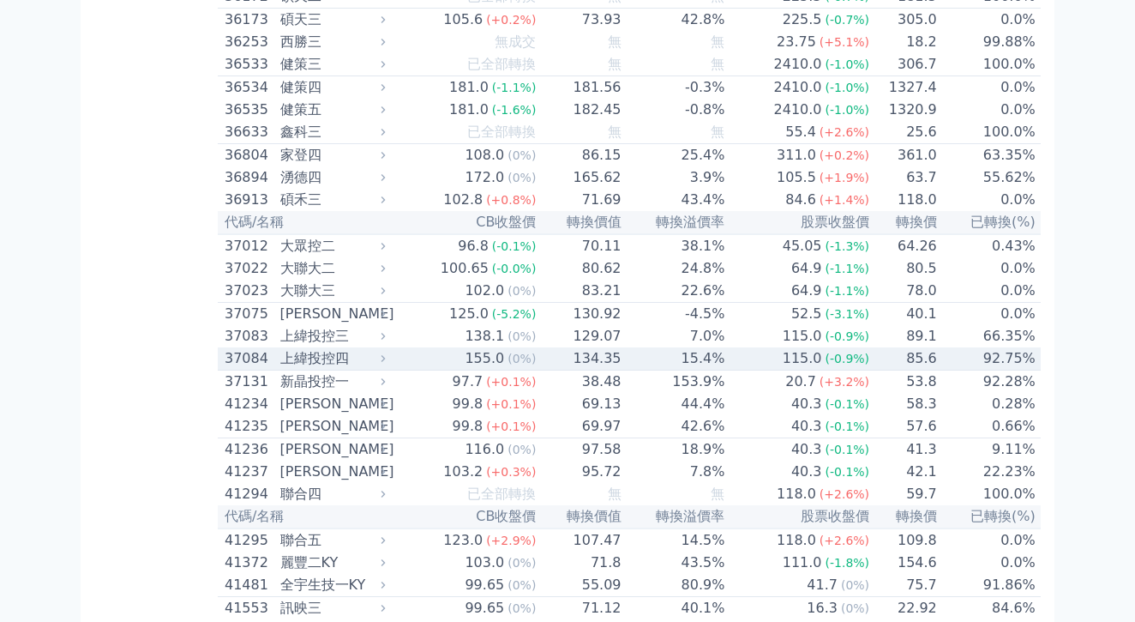
click at [623, 347] on td "15.4%" at bounding box center [675, 358] width 104 height 23
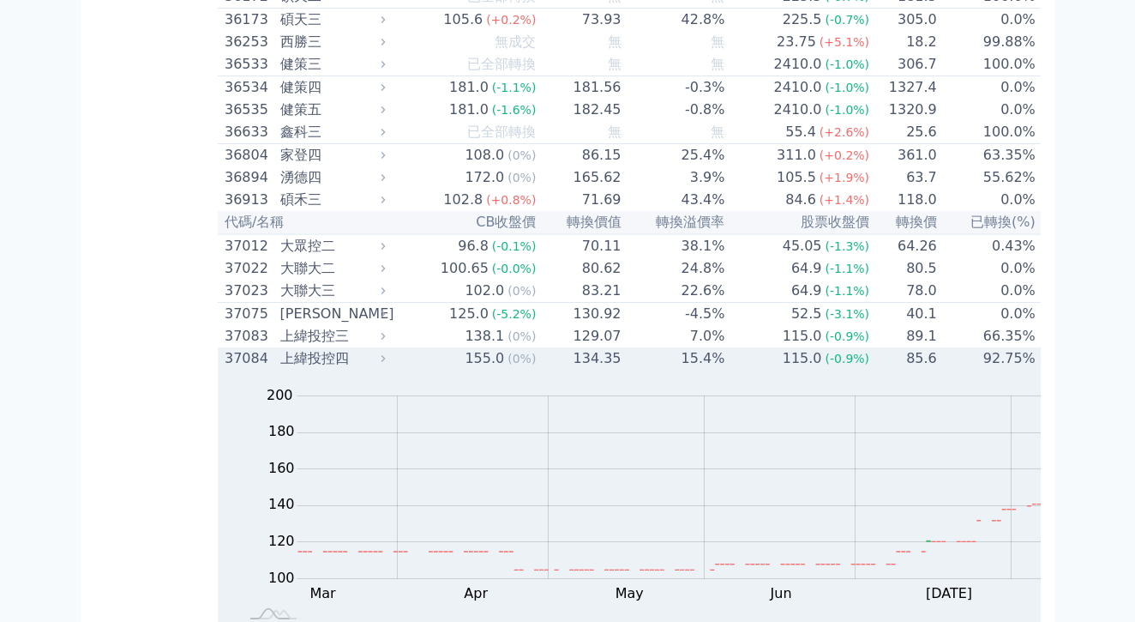
click at [280, 348] on div "上緯投控四" at bounding box center [331, 358] width 102 height 21
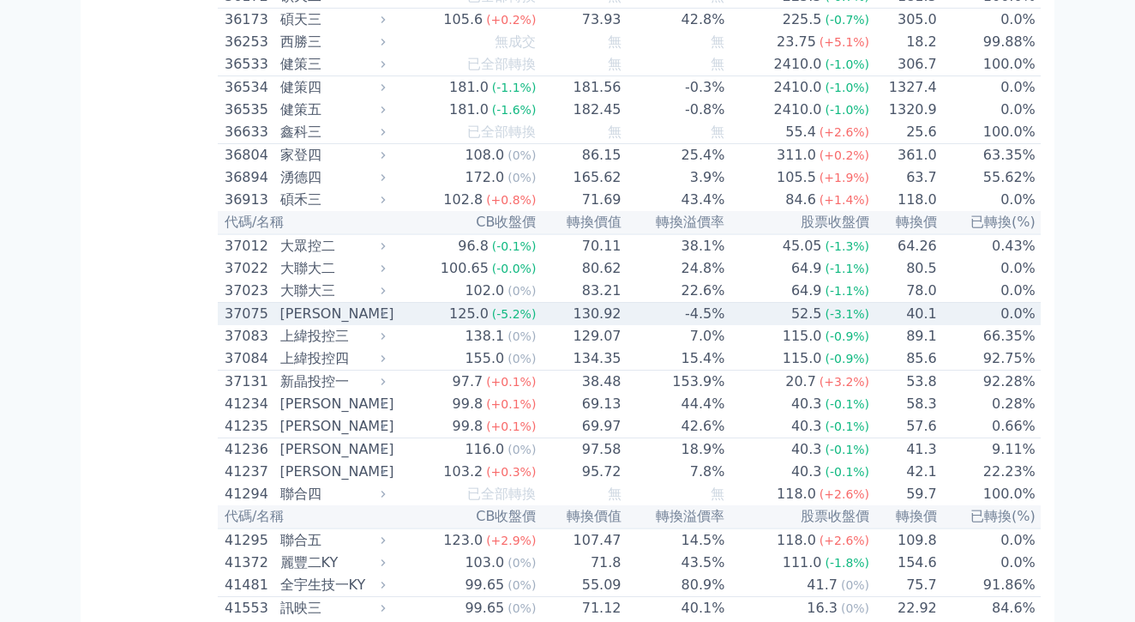
click at [280, 304] on div "[PERSON_NAME]" at bounding box center [331, 314] width 102 height 21
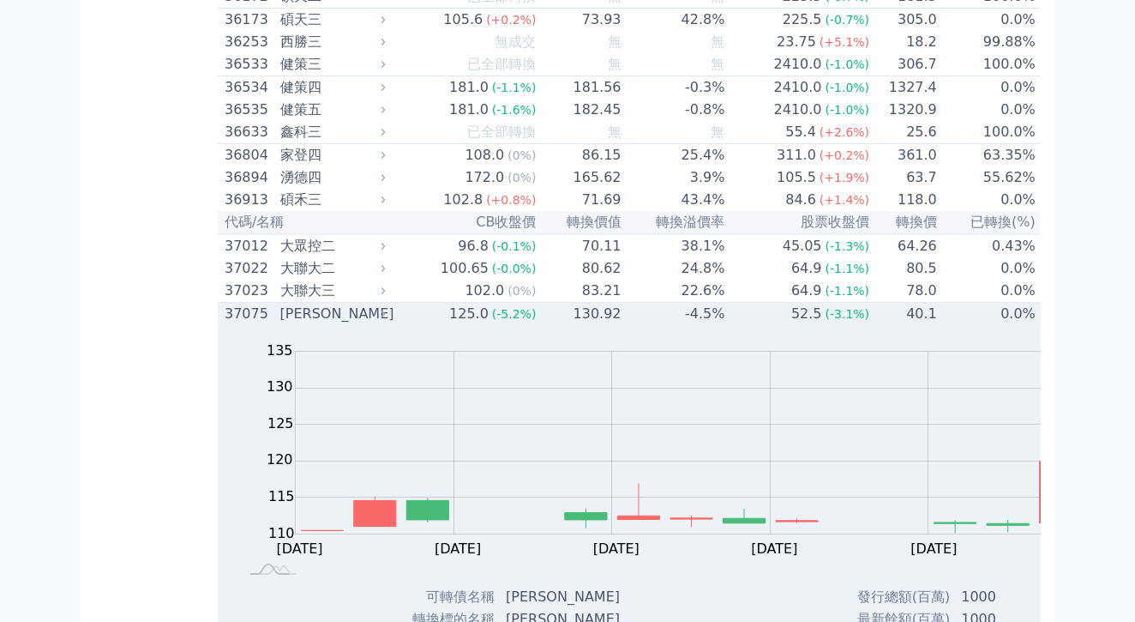
click at [492, 307] on span "(-5.2%)" at bounding box center [514, 314] width 45 height 14
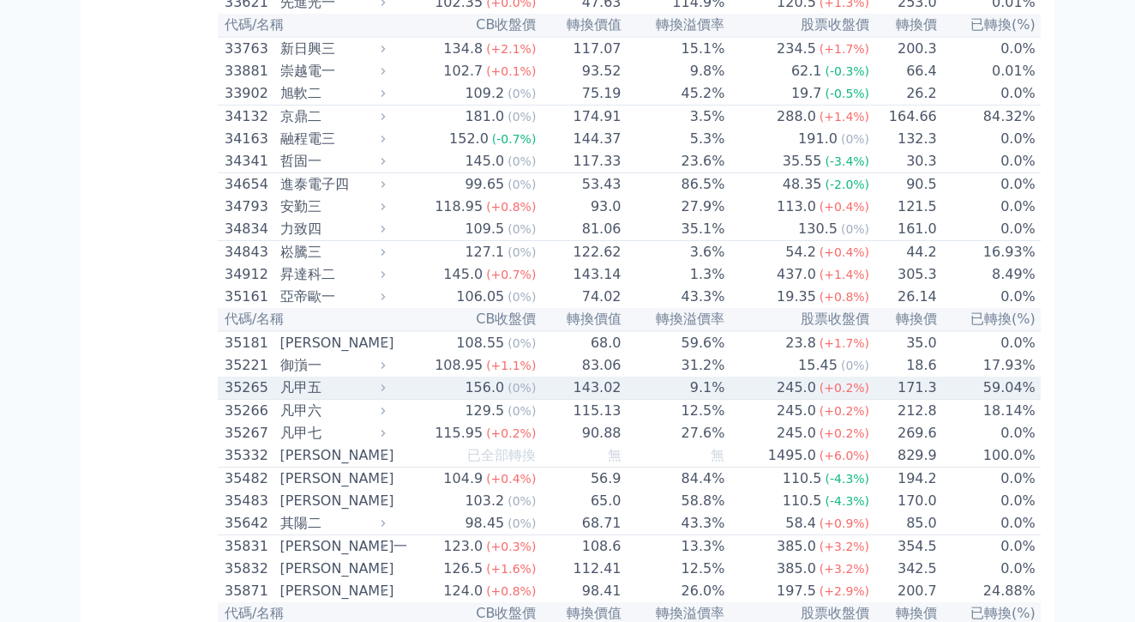
scroll to position [3359, 0]
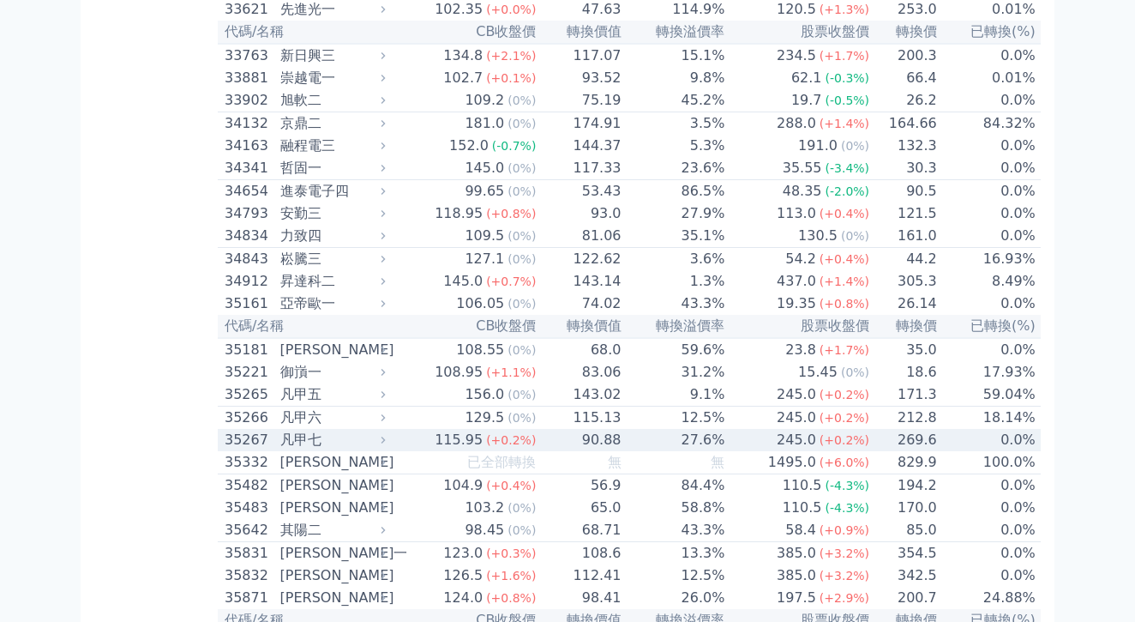
click at [431, 430] on div "115.95" at bounding box center [458, 440] width 55 height 21
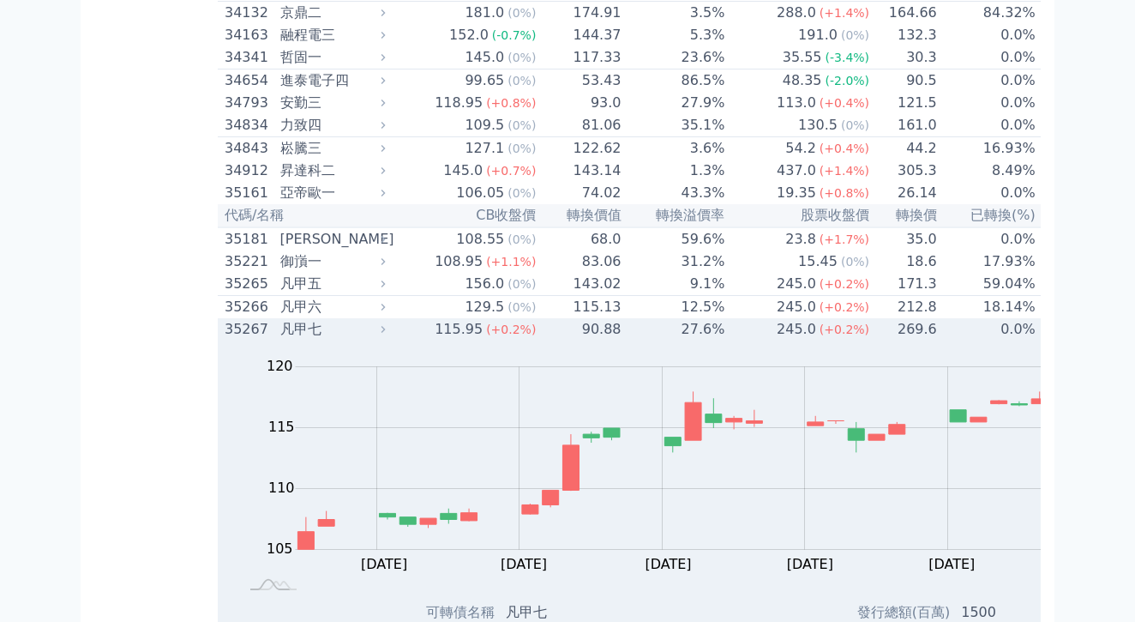
scroll to position [3471, 0]
click at [537, 317] on td "90.88" at bounding box center [579, 328] width 85 height 22
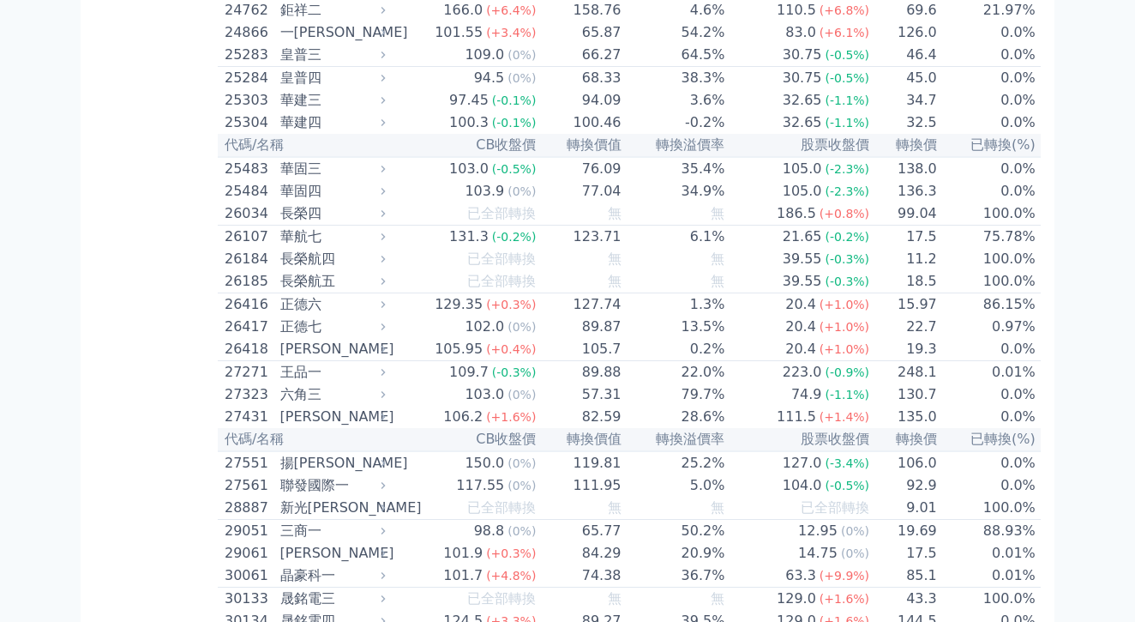
scroll to position [1661, 0]
